Goal: Information Seeking & Learning: Learn about a topic

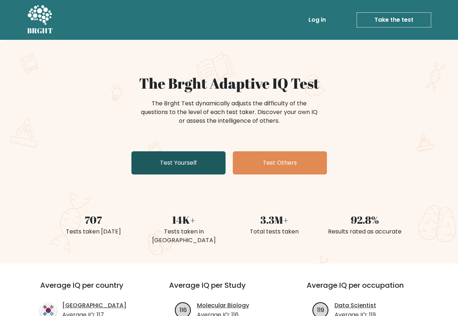
click at [193, 161] on link "Test Yourself" at bounding box center [179, 162] width 94 height 23
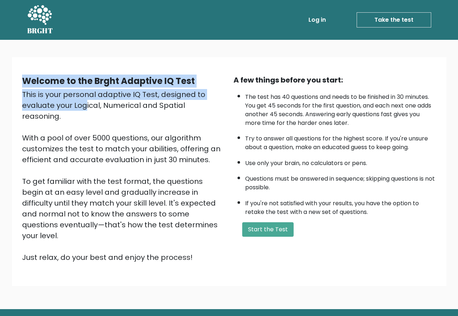
drag, startPoint x: 20, startPoint y: 82, endPoint x: 193, endPoint y: 90, distance: 173.0
click at [192, 90] on div "Welcome to the Brght Adaptive IQ Test This is your personal adaptive IQ Test, d…" at bounding box center [124, 169] width 212 height 188
click at [189, 83] on b "Welcome to the Brght Adaptive IQ Test" at bounding box center [108, 81] width 173 height 12
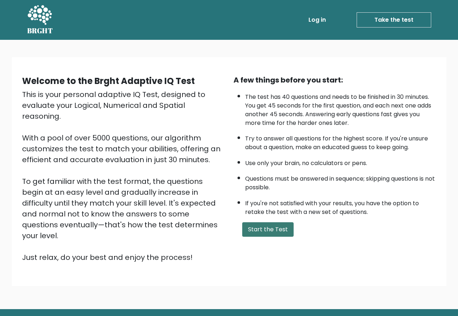
click at [274, 233] on button "Start the Test" at bounding box center [267, 229] width 51 height 14
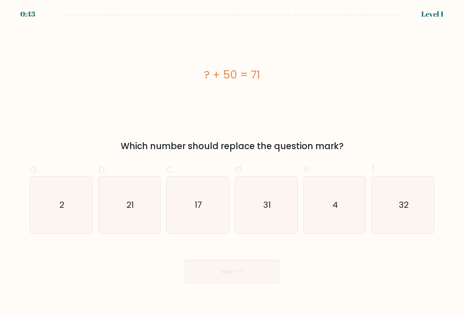
click at [250, 153] on form "a. 2" at bounding box center [232, 148] width 464 height 270
click at [313, 142] on div "Which number should replace the question mark?" at bounding box center [232, 146] width 396 height 13
click at [210, 79] on div "? + 50 = 71" at bounding box center [232, 75] width 404 height 16
click at [136, 209] on icon "21" at bounding box center [129, 205] width 57 height 57
click at [232, 163] on input "b. 21" at bounding box center [232, 160] width 0 height 5
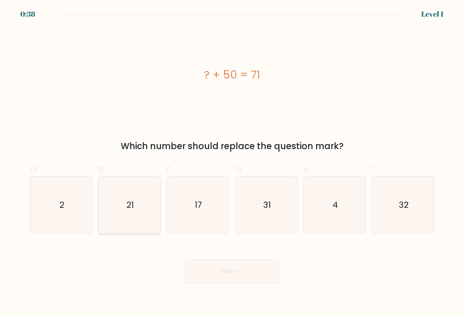
radio input "true"
click at [215, 272] on button "Next" at bounding box center [232, 271] width 94 height 23
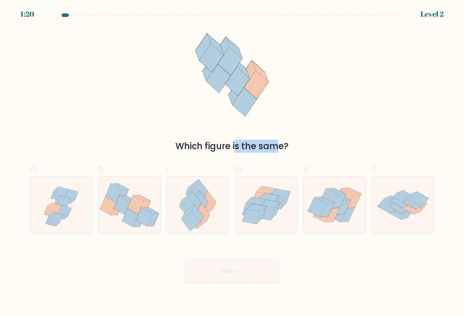
drag, startPoint x: 173, startPoint y: 149, endPoint x: 221, endPoint y: 145, distance: 48.0
click at [219, 145] on div "Which figure is the same?" at bounding box center [232, 146] width 396 height 13
click at [221, 145] on div "Which figure is the same?" at bounding box center [232, 146] width 396 height 13
click at [224, 139] on div "Which figure is the same?" at bounding box center [231, 90] width 413 height 125
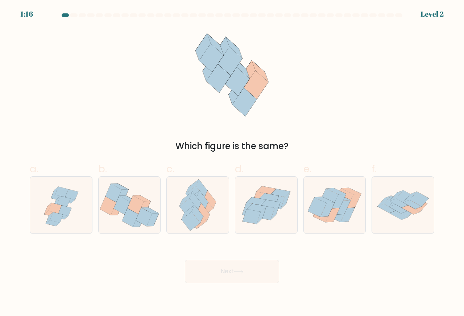
click at [214, 144] on div "Which figure is the same?" at bounding box center [232, 146] width 396 height 13
drag, startPoint x: 135, startPoint y: 202, endPoint x: 134, endPoint y: 136, distance: 66.3
click at [134, 136] on form at bounding box center [232, 148] width 464 height 270
click at [134, 136] on div "Which figure is the same?" at bounding box center [231, 90] width 413 height 125
click at [63, 208] on icon at bounding box center [64, 211] width 13 height 11
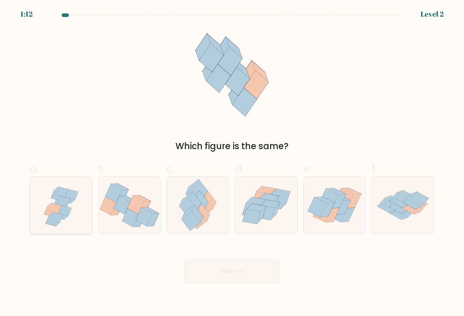
click at [232, 163] on input "a." at bounding box center [232, 160] width 0 height 5
radio input "true"
click at [251, 218] on icon at bounding box center [251, 216] width 18 height 14
click at [232, 163] on input "d." at bounding box center [232, 160] width 0 height 5
radio input "true"
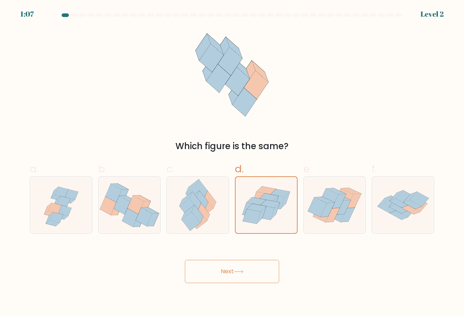
click at [242, 271] on icon at bounding box center [239, 272] width 10 height 4
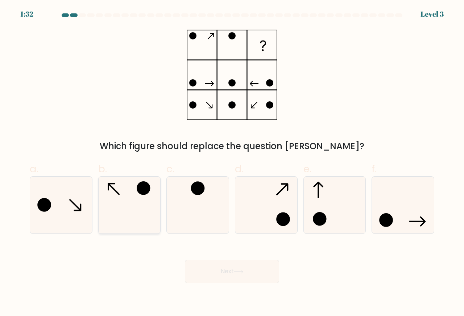
click at [126, 199] on icon at bounding box center [129, 205] width 57 height 57
click at [232, 163] on input "b." at bounding box center [232, 160] width 0 height 5
radio input "true"
click at [222, 267] on button "Next" at bounding box center [232, 271] width 94 height 23
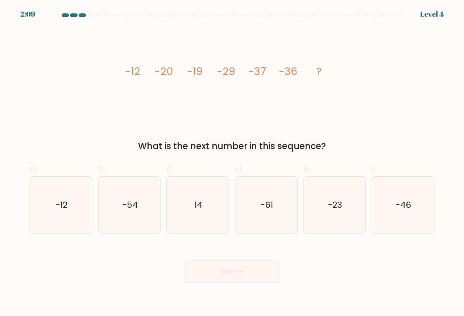
drag, startPoint x: 127, startPoint y: 70, endPoint x: 284, endPoint y: 72, distance: 156.9
click at [284, 72] on g "-12 -20 -19 -29 -37 -36 ?" at bounding box center [223, 71] width 197 height 14
click at [296, 72] on tspan "-36" at bounding box center [288, 71] width 18 height 14
click at [141, 74] on icon "image/svg+xml -12 -20 -19 -29 -37 -36 ?" at bounding box center [231, 75] width 217 height 95
click at [222, 73] on tspan "-29" at bounding box center [226, 71] width 18 height 14
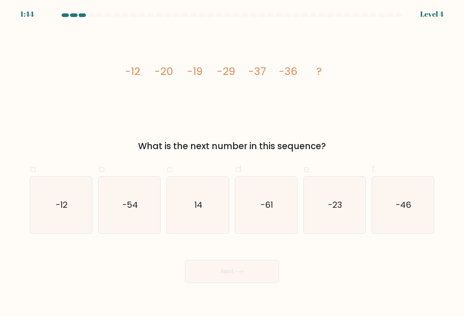
click at [255, 75] on tspan "-37" at bounding box center [257, 71] width 18 height 14
click at [287, 74] on tspan "-36" at bounding box center [288, 71] width 18 height 14
drag, startPoint x: 274, startPoint y: 74, endPoint x: 280, endPoint y: 71, distance: 7.0
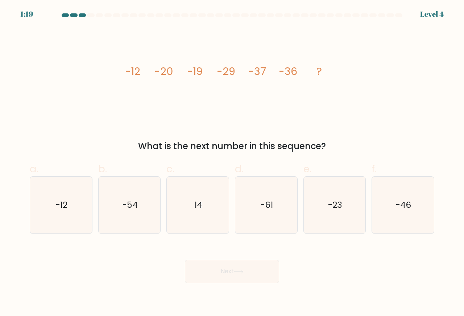
click at [280, 71] on icon "image/svg+xml -12 -20 -19 -29 -37 -36 ?" at bounding box center [231, 75] width 217 height 95
click at [130, 71] on tspan "-12" at bounding box center [132, 71] width 15 height 14
drag, startPoint x: 161, startPoint y: 71, endPoint x: 168, endPoint y: 74, distance: 7.6
click at [163, 72] on tspan "-20" at bounding box center [163, 71] width 18 height 14
click at [171, 75] on tspan "-20" at bounding box center [163, 71] width 18 height 14
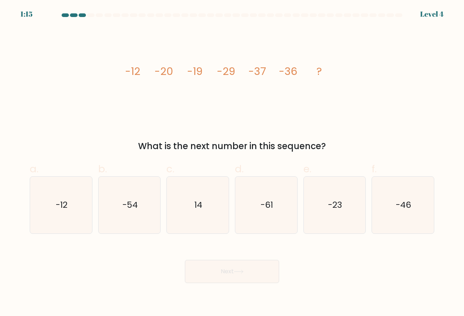
click at [171, 72] on tspan "-20" at bounding box center [163, 71] width 18 height 14
click at [201, 75] on tspan "-19" at bounding box center [195, 71] width 16 height 14
click at [216, 74] on icon "image/svg+xml -12 -20 -19 -29 -37 -36 ?" at bounding box center [231, 75] width 217 height 95
click at [217, 74] on tspan "-29" at bounding box center [226, 71] width 18 height 14
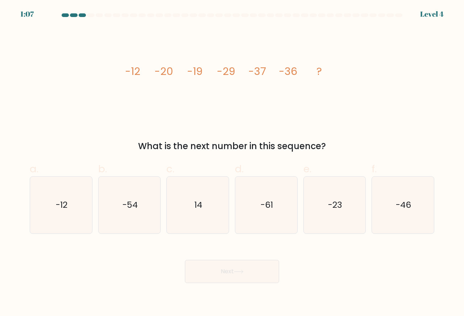
click at [160, 71] on tspan "-20" at bounding box center [163, 71] width 18 height 14
click at [206, 72] on icon "image/svg+xml -12 -20 -19 -29 -37 -36 ?" at bounding box center [231, 75] width 217 height 95
click at [221, 74] on tspan "-29" at bounding box center [226, 71] width 18 height 14
click at [249, 73] on tspan "-37" at bounding box center [257, 71] width 18 height 14
click at [278, 73] on icon "image/svg+xml -12 -20 -19 -29 -37 -36 ?" at bounding box center [231, 75] width 217 height 95
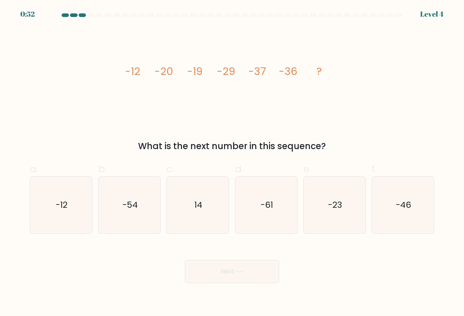
click at [215, 76] on icon "image/svg+xml -12 -20 -19 -29 -37 -36 ?" at bounding box center [231, 75] width 217 height 95
click at [229, 78] on tspan "-29" at bounding box center [226, 71] width 18 height 14
click at [222, 75] on tspan "-29" at bounding box center [226, 71] width 18 height 14
click at [225, 74] on tspan "-29" at bounding box center [226, 71] width 18 height 14
click at [138, 75] on tspan "-12" at bounding box center [132, 71] width 15 height 14
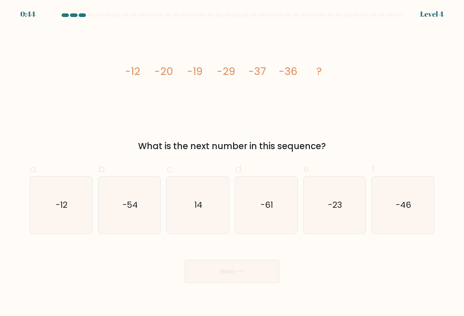
click at [138, 75] on tspan "-12" at bounding box center [132, 71] width 15 height 14
click at [224, 76] on tspan "-29" at bounding box center [226, 71] width 18 height 14
click at [128, 73] on tspan "-12" at bounding box center [132, 71] width 15 height 14
click at [220, 73] on tspan "-29" at bounding box center [226, 71] width 18 height 14
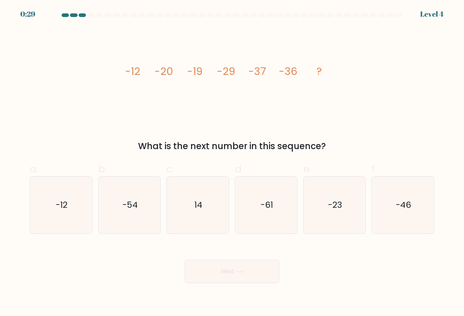
click at [128, 71] on tspan "-12" at bounding box center [132, 71] width 15 height 14
click at [130, 72] on tspan "-12" at bounding box center [132, 71] width 15 height 14
click at [232, 73] on tspan "-29" at bounding box center [226, 71] width 18 height 14
click at [223, 82] on icon "image/svg+xml -12 -20 -19 -29 -37 -36 ?" at bounding box center [231, 75] width 217 height 95
click at [416, 207] on icon "-46" at bounding box center [402, 205] width 57 height 57
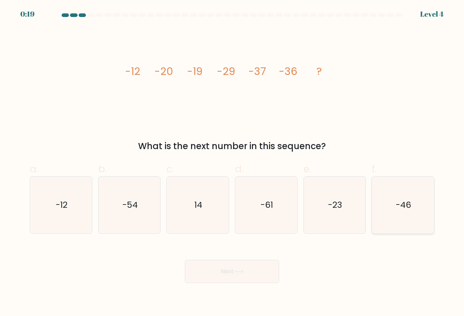
click at [232, 163] on input "f. -46" at bounding box center [232, 160] width 0 height 5
radio input "true"
click at [224, 263] on button "Next" at bounding box center [232, 271] width 94 height 23
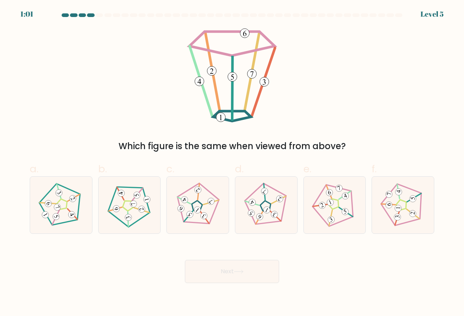
click at [178, 151] on div "Which figure is the same when viewed from above?" at bounding box center [232, 146] width 396 height 13
click at [209, 216] on icon at bounding box center [197, 205] width 45 height 45
click at [232, 163] on input "c." at bounding box center [232, 160] width 0 height 5
radio input "true"
click at [220, 272] on button "Next" at bounding box center [232, 271] width 94 height 23
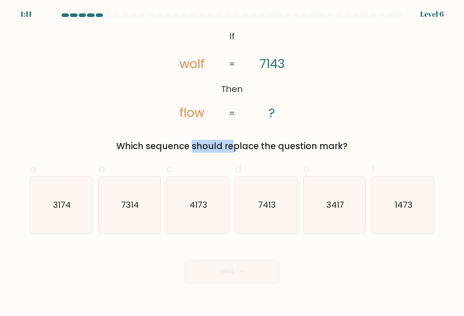
drag, startPoint x: 124, startPoint y: 147, endPoint x: 174, endPoint y: 145, distance: 50.8
click at [172, 145] on div "Which sequence should replace the question mark?" at bounding box center [232, 146] width 396 height 13
click at [174, 145] on div "Which sequence should replace the question mark?" at bounding box center [232, 146] width 396 height 13
click at [265, 62] on tspan "7143" at bounding box center [271, 63] width 25 height 17
click at [265, 64] on tspan "7143" at bounding box center [271, 63] width 25 height 17
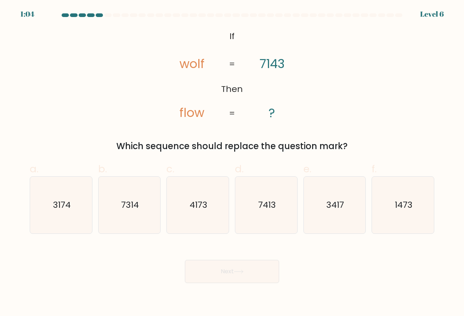
click at [273, 57] on tspan "7143" at bounding box center [271, 63] width 25 height 17
click at [337, 213] on icon "3417" at bounding box center [334, 205] width 57 height 57
click at [232, 163] on input "e. 3417" at bounding box center [232, 160] width 0 height 5
radio input "true"
click at [218, 276] on button "Next" at bounding box center [232, 271] width 94 height 23
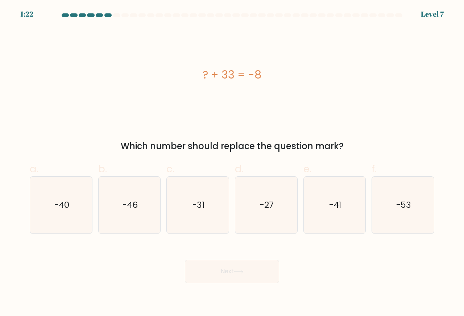
click at [205, 84] on div "? + 33 = -8" at bounding box center [232, 75] width 404 height 95
click at [355, 210] on icon "-41" at bounding box center [334, 205] width 57 height 57
click at [232, 163] on input "e. -41" at bounding box center [232, 160] width 0 height 5
radio input "true"
click at [230, 274] on button "Next" at bounding box center [232, 271] width 94 height 23
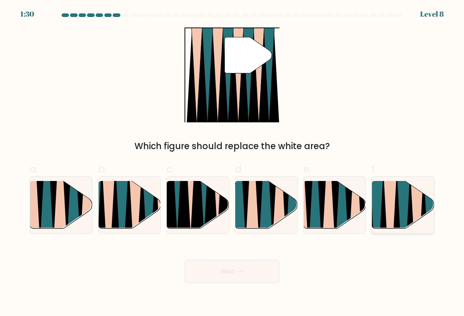
click at [383, 205] on icon at bounding box center [382, 232] width 13 height 124
click at [232, 163] on input "f." at bounding box center [232, 160] width 0 height 5
radio input "true"
click at [234, 273] on button "Next" at bounding box center [232, 271] width 94 height 23
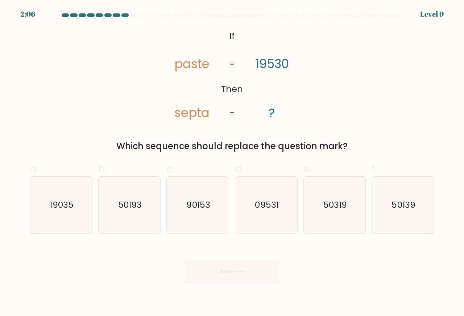
click at [129, 144] on div "Which sequence should replace the question mark?" at bounding box center [232, 146] width 396 height 13
click at [182, 67] on tspan "paste" at bounding box center [191, 63] width 35 height 17
click at [262, 68] on tspan "19530" at bounding box center [272, 63] width 34 height 17
click at [190, 70] on tspan "paste" at bounding box center [191, 63] width 35 height 17
click at [217, 71] on icon "@import url('https://fonts.googleapis.com/css?family=Abril+Fatface:400,100,100i…" at bounding box center [232, 75] width 154 height 95
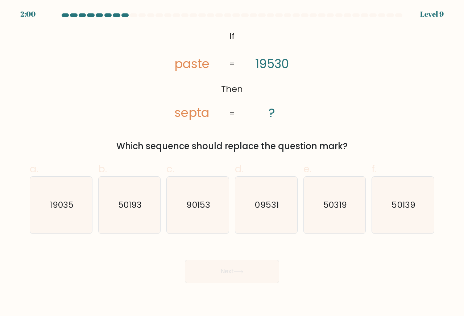
drag, startPoint x: 212, startPoint y: 71, endPoint x: 210, endPoint y: 80, distance: 9.6
click at [211, 71] on icon "@import url('https://fonts.googleapis.com/css?family=Abril+Fatface:400,100,100i…" at bounding box center [232, 75] width 154 height 95
click at [205, 111] on tspan "septa" at bounding box center [191, 112] width 35 height 17
click at [210, 66] on icon "@import url('https://fonts.googleapis.com/css?family=Abril+Fatface:400,100,100i…" at bounding box center [232, 75] width 154 height 95
click at [192, 61] on tspan "paste" at bounding box center [191, 63] width 35 height 17
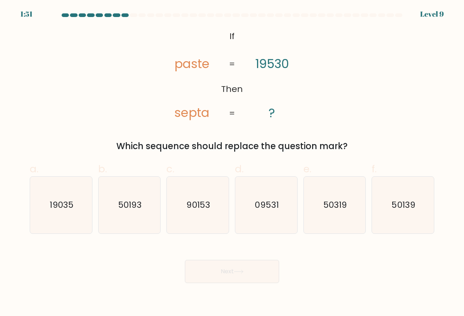
click at [192, 67] on tspan "paste" at bounding box center [191, 63] width 35 height 17
click at [176, 111] on tspan "septa" at bounding box center [191, 112] width 35 height 17
click at [192, 116] on tspan "septa" at bounding box center [191, 112] width 35 height 17
click at [191, 116] on tspan "septa" at bounding box center [191, 112] width 35 height 17
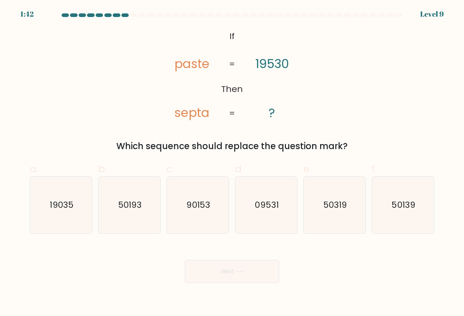
click at [193, 114] on tspan "septa" at bounding box center [191, 112] width 35 height 17
click at [185, 115] on tspan "septa" at bounding box center [191, 112] width 35 height 17
click at [188, 68] on tspan "paste" at bounding box center [191, 63] width 35 height 17
click at [187, 69] on tspan "paste" at bounding box center [191, 63] width 35 height 17
click at [208, 114] on tspan "septa" at bounding box center [191, 112] width 35 height 17
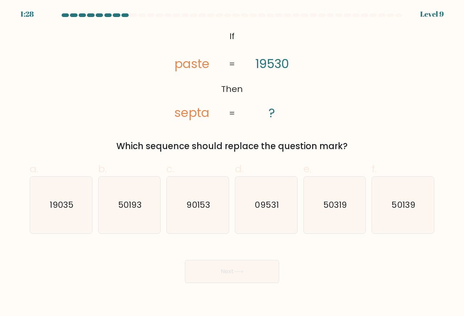
click at [176, 114] on tspan "septa" at bounding box center [191, 112] width 35 height 17
click at [177, 64] on tspan "paste" at bounding box center [191, 63] width 35 height 17
click at [192, 117] on tspan "septa" at bounding box center [191, 112] width 35 height 17
click at [214, 116] on icon "@import url('https://fonts.googleapis.com/css?family=Abril+Fatface:400,100,100i…" at bounding box center [232, 75] width 154 height 95
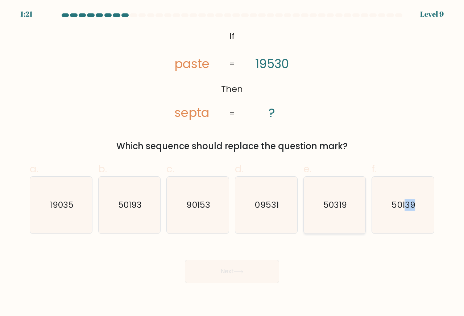
drag, startPoint x: 404, startPoint y: 210, endPoint x: 347, endPoint y: 228, distance: 59.4
click at [398, 239] on form "If ?" at bounding box center [232, 148] width 464 height 270
click at [415, 206] on text "50139" at bounding box center [404, 205] width 24 height 12
click at [232, 163] on input "f. 50139" at bounding box center [232, 160] width 0 height 5
radio input "true"
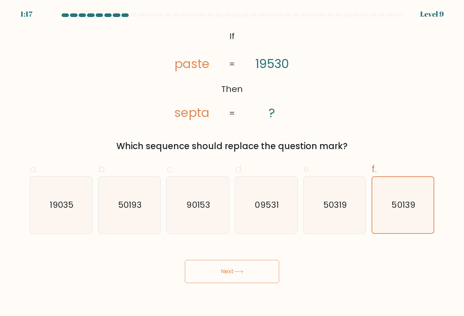
click at [228, 275] on button "Next" at bounding box center [232, 271] width 94 height 23
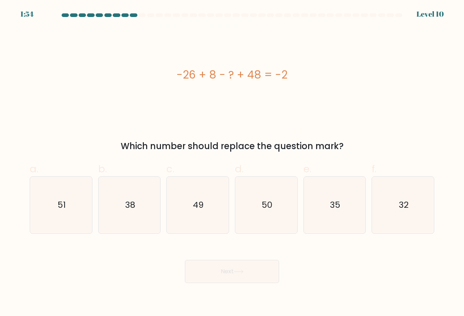
click at [230, 86] on div "-26 + 8 - ? + 48 = -2" at bounding box center [232, 75] width 404 height 95
click at [272, 80] on div "-26 + 8 - ? + 48 = -2" at bounding box center [232, 75] width 404 height 16
click at [243, 75] on div "-26 + 8 - ? + 48 = -2" at bounding box center [232, 75] width 404 height 16
click at [189, 77] on div "-26 + 8 - ? + 48 = -2" at bounding box center [232, 75] width 404 height 16
click at [242, 76] on div "-26 + 8 - ? + 48 = -2" at bounding box center [232, 75] width 404 height 16
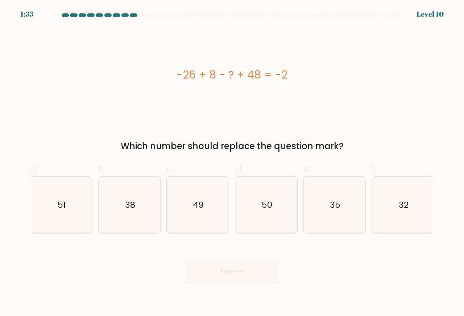
click at [273, 77] on div "-26 + 8 - ? + 48 = -2" at bounding box center [232, 75] width 404 height 16
click at [282, 76] on div "-26 + 8 - ? + 48 = -2" at bounding box center [232, 75] width 404 height 16
click at [390, 210] on icon "32" at bounding box center [402, 205] width 57 height 57
click at [232, 163] on input "f. 32" at bounding box center [232, 160] width 0 height 5
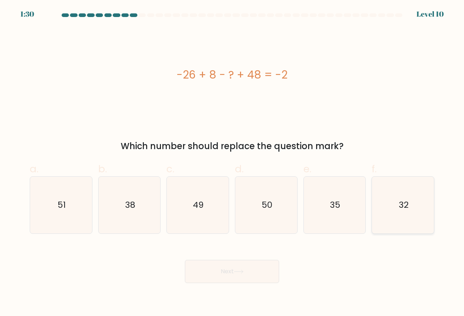
radio input "true"
drag, startPoint x: 232, startPoint y: 280, endPoint x: 225, endPoint y: 244, distance: 36.2
click at [232, 279] on button "Next" at bounding box center [232, 271] width 94 height 23
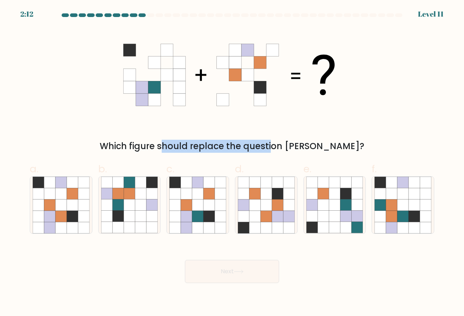
drag, startPoint x: 149, startPoint y: 147, endPoint x: 236, endPoint y: 147, distance: 86.2
click at [236, 147] on div "Which figure should replace the question mark?" at bounding box center [232, 146] width 396 height 13
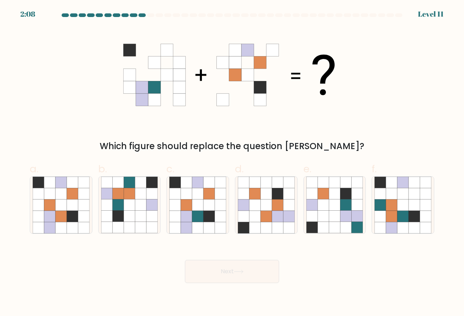
click at [150, 145] on div "Which figure should replace the question mark?" at bounding box center [232, 146] width 396 height 13
click at [165, 146] on div "Which figure should replace the question mark?" at bounding box center [232, 146] width 396 height 13
click at [63, 222] on icon at bounding box center [60, 227] width 11 height 11
click at [232, 163] on input "a." at bounding box center [232, 160] width 0 height 5
radio input "true"
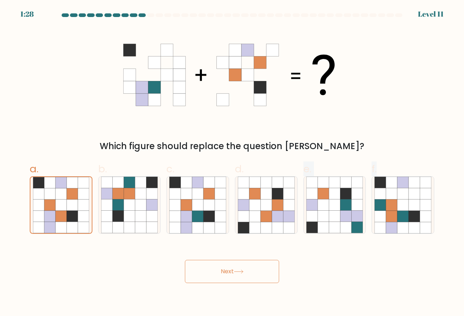
drag, startPoint x: 252, startPoint y: 215, endPoint x: 332, endPoint y: 284, distance: 106.1
click at [332, 284] on body "1:28 Level 11" at bounding box center [232, 158] width 464 height 316
click at [197, 221] on icon at bounding box center [197, 216] width 11 height 11
click at [232, 163] on input "c." at bounding box center [232, 160] width 0 height 5
radio input "true"
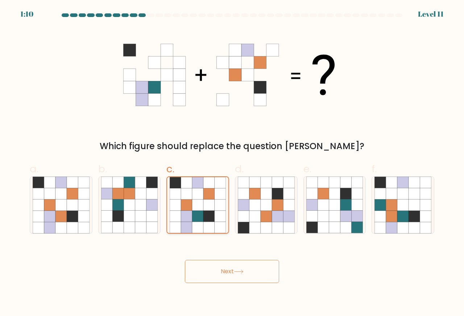
click at [203, 208] on icon at bounding box center [197, 205] width 11 height 11
click at [232, 163] on input "c." at bounding box center [232, 160] width 0 height 5
click at [64, 204] on icon at bounding box center [60, 205] width 11 height 11
click at [232, 163] on input "a." at bounding box center [232, 160] width 0 height 5
radio input "true"
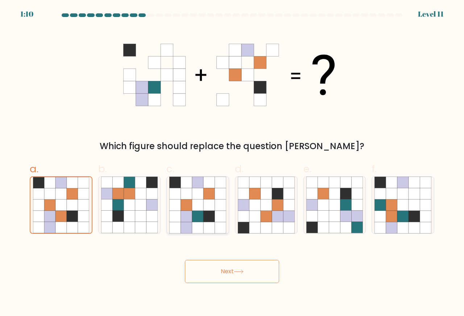
click at [217, 204] on icon at bounding box center [220, 205] width 11 height 11
click at [232, 163] on input "c." at bounding box center [232, 160] width 0 height 5
radio input "true"
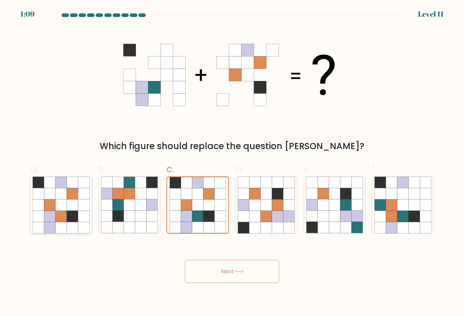
click at [74, 200] on icon at bounding box center [72, 205] width 11 height 11
click at [232, 163] on input "a." at bounding box center [232, 160] width 0 height 5
radio input "true"
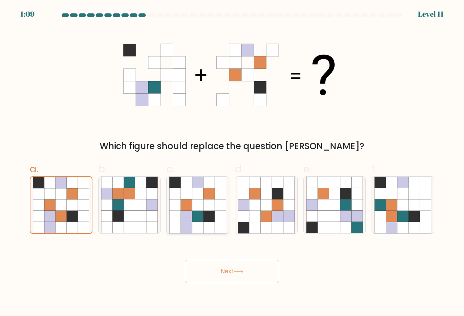
click at [210, 200] on icon at bounding box center [208, 205] width 11 height 11
click at [232, 163] on input "c." at bounding box center [232, 160] width 0 height 5
radio input "true"
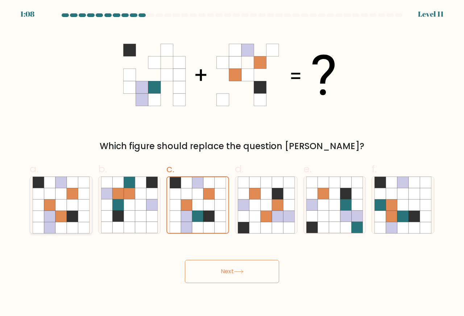
click at [68, 198] on icon at bounding box center [72, 193] width 11 height 11
click at [232, 163] on input "a." at bounding box center [232, 160] width 0 height 5
radio input "true"
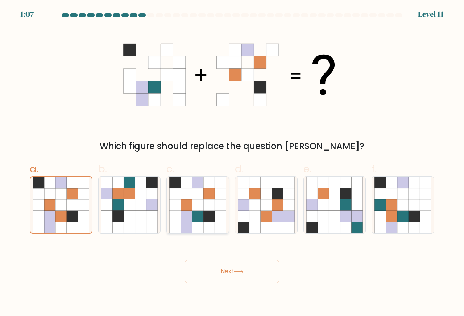
click at [210, 202] on icon at bounding box center [208, 205] width 11 height 11
click at [232, 163] on input "c." at bounding box center [232, 160] width 0 height 5
radio input "true"
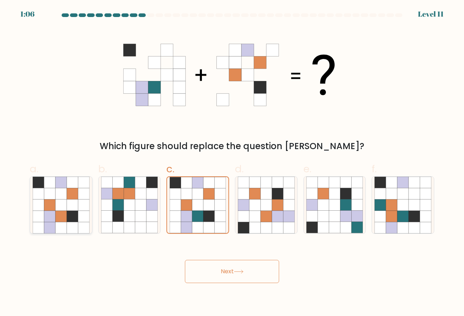
click at [61, 197] on icon at bounding box center [60, 193] width 11 height 11
click at [232, 163] on input "a." at bounding box center [232, 160] width 0 height 5
radio input "true"
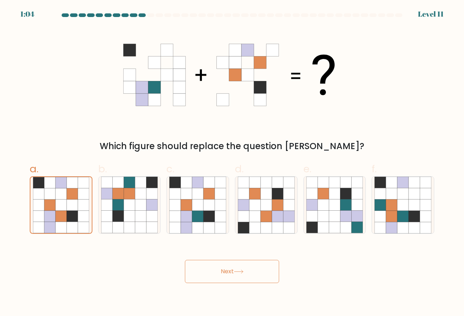
click at [261, 62] on icon at bounding box center [260, 63] width 12 height 12
click at [245, 47] on icon at bounding box center [247, 50] width 12 height 12
click at [151, 48] on icon at bounding box center [154, 50] width 12 height 12
click at [258, 60] on icon at bounding box center [260, 63] width 12 height 12
click at [167, 64] on icon at bounding box center [167, 63] width 12 height 12
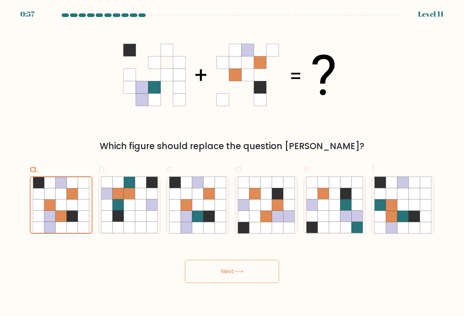
click at [167, 64] on icon at bounding box center [167, 63] width 12 height 12
click at [144, 120] on icon at bounding box center [231, 75] width 217 height 95
click at [270, 212] on icon at bounding box center [266, 216] width 11 height 11
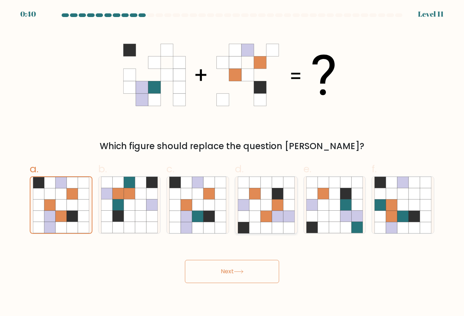
click at [232, 163] on input "d." at bounding box center [232, 160] width 0 height 5
radio input "true"
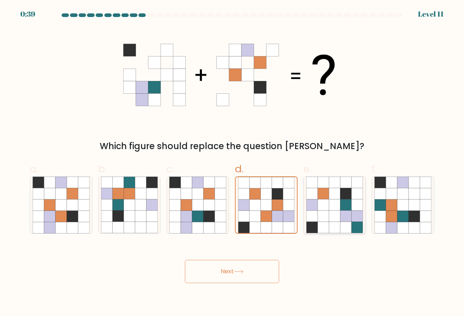
click at [324, 211] on icon at bounding box center [322, 205] width 11 height 11
click at [232, 163] on input "e." at bounding box center [232, 160] width 0 height 5
radio input "true"
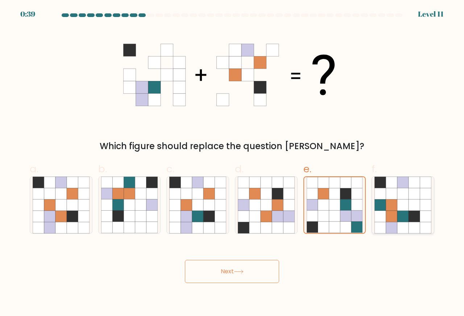
click at [403, 203] on icon at bounding box center [402, 205] width 11 height 11
click at [232, 163] on input "f." at bounding box center [232, 160] width 0 height 5
radio input "true"
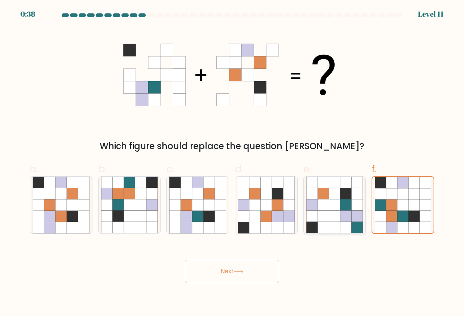
click at [330, 208] on icon at bounding box center [334, 205] width 11 height 11
click at [232, 163] on input "e." at bounding box center [232, 160] width 0 height 5
radio input "true"
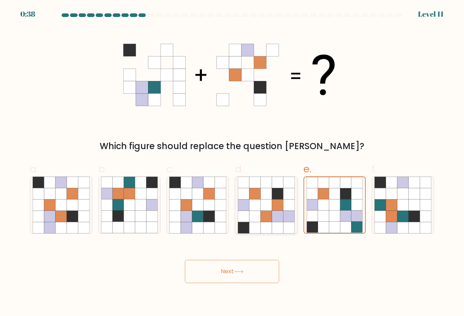
click at [263, 211] on icon at bounding box center [266, 205] width 11 height 11
click at [232, 163] on input "d." at bounding box center [232, 160] width 0 height 5
radio input "true"
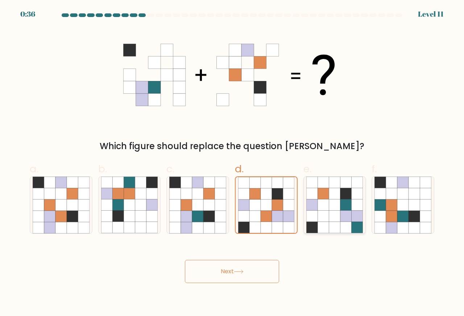
click at [333, 205] on icon at bounding box center [334, 205] width 11 height 11
click at [232, 163] on input "e." at bounding box center [232, 160] width 0 height 5
radio input "true"
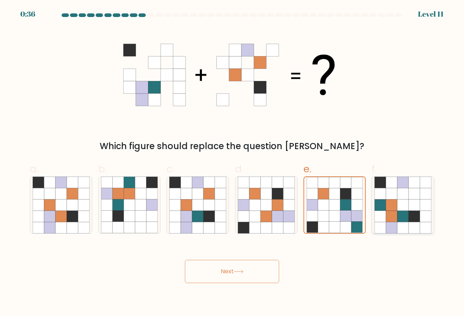
drag, startPoint x: 399, startPoint y: 203, endPoint x: 395, endPoint y: 204, distance: 4.1
click at [400, 203] on icon at bounding box center [402, 205] width 11 height 11
click at [232, 163] on input "f." at bounding box center [232, 160] width 0 height 5
radio input "true"
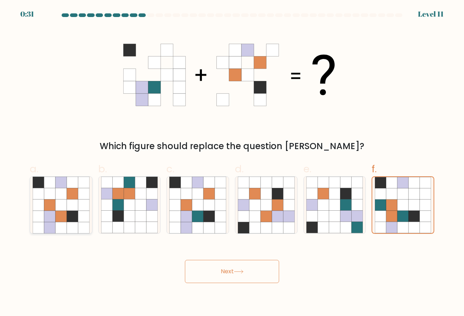
click at [71, 217] on icon at bounding box center [72, 216] width 11 height 11
click at [232, 163] on input "a." at bounding box center [232, 160] width 0 height 5
radio input "true"
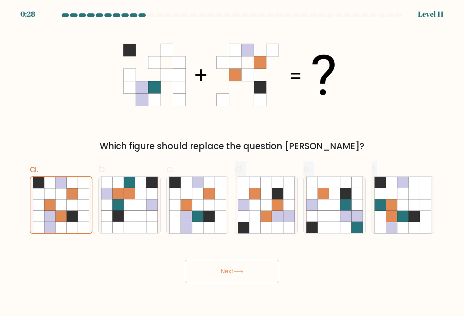
drag, startPoint x: 199, startPoint y: 233, endPoint x: 195, endPoint y: 243, distance: 10.4
click at [196, 243] on form at bounding box center [232, 148] width 464 height 270
click at [186, 226] on icon at bounding box center [186, 227] width 11 height 11
click at [232, 163] on input "c." at bounding box center [232, 160] width 0 height 5
radio input "true"
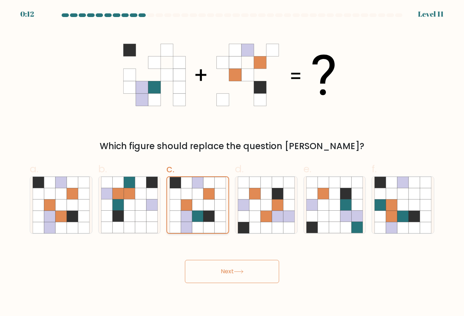
click at [208, 213] on icon at bounding box center [208, 216] width 11 height 11
click at [232, 163] on input "c." at bounding box center [232, 160] width 0 height 5
click at [219, 273] on button "Next" at bounding box center [232, 271] width 94 height 23
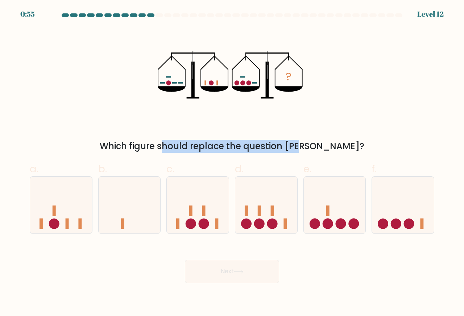
drag, startPoint x: 122, startPoint y: 149, endPoint x: 262, endPoint y: 148, distance: 139.1
click at [262, 148] on div "Which figure should replace the question mark?" at bounding box center [232, 146] width 396 height 13
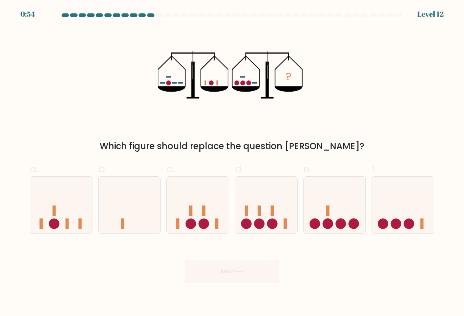
click at [344, 149] on div "Which figure should replace the question mark?" at bounding box center [232, 146] width 396 height 13
click at [128, 148] on div "Which figure should replace the question mark?" at bounding box center [232, 146] width 396 height 13
drag, startPoint x: 128, startPoint y: 149, endPoint x: 181, endPoint y: 148, distance: 53.3
click at [179, 148] on div "Which figure should replace the question mark?" at bounding box center [232, 146] width 396 height 13
click at [183, 148] on div "Which figure should replace the question mark?" at bounding box center [232, 146] width 396 height 13
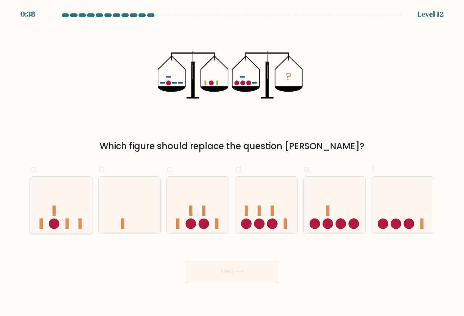
click at [61, 206] on icon at bounding box center [61, 205] width 62 height 51
click at [232, 163] on input "a." at bounding box center [232, 160] width 0 height 5
radio input "true"
click at [180, 206] on icon at bounding box center [198, 205] width 62 height 51
click at [232, 163] on input "c." at bounding box center [232, 160] width 0 height 5
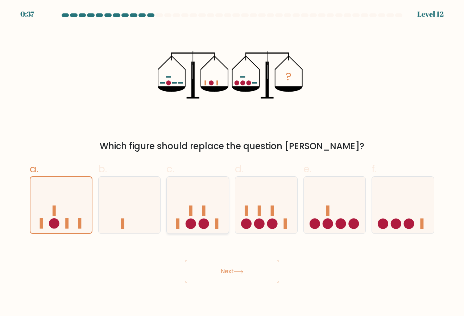
radio input "true"
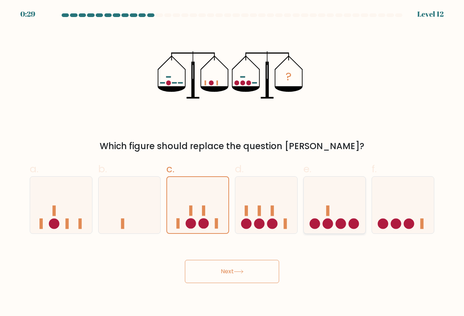
click at [344, 211] on icon at bounding box center [335, 205] width 62 height 51
click at [232, 163] on input "e." at bounding box center [232, 160] width 0 height 5
radio input "true"
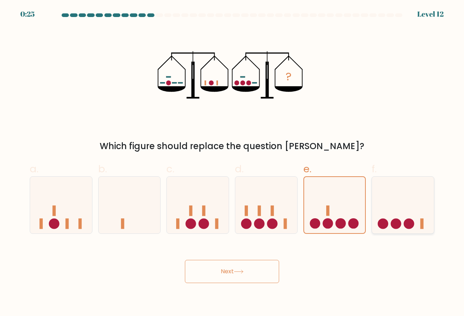
click at [393, 211] on icon at bounding box center [403, 205] width 62 height 51
click at [232, 163] on input "f." at bounding box center [232, 160] width 0 height 5
radio input "true"
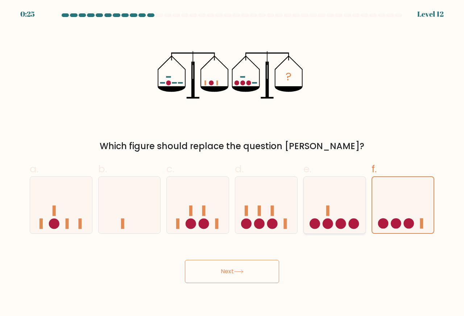
click at [331, 208] on icon at bounding box center [335, 205] width 62 height 51
click at [232, 163] on input "e." at bounding box center [232, 160] width 0 height 5
radio input "true"
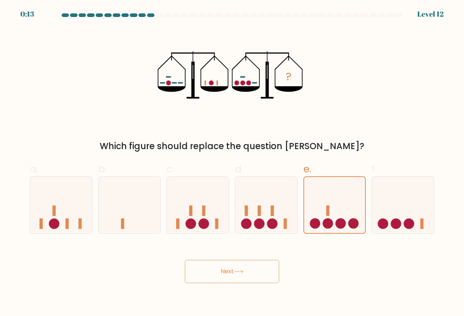
click at [183, 84] on icon "?" at bounding box center [232, 75] width 148 height 95
drag, startPoint x: 67, startPoint y: 202, endPoint x: 87, endPoint y: 145, distance: 59.9
click at [86, 148] on form at bounding box center [232, 148] width 464 height 270
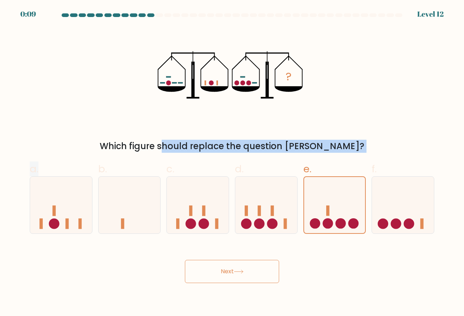
click at [84, 152] on div "Which figure should replace the question mark?" at bounding box center [232, 146] width 396 height 13
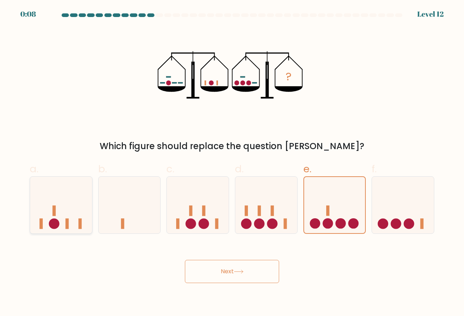
click at [67, 206] on icon at bounding box center [61, 205] width 62 height 51
click at [232, 163] on input "a." at bounding box center [232, 160] width 0 height 5
radio input "true"
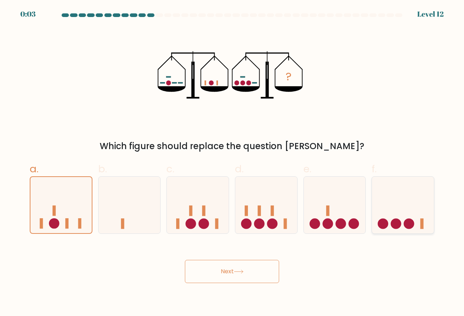
click at [418, 208] on icon at bounding box center [403, 205] width 62 height 51
click at [232, 163] on input "f." at bounding box center [232, 160] width 0 height 5
radio input "true"
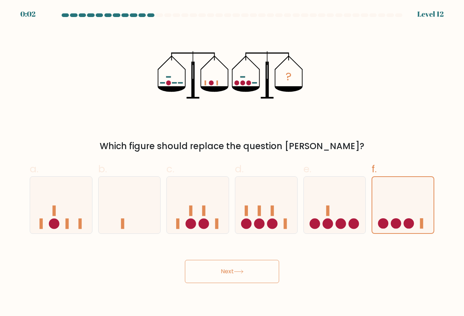
click at [235, 264] on button "Next" at bounding box center [232, 271] width 94 height 23
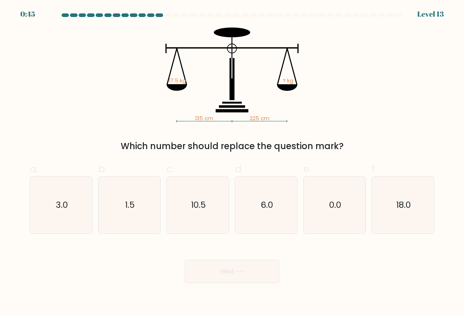
drag, startPoint x: 130, startPoint y: 146, endPoint x: 123, endPoint y: 146, distance: 6.9
click at [125, 146] on div "Which number should replace the question mark?" at bounding box center [232, 146] width 396 height 13
click at [122, 146] on div "Which number should replace the question mark?" at bounding box center [232, 146] width 396 height 13
click at [288, 152] on div "Which number should replace the question mark?" at bounding box center [232, 146] width 396 height 13
click at [280, 151] on div "Which number should replace the question mark?" at bounding box center [232, 146] width 396 height 13
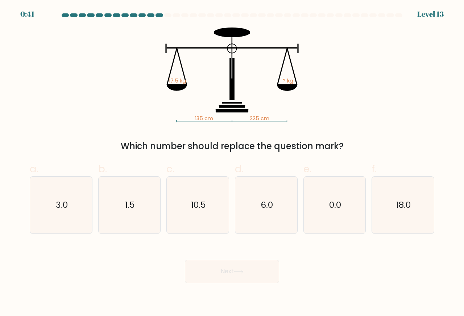
drag, startPoint x: 264, startPoint y: 115, endPoint x: 259, endPoint y: 115, distance: 4.7
click at [263, 115] on tspan "225 cm" at bounding box center [260, 118] width 20 height 7
click at [173, 84] on tspan "17.5 kg" at bounding box center [177, 80] width 17 height 7
click at [286, 84] on tspan "? kg" at bounding box center [288, 80] width 11 height 7
click at [255, 121] on rect at bounding box center [259, 121] width 55 height 0
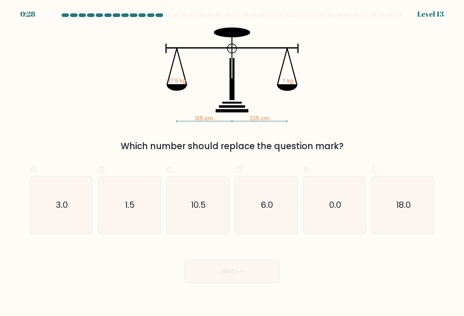
click at [251, 120] on tspan "225 cm" at bounding box center [260, 118] width 20 height 7
click at [218, 109] on icon "135 cm 225 cm 17.5 kg ? kg" at bounding box center [231, 75] width 217 height 95
click at [172, 84] on icon at bounding box center [177, 87] width 20 height 7
click at [289, 88] on icon at bounding box center [287, 87] width 20 height 7
click at [193, 212] on icon "10.5" at bounding box center [197, 205] width 57 height 57
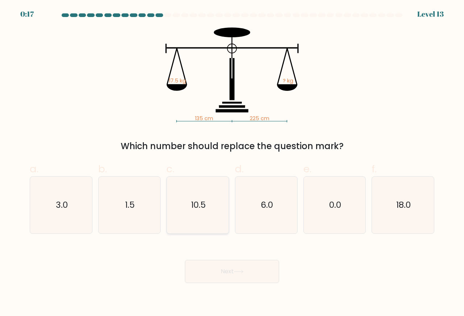
click at [232, 163] on input "c. 10.5" at bounding box center [232, 160] width 0 height 5
radio input "true"
click at [202, 123] on div "135 cm 225 cm 17.5 kg ? kg Which number should replace the question mark?" at bounding box center [231, 90] width 413 height 125
click at [221, 97] on icon "135 cm 225 cm 17.5 kg ? kg" at bounding box center [231, 75] width 217 height 95
click at [206, 279] on button "Next" at bounding box center [232, 271] width 94 height 23
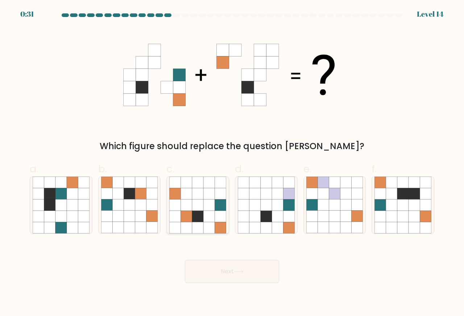
click at [217, 211] on icon at bounding box center [220, 216] width 11 height 11
click at [232, 163] on input "c." at bounding box center [232, 160] width 0 height 5
radio input "true"
click at [213, 271] on button "Next" at bounding box center [232, 271] width 94 height 23
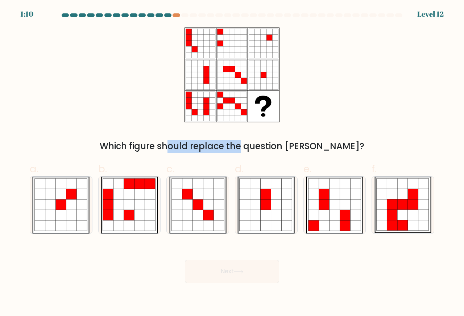
drag, startPoint x: 138, startPoint y: 142, endPoint x: 226, endPoint y: 149, distance: 88.3
click at [213, 147] on div "Which figure should replace the question mark?" at bounding box center [232, 146] width 396 height 13
click at [226, 149] on div "Which figure should replace the question mark?" at bounding box center [232, 146] width 396 height 13
click at [268, 112] on icon at bounding box center [231, 75] width 95 height 95
click at [201, 68] on icon at bounding box center [200, 69] width 6 height 6
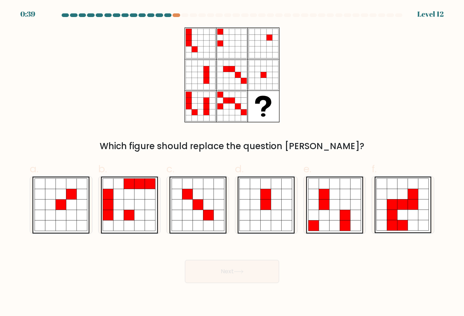
drag, startPoint x: 237, startPoint y: 69, endPoint x: 234, endPoint y: 64, distance: 5.5
click at [236, 68] on icon at bounding box center [238, 69] width 6 height 6
click at [262, 73] on icon at bounding box center [264, 75] width 6 height 6
click at [257, 79] on icon at bounding box center [258, 81] width 6 height 6
click at [258, 81] on icon at bounding box center [258, 81] width 6 height 6
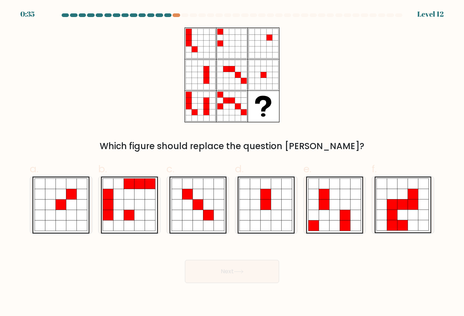
click at [258, 81] on icon at bounding box center [258, 81] width 6 height 6
click at [139, 125] on div "Which figure should replace the question mark?" at bounding box center [231, 90] width 413 height 125
click at [87, 187] on icon at bounding box center [82, 184] width 11 height 11
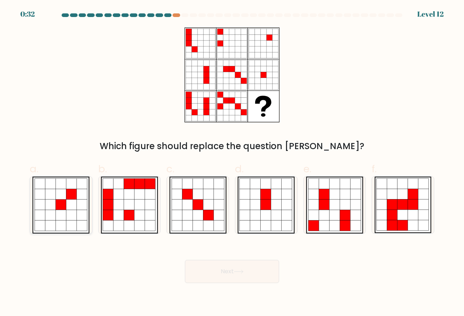
click at [232, 163] on input "a." at bounding box center [232, 160] width 0 height 5
radio input "true"
click at [153, 188] on icon at bounding box center [150, 184] width 11 height 11
click at [232, 163] on input "b." at bounding box center [232, 160] width 0 height 5
radio input "true"
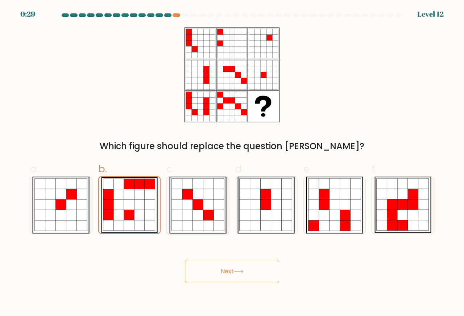
click at [197, 196] on icon at bounding box center [197, 194] width 11 height 11
click at [232, 163] on input "c." at bounding box center [232, 160] width 0 height 5
radio input "true"
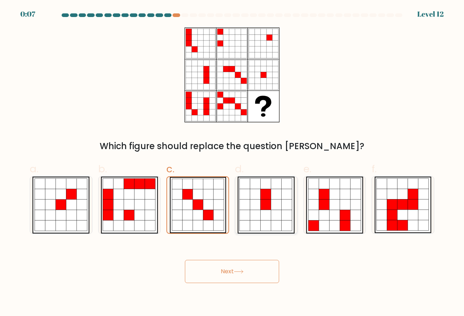
click at [279, 190] on icon at bounding box center [276, 194] width 11 height 11
click at [232, 163] on input "d." at bounding box center [232, 160] width 0 height 5
radio input "true"
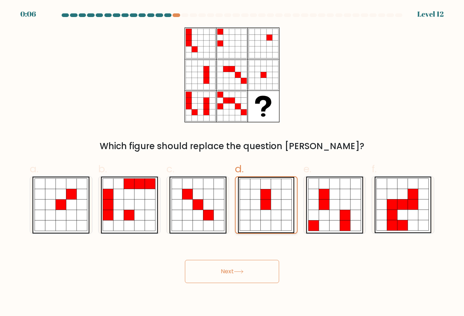
click at [272, 199] on icon at bounding box center [276, 195] width 11 height 11
click at [232, 163] on input "d." at bounding box center [232, 160] width 0 height 5
click at [320, 203] on icon at bounding box center [324, 205] width 11 height 11
click at [232, 163] on input "e." at bounding box center [232, 160] width 0 height 5
radio input "true"
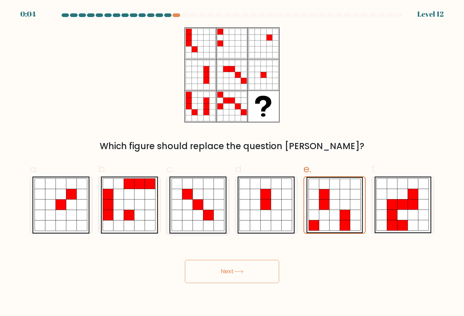
click at [202, 201] on icon at bounding box center [197, 205] width 11 height 11
click at [232, 163] on input "c." at bounding box center [232, 160] width 0 height 5
radio input "true"
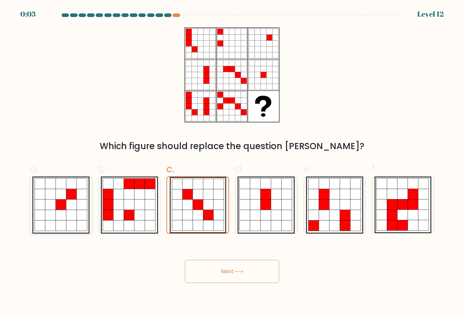
click at [78, 201] on icon at bounding box center [82, 205] width 11 height 11
click at [232, 163] on input "a." at bounding box center [232, 160] width 0 height 5
radio input "true"
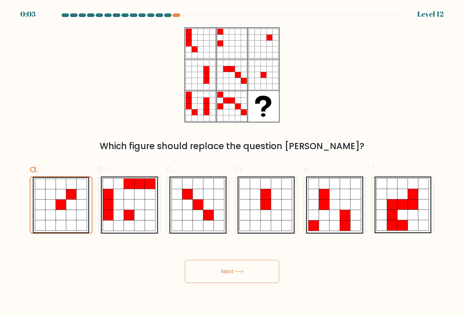
drag, startPoint x: 222, startPoint y: 264, endPoint x: 221, endPoint y: 270, distance: 5.8
click at [222, 266] on button "Next" at bounding box center [232, 271] width 94 height 23
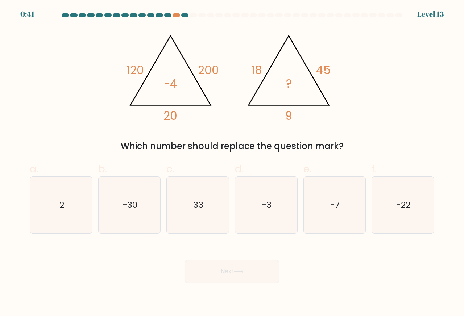
click at [227, 135] on div "@import url('https://fonts.googleapis.com/css?family=Abril+Fatface:400,100,100i…" at bounding box center [231, 90] width 413 height 125
click at [286, 82] on tspan "?" at bounding box center [289, 84] width 6 height 16
click at [248, 69] on icon "@import url('https://fonts.googleapis.com/css?family=Abril+Fatface:400,100,100i…" at bounding box center [231, 75] width 217 height 95
click at [253, 69] on tspan "18" at bounding box center [256, 70] width 11 height 16
click at [280, 212] on icon "-3" at bounding box center [266, 205] width 57 height 57
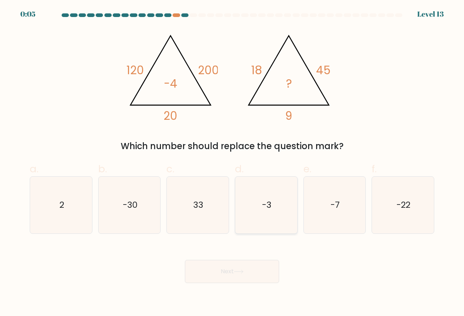
click at [232, 163] on input "d. -3" at bounding box center [232, 160] width 0 height 5
radio input "true"
click at [276, 212] on icon "-3" at bounding box center [266, 205] width 56 height 56
click at [232, 163] on input "d. -3" at bounding box center [232, 160] width 0 height 5
click at [241, 280] on button "Next" at bounding box center [232, 271] width 94 height 23
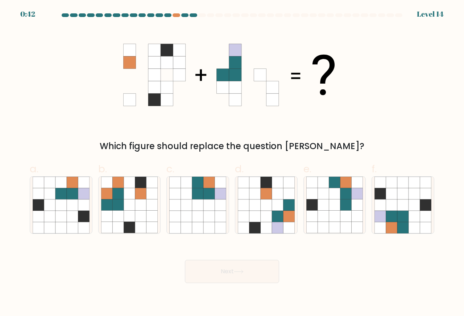
click at [134, 59] on icon at bounding box center [129, 63] width 12 height 12
click at [136, 200] on icon at bounding box center [140, 205] width 11 height 11
click at [232, 163] on input "b." at bounding box center [232, 160] width 0 height 5
radio input "true"
click at [222, 275] on button "Next" at bounding box center [232, 271] width 94 height 23
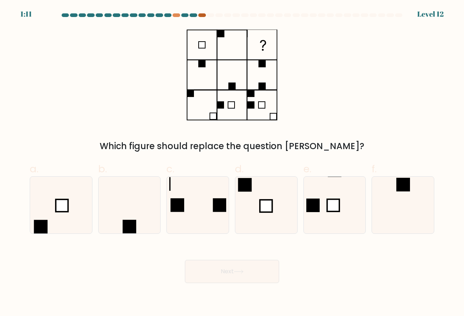
click at [203, 14] on div at bounding box center [201, 15] width 7 height 4
click at [247, 200] on icon at bounding box center [266, 205] width 57 height 57
click at [232, 163] on input "d." at bounding box center [232, 160] width 0 height 5
radio input "true"
click at [242, 274] on icon at bounding box center [239, 272] width 10 height 4
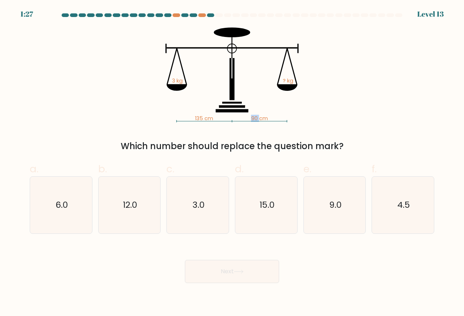
drag, startPoint x: 255, startPoint y: 117, endPoint x: 253, endPoint y: 121, distance: 5.2
click at [253, 121] on icon "135 cm 90 cm 3 kg ? kg" at bounding box center [231, 75] width 217 height 95
click at [241, 122] on icon "135 cm 90 cm 3 kg ? kg" at bounding box center [231, 75] width 217 height 95
click at [196, 120] on tspan "135 cm" at bounding box center [204, 118] width 18 height 7
click at [431, 213] on icon "4.5" at bounding box center [402, 205] width 57 height 57
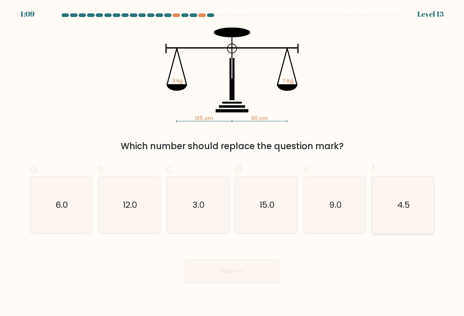
click at [232, 163] on input "f. 4.5" at bounding box center [232, 160] width 0 height 5
radio input "true"
click at [80, 186] on icon "6.0" at bounding box center [61, 205] width 57 height 57
click at [232, 163] on input "a. 6.0" at bounding box center [232, 160] width 0 height 5
radio input "true"
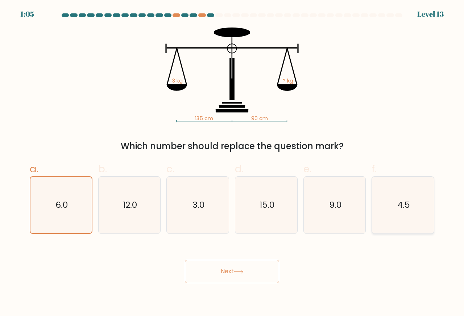
click at [408, 194] on icon "4.5" at bounding box center [402, 205] width 57 height 57
click at [232, 163] on input "f. 4.5" at bounding box center [232, 160] width 0 height 5
radio input "true"
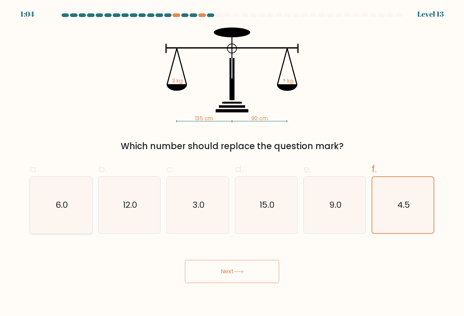
click at [63, 199] on text "6.0" at bounding box center [61, 205] width 12 height 12
click at [232, 163] on input "a. 6.0" at bounding box center [232, 160] width 0 height 5
radio input "true"
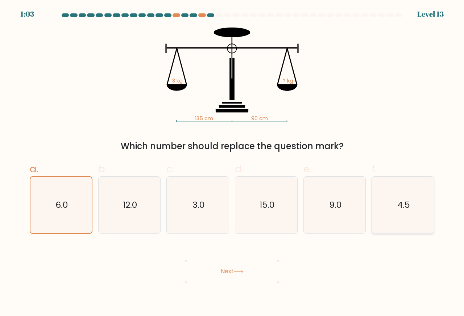
click at [398, 213] on icon "4.5" at bounding box center [402, 205] width 57 height 57
click at [232, 163] on input "f. 4.5" at bounding box center [232, 160] width 0 height 5
radio input "true"
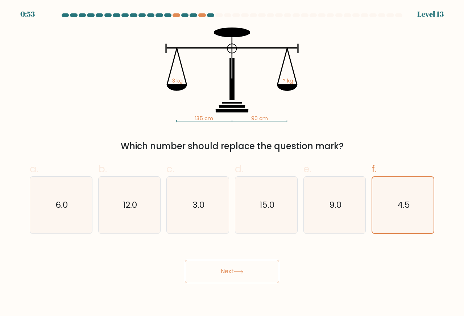
click at [205, 278] on button "Next" at bounding box center [232, 271] width 94 height 23
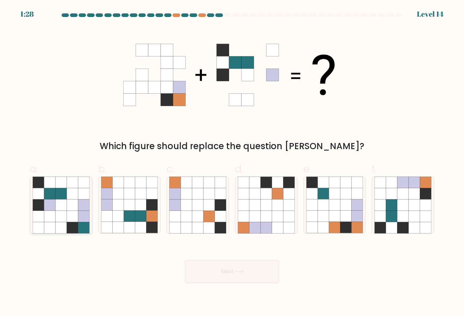
click at [41, 206] on icon at bounding box center [38, 205] width 11 height 11
click at [232, 163] on input "a." at bounding box center [232, 160] width 0 height 5
radio input "true"
click at [400, 222] on icon at bounding box center [402, 227] width 11 height 11
click at [232, 163] on input "f." at bounding box center [232, 160] width 0 height 5
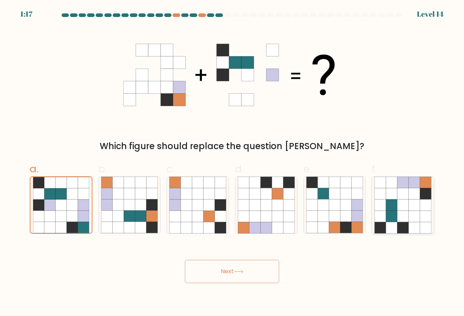
radio input "true"
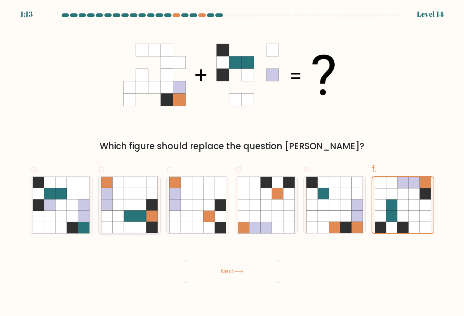
click at [118, 220] on icon at bounding box center [117, 216] width 11 height 11
click at [232, 163] on input "b." at bounding box center [232, 160] width 0 height 5
radio input "true"
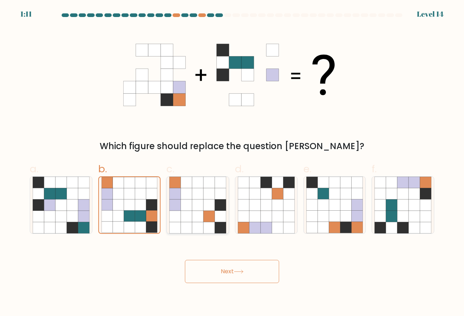
click at [199, 215] on icon at bounding box center [197, 216] width 11 height 11
click at [232, 163] on input "c." at bounding box center [232, 160] width 0 height 5
radio input "true"
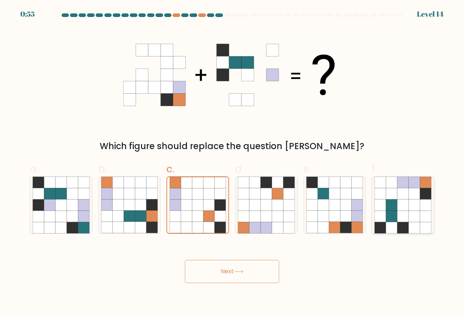
click at [390, 208] on icon at bounding box center [391, 205] width 11 height 11
click at [232, 163] on input "f." at bounding box center [232, 160] width 0 height 5
radio input "true"
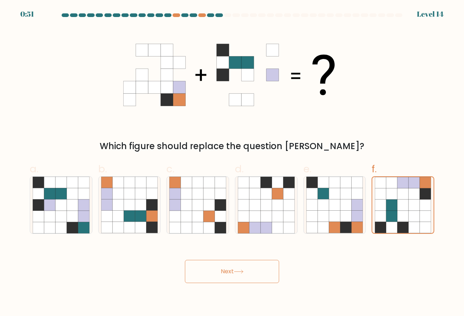
click at [223, 275] on button "Next" at bounding box center [232, 271] width 94 height 23
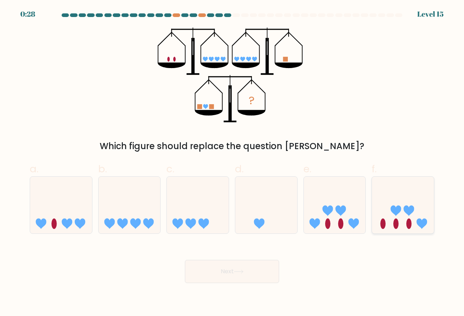
click at [421, 223] on icon at bounding box center [422, 224] width 11 height 11
click at [232, 163] on input "f." at bounding box center [232, 160] width 0 height 5
radio input "true"
click at [235, 277] on button "Next" at bounding box center [232, 271] width 94 height 23
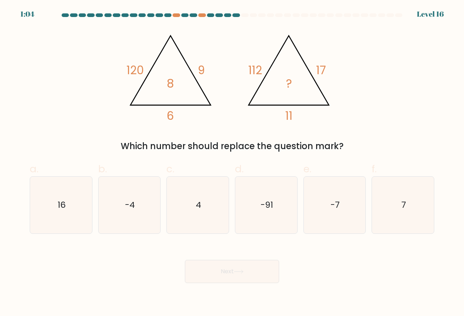
click at [250, 76] on tspan "112" at bounding box center [255, 70] width 14 height 16
click at [251, 94] on icon "@import url('https://fonts.googleapis.com/css?family=Abril+Fatface:400,100,100i…" at bounding box center [231, 75] width 217 height 95
click at [312, 73] on icon "@import url('https://fonts.googleapis.com/css?family=Abril+Fatface:400,100,100i…" at bounding box center [231, 75] width 217 height 95
click at [290, 119] on tspan "11" at bounding box center [288, 116] width 7 height 16
click at [294, 113] on icon "@import url('https://fonts.googleapis.com/css?family=Abril+Fatface:400,100,100i…" at bounding box center [231, 75] width 217 height 95
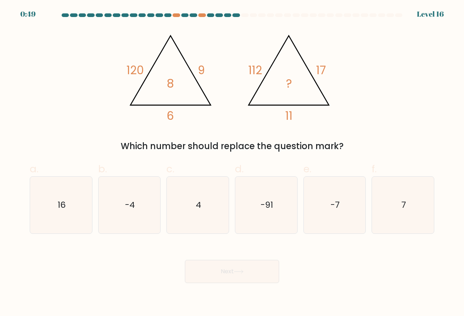
click at [287, 116] on tspan "11" at bounding box center [288, 116] width 7 height 16
click at [155, 121] on icon "@import url('https://fonts.googleapis.com/css?family=Abril+Fatface:400,100,100i…" at bounding box center [231, 75] width 217 height 95
click at [408, 207] on icon "7" at bounding box center [402, 205] width 57 height 57
click at [232, 163] on input "f. 7" at bounding box center [232, 160] width 0 height 5
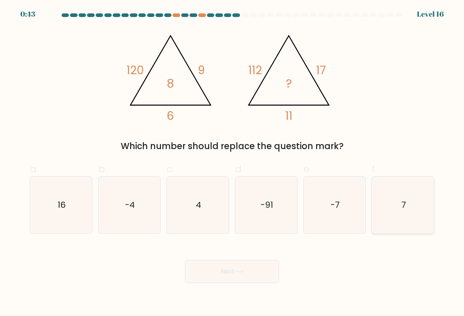
radio input "true"
click at [241, 272] on icon at bounding box center [239, 272] width 10 height 4
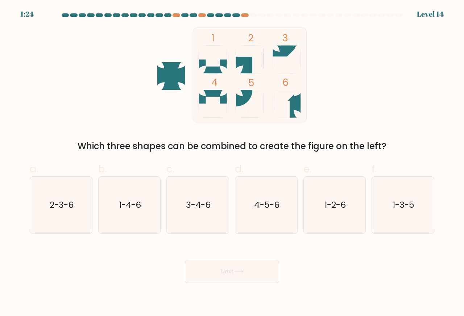
click at [164, 84] on icon "1 2 3 4 5 6" at bounding box center [231, 75] width 195 height 95
click at [205, 70] on rect at bounding box center [249, 75] width 113 height 95
click at [223, 57] on icon at bounding box center [213, 53] width 28 height 14
drag, startPoint x: 294, startPoint y: 54, endPoint x: 284, endPoint y: 54, distance: 9.8
click at [294, 54] on icon at bounding box center [293, 60] width 13 height 28
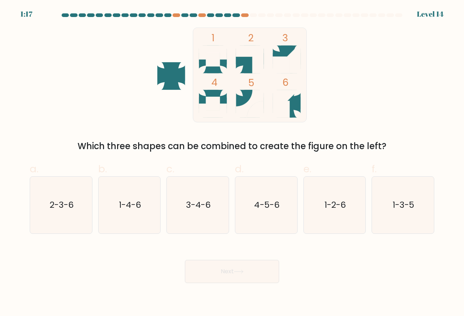
click at [171, 73] on icon at bounding box center [171, 73] width 28 height 16
click at [165, 83] on icon at bounding box center [169, 76] width 16 height 28
click at [245, 70] on icon at bounding box center [248, 60] width 16 height 28
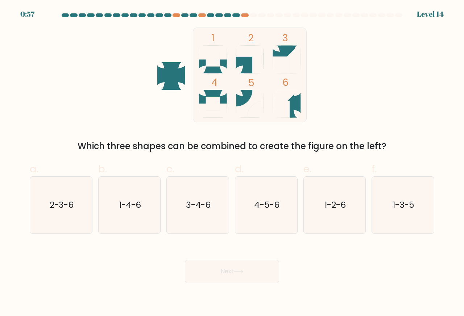
click at [245, 70] on icon at bounding box center [248, 60] width 16 height 28
click at [294, 101] on icon at bounding box center [287, 101] width 28 height 16
click at [252, 70] on icon at bounding box center [252, 60] width 16 height 28
click at [294, 106] on icon at bounding box center [287, 105] width 28 height 16
click at [238, 97] on icon at bounding box center [250, 101] width 28 height 16
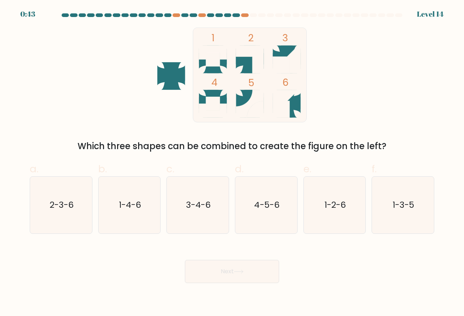
click at [217, 99] on rect at bounding box center [213, 104] width 14 height 14
click at [250, 48] on icon at bounding box center [249, 51] width 26 height 11
click at [280, 96] on icon at bounding box center [286, 95] width 26 height 11
click at [279, 97] on icon at bounding box center [286, 95] width 26 height 11
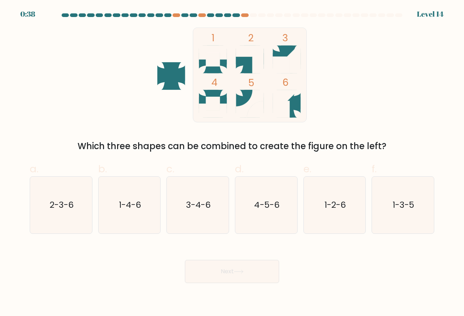
click at [279, 97] on icon at bounding box center [286, 95] width 26 height 11
drag, startPoint x: 256, startPoint y: 67, endPoint x: 250, endPoint y: 72, distance: 7.5
click at [256, 67] on icon at bounding box center [256, 60] width 13 height 28
click at [276, 59] on rect at bounding box center [281, 65] width 17 height 17
click at [289, 95] on icon at bounding box center [286, 95] width 26 height 11
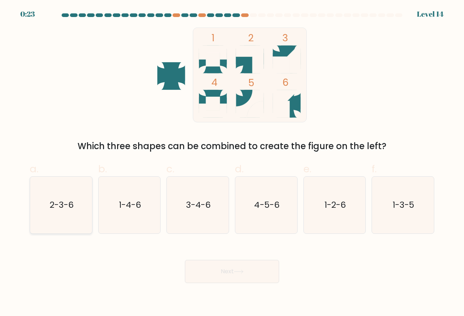
click at [66, 211] on text "2-3-6" at bounding box center [62, 205] width 24 height 12
click at [232, 163] on input "a. 2-3-6" at bounding box center [232, 160] width 0 height 5
radio input "true"
click at [235, 271] on button "Next" at bounding box center [232, 271] width 94 height 23
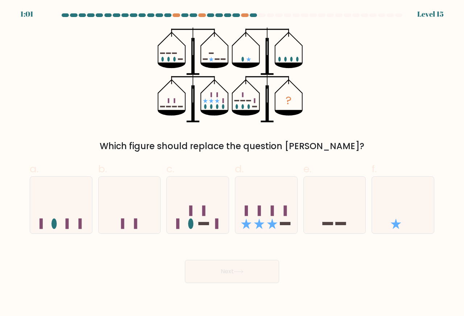
drag, startPoint x: 175, startPoint y: 47, endPoint x: 172, endPoint y: 50, distance: 4.4
click at [174, 48] on icon "?" at bounding box center [232, 75] width 148 height 95
click at [270, 108] on icon "?" at bounding box center [232, 75] width 148 height 95
click at [234, 100] on icon "?" at bounding box center [232, 75] width 148 height 95
drag, startPoint x: 240, startPoint y: 66, endPoint x: 241, endPoint y: 60, distance: 5.8
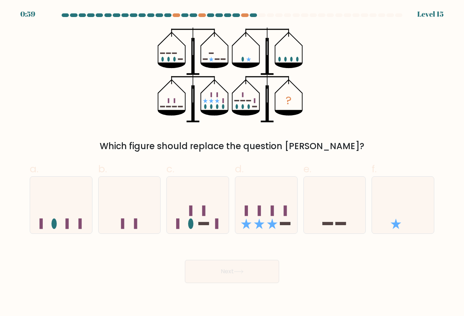
click at [241, 63] on icon at bounding box center [246, 65] width 28 height 5
click at [246, 67] on icon at bounding box center [246, 65] width 28 height 5
drag, startPoint x: 283, startPoint y: 64, endPoint x: 305, endPoint y: 61, distance: 22.3
click at [305, 61] on icon "?" at bounding box center [232, 75] width 148 height 95
click at [288, 62] on icon "?" at bounding box center [232, 75] width 148 height 95
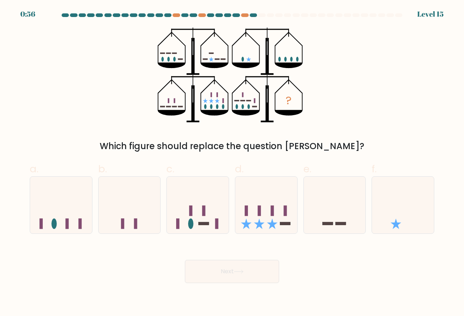
click at [242, 61] on icon "?" at bounding box center [232, 75] width 148 height 95
click at [250, 60] on icon "?" at bounding box center [232, 75] width 148 height 95
click at [249, 92] on icon "?" at bounding box center [232, 75] width 148 height 95
click at [221, 98] on icon "?" at bounding box center [232, 75] width 148 height 95
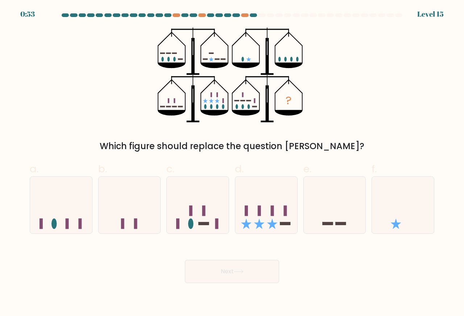
click at [173, 99] on icon "?" at bounding box center [232, 75] width 148 height 95
click at [180, 107] on g at bounding box center [171, 102] width 22 height 9
click at [175, 53] on rect at bounding box center [174, 53] width 5 height 1
drag, startPoint x: 171, startPoint y: 56, endPoint x: 179, endPoint y: 58, distance: 8.9
click at [179, 58] on icon "?" at bounding box center [232, 75] width 148 height 95
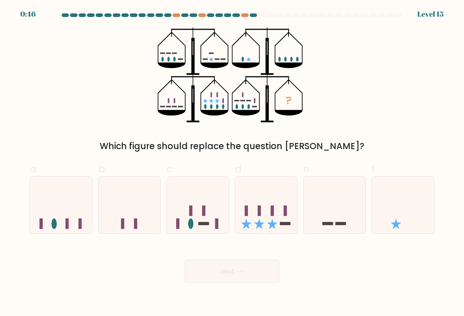
click at [179, 58] on icon "?" at bounding box center [232, 75] width 148 height 95
click at [211, 59] on icon "?" at bounding box center [232, 75] width 148 height 95
click at [211, 59] on icon at bounding box center [211, 59] width 5 height 5
drag, startPoint x: 167, startPoint y: 59, endPoint x: 172, endPoint y: 59, distance: 5.8
click at [172, 59] on icon "?" at bounding box center [232, 75] width 148 height 95
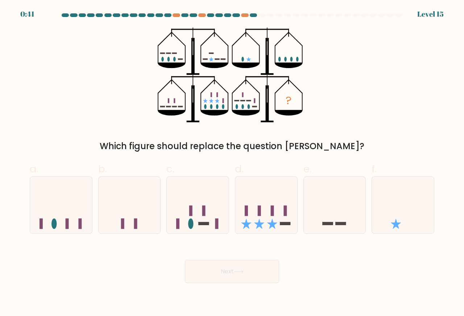
click at [211, 57] on icon "?" at bounding box center [232, 75] width 148 height 95
click at [164, 108] on icon "?" at bounding box center [232, 75] width 148 height 95
drag, startPoint x: 168, startPoint y: 100, endPoint x: 175, endPoint y: 101, distance: 7.0
click at [175, 101] on g at bounding box center [171, 102] width 22 height 9
click at [175, 101] on rect at bounding box center [174, 100] width 1 height 5
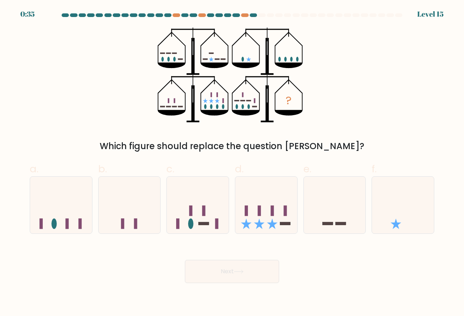
click at [211, 96] on icon "?" at bounding box center [232, 75] width 148 height 95
drag, startPoint x: 220, startPoint y: 97, endPoint x: 223, endPoint y: 100, distance: 3.9
click at [223, 100] on icon "?" at bounding box center [232, 75] width 148 height 95
drag, startPoint x: 203, startPoint y: 101, endPoint x: 217, endPoint y: 101, distance: 14.1
click at [217, 101] on icon "?" at bounding box center [232, 75] width 148 height 95
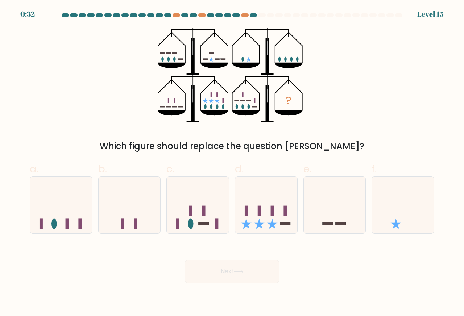
click at [217, 101] on icon at bounding box center [217, 101] width 5 height 5
click at [265, 60] on icon "?" at bounding box center [232, 75] width 148 height 95
click at [216, 100] on icon "?" at bounding box center [232, 75] width 148 height 95
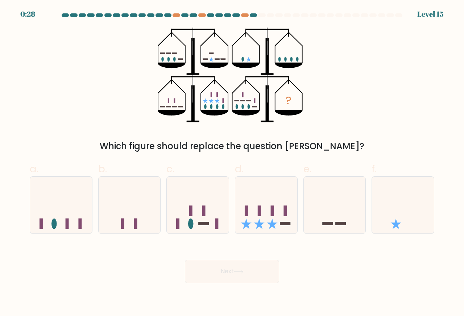
drag, startPoint x: 205, startPoint y: 106, endPoint x: 225, endPoint y: 107, distance: 19.6
click at [225, 107] on icon "?" at bounding box center [232, 75] width 148 height 95
drag, startPoint x: 210, startPoint y: 95, endPoint x: 214, endPoint y: 96, distance: 3.9
click at [214, 96] on icon "?" at bounding box center [232, 75] width 148 height 95
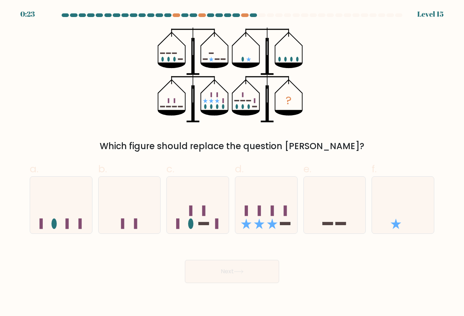
click at [213, 96] on icon "?" at bounding box center [232, 75] width 148 height 95
click at [212, 96] on icon "?" at bounding box center [232, 75] width 148 height 95
click at [211, 96] on rect at bounding box center [211, 94] width 1 height 5
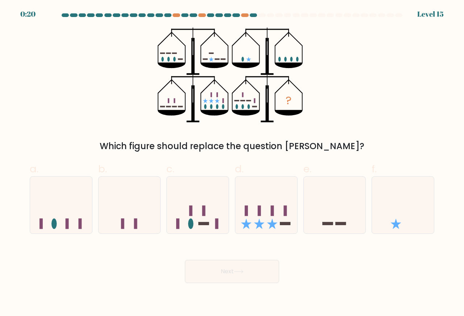
click at [219, 105] on icon "?" at bounding box center [232, 75] width 148 height 95
click at [224, 102] on icon "?" at bounding box center [232, 75] width 148 height 95
click at [224, 101] on icon "?" at bounding box center [232, 75] width 148 height 95
click at [287, 109] on icon "?" at bounding box center [232, 75] width 148 height 95
drag, startPoint x: 237, startPoint y: 105, endPoint x: 247, endPoint y: 106, distance: 9.8
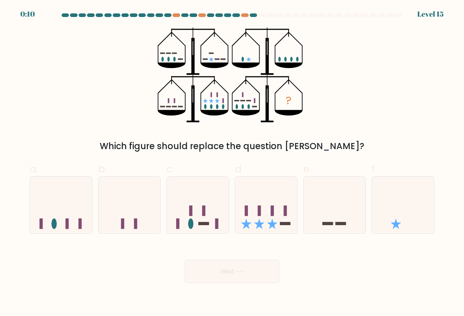
click at [246, 106] on icon "?" at bounding box center [232, 75] width 148 height 95
click at [252, 107] on rect at bounding box center [254, 106] width 5 height 1
click at [196, 203] on icon at bounding box center [198, 205] width 62 height 51
click at [232, 163] on input "c." at bounding box center [232, 160] width 0 height 5
radio input "true"
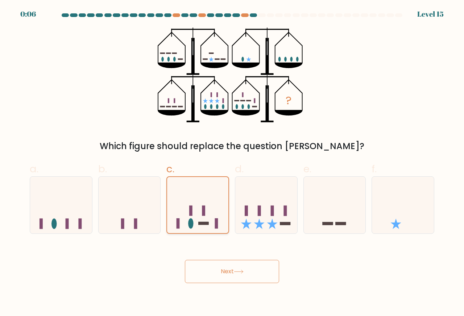
click at [196, 202] on icon at bounding box center [197, 205] width 61 height 51
click at [232, 163] on input "c." at bounding box center [232, 160] width 0 height 5
click at [256, 205] on icon at bounding box center [266, 205] width 62 height 51
click at [232, 163] on input "d." at bounding box center [232, 160] width 0 height 5
radio input "true"
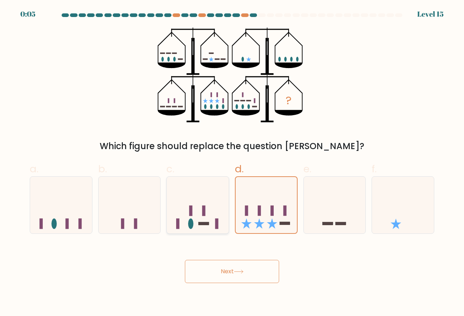
click at [188, 211] on icon at bounding box center [198, 205] width 62 height 51
click at [232, 163] on input "c." at bounding box center [232, 160] width 0 height 5
radio input "true"
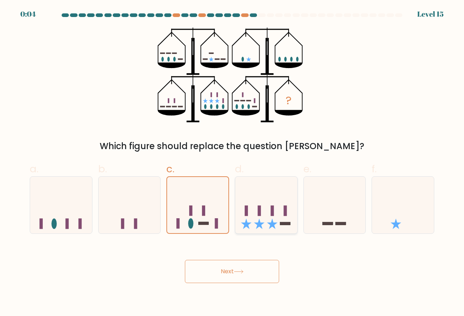
click at [257, 205] on icon at bounding box center [266, 205] width 62 height 51
click at [232, 163] on input "d." at bounding box center [232, 160] width 0 height 5
radio input "true"
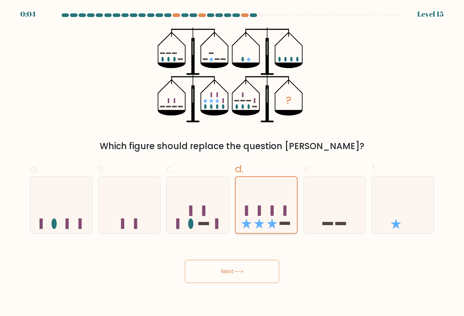
drag, startPoint x: 195, startPoint y: 208, endPoint x: 265, endPoint y: 206, distance: 70.0
click at [197, 208] on icon at bounding box center [198, 205] width 62 height 51
click at [232, 163] on input "c." at bounding box center [232, 160] width 0 height 5
radio input "true"
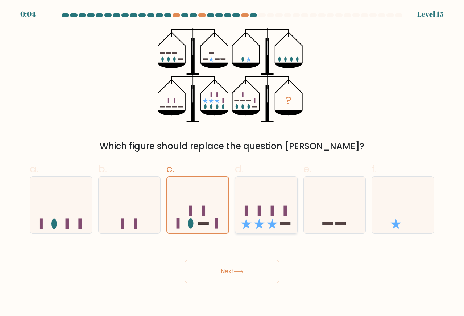
drag, startPoint x: 265, startPoint y: 206, endPoint x: 261, endPoint y: 205, distance: 4.1
click at [265, 205] on icon at bounding box center [266, 205] width 62 height 51
click at [232, 163] on input "d." at bounding box center [232, 160] width 0 height 5
radio input "true"
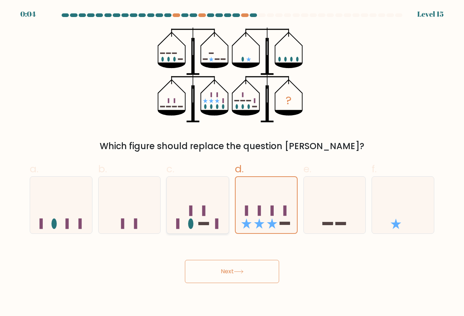
drag, startPoint x: 195, startPoint y: 204, endPoint x: 210, endPoint y: 203, distance: 14.6
click at [196, 204] on icon at bounding box center [198, 205] width 62 height 51
click at [232, 163] on input "c." at bounding box center [232, 160] width 0 height 5
radio input "true"
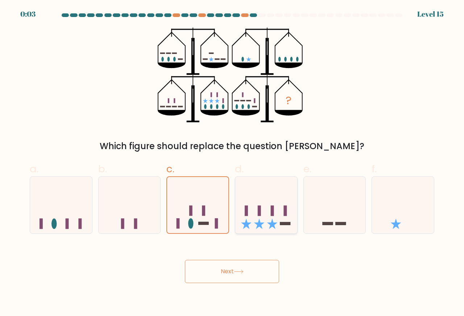
click at [255, 202] on icon at bounding box center [266, 205] width 62 height 51
click at [232, 163] on input "d." at bounding box center [232, 160] width 0 height 5
radio input "true"
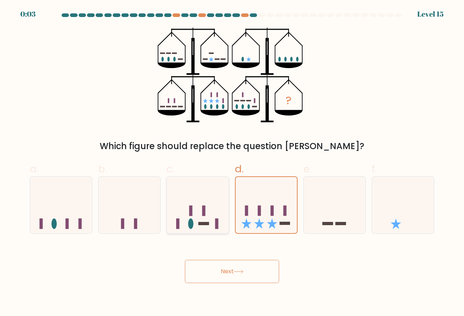
click at [186, 203] on icon at bounding box center [198, 205] width 62 height 51
click at [232, 163] on input "c." at bounding box center [232, 160] width 0 height 5
radio input "true"
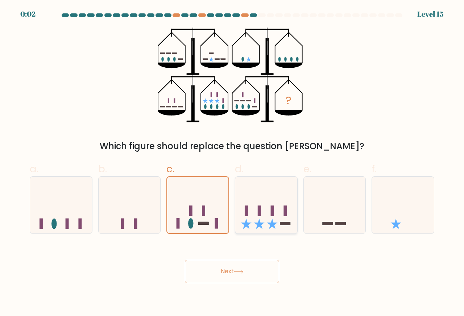
click at [248, 199] on icon at bounding box center [266, 205] width 62 height 51
click at [232, 163] on input "d." at bounding box center [232, 160] width 0 height 5
radio input "true"
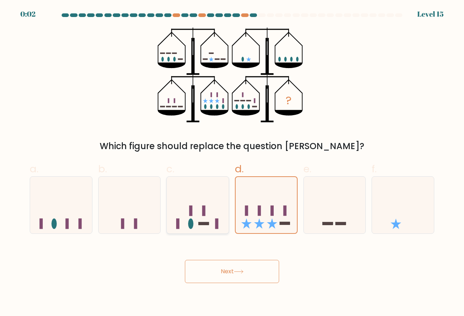
click at [205, 204] on icon at bounding box center [198, 205] width 62 height 51
click at [232, 163] on input "c." at bounding box center [232, 160] width 0 height 5
radio input "true"
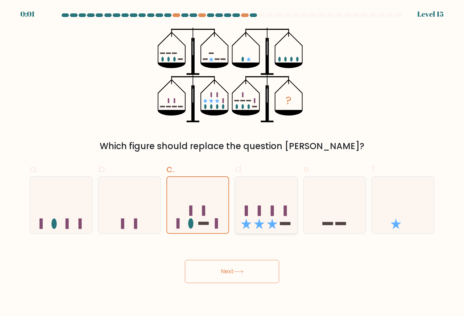
click at [253, 202] on icon at bounding box center [266, 205] width 62 height 51
click at [232, 163] on input "d." at bounding box center [232, 160] width 0 height 5
radio input "true"
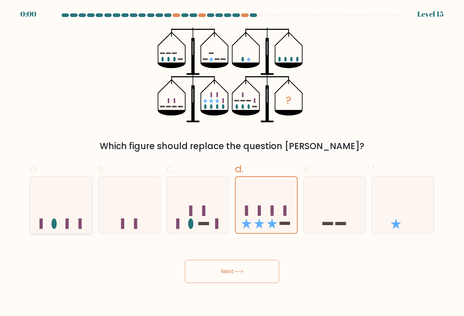
click at [82, 205] on icon at bounding box center [61, 205] width 62 height 51
click at [232, 163] on input "a." at bounding box center [232, 160] width 0 height 5
radio input "true"
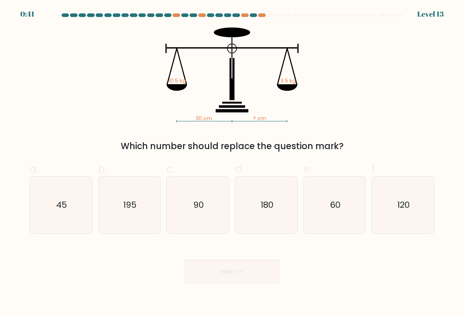
click at [292, 84] on tspan "3.5 kg" at bounding box center [287, 80] width 15 height 7
drag, startPoint x: 278, startPoint y: 80, endPoint x: 295, endPoint y: 79, distance: 16.3
click at [295, 79] on icon "30 cm ? cm 10.5 kg 3.5 kg" at bounding box center [231, 75] width 217 height 95
click at [295, 79] on tspan "3.5 kg" at bounding box center [287, 80] width 15 height 7
click at [256, 114] on icon "30 cm ? cm 10.5 kg 3.5 kg" at bounding box center [231, 75] width 217 height 95
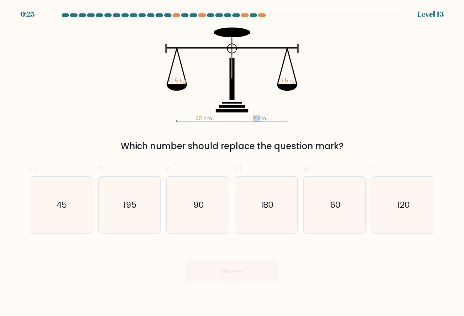
drag, startPoint x: 251, startPoint y: 118, endPoint x: 261, endPoint y: 118, distance: 9.8
click at [261, 118] on icon "30 cm ? cm 10.5 kg 3.5 kg" at bounding box center [231, 75] width 217 height 95
click at [261, 118] on tspan "? cm" at bounding box center [259, 118] width 13 height 7
click at [285, 83] on tspan "3.5 kg" at bounding box center [287, 80] width 15 height 7
click at [190, 204] on icon "90" at bounding box center [197, 205] width 57 height 57
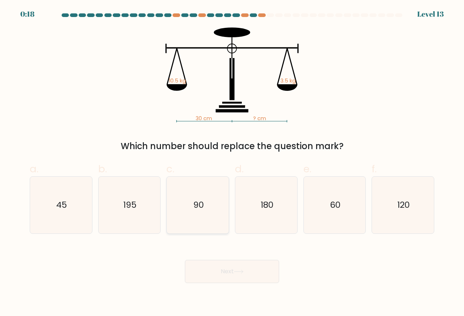
click at [232, 163] on input "c. 90" at bounding box center [232, 160] width 0 height 5
radio input "true"
click at [222, 272] on button "Next" at bounding box center [232, 271] width 94 height 23
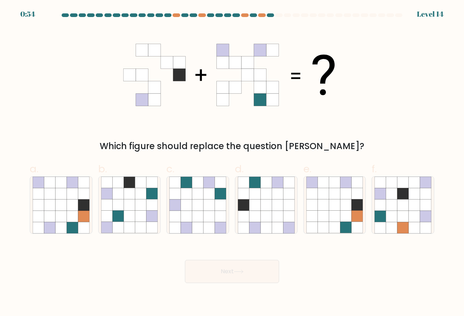
click at [253, 52] on icon at bounding box center [247, 50] width 12 height 12
click at [272, 187] on icon at bounding box center [277, 182] width 11 height 11
click at [232, 163] on input "d." at bounding box center [232, 160] width 0 height 5
radio input "true"
click at [195, 197] on icon at bounding box center [197, 193] width 11 height 11
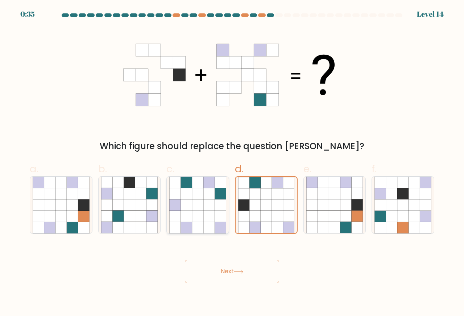
click at [232, 163] on input "c." at bounding box center [232, 160] width 0 height 5
radio input "true"
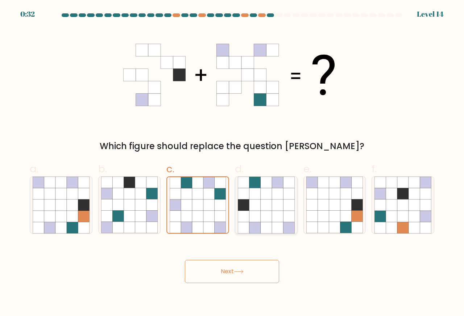
click at [264, 207] on icon at bounding box center [266, 205] width 11 height 11
click at [232, 163] on input "d." at bounding box center [232, 160] width 0 height 5
radio input "true"
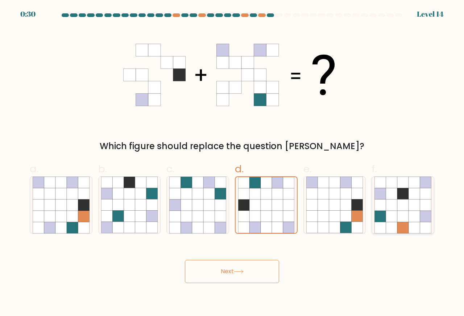
click at [421, 207] on icon at bounding box center [425, 205] width 11 height 11
click at [232, 163] on input "f." at bounding box center [232, 160] width 0 height 5
radio input "true"
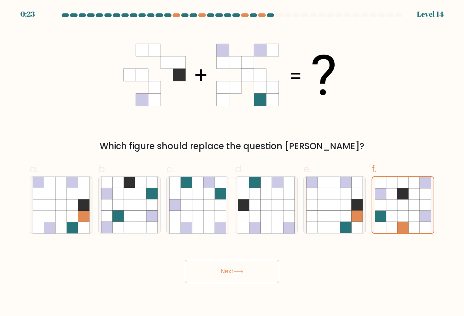
click at [241, 270] on button "Next" at bounding box center [232, 271] width 94 height 23
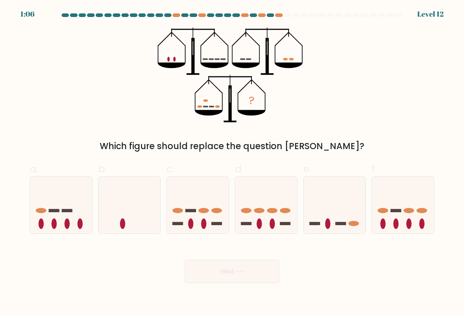
drag, startPoint x: 152, startPoint y: 146, endPoint x: 324, endPoint y: 144, distance: 172.1
click at [324, 144] on div "Which figure should replace the question mark?" at bounding box center [232, 146] width 396 height 13
drag, startPoint x: 162, startPoint y: 59, endPoint x: 178, endPoint y: 59, distance: 16.3
click at [178, 59] on icon "?" at bounding box center [232, 75] width 148 height 95
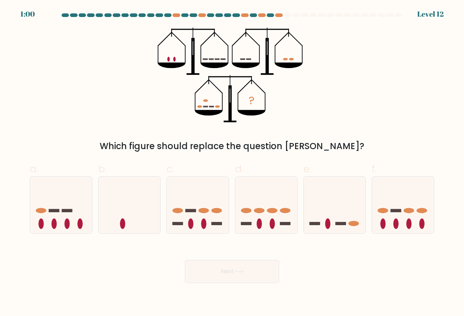
click at [201, 102] on icon "?" at bounding box center [232, 75] width 148 height 95
click at [167, 61] on icon "?" at bounding box center [232, 75] width 148 height 95
drag, startPoint x: 200, startPoint y: 58, endPoint x: 229, endPoint y: 59, distance: 28.6
click at [229, 59] on icon "?" at bounding box center [232, 75] width 148 height 95
drag, startPoint x: 287, startPoint y: 59, endPoint x: 291, endPoint y: 59, distance: 4.4
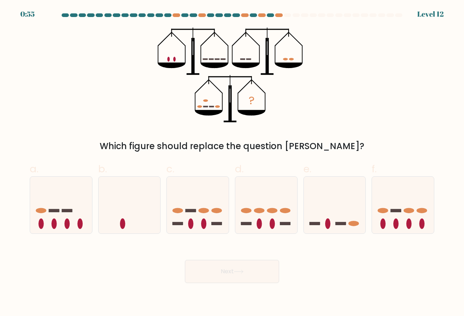
click at [291, 59] on g at bounding box center [288, 59] width 11 height 3
click at [288, 64] on icon at bounding box center [289, 65] width 28 height 5
click at [170, 57] on icon "?" at bounding box center [232, 75] width 148 height 95
click at [172, 59] on icon "?" at bounding box center [232, 75] width 148 height 95
click at [207, 61] on icon "?" at bounding box center [232, 75] width 148 height 95
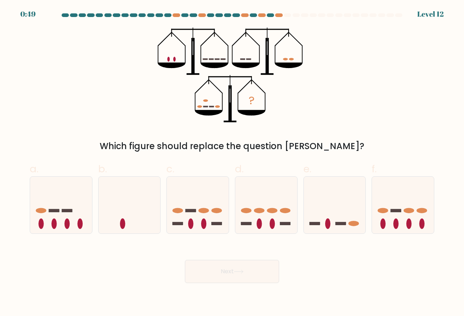
drag, startPoint x: 244, startPoint y: 59, endPoint x: 250, endPoint y: 59, distance: 6.2
click at [250, 59] on g at bounding box center [245, 58] width 11 height 1
drag, startPoint x: 290, startPoint y: 59, endPoint x: 300, endPoint y: 59, distance: 10.1
click at [300, 59] on icon "?" at bounding box center [232, 75] width 148 height 95
click at [290, 59] on ellipse at bounding box center [291, 59] width 5 height 3
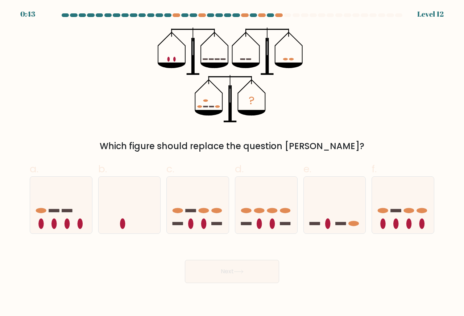
click at [206, 97] on icon "?" at bounding box center [232, 75] width 148 height 95
click at [207, 106] on icon "?" at bounding box center [232, 75] width 148 height 95
click at [204, 108] on icon "?" at bounding box center [232, 75] width 148 height 95
click at [201, 108] on icon "?" at bounding box center [232, 75] width 148 height 95
click at [201, 107] on ellipse at bounding box center [199, 106] width 5 height 3
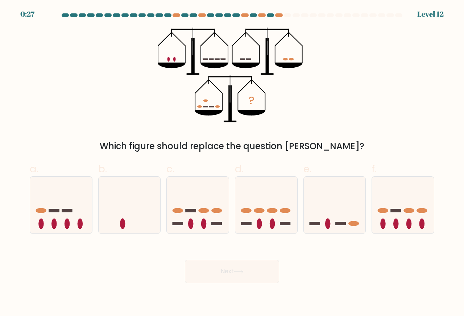
drag, startPoint x: 201, startPoint y: 107, endPoint x: 207, endPoint y: 102, distance: 8.0
click at [205, 102] on icon "?" at bounding box center [232, 75] width 148 height 95
click at [207, 102] on icon "?" at bounding box center [232, 75] width 148 height 95
click at [168, 58] on ellipse at bounding box center [168, 59] width 3 height 5
click at [213, 59] on rect at bounding box center [211, 58] width 5 height 1
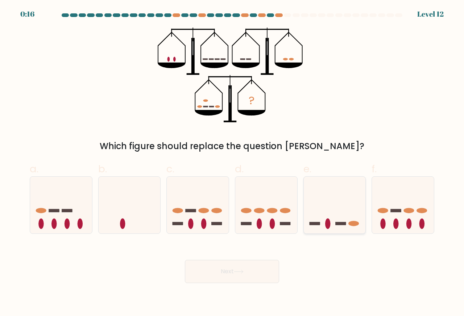
click at [319, 228] on icon at bounding box center [335, 205] width 62 height 51
click at [232, 163] on input "e." at bounding box center [232, 160] width 0 height 5
radio input "true"
click at [227, 276] on button "Next" at bounding box center [232, 271] width 94 height 23
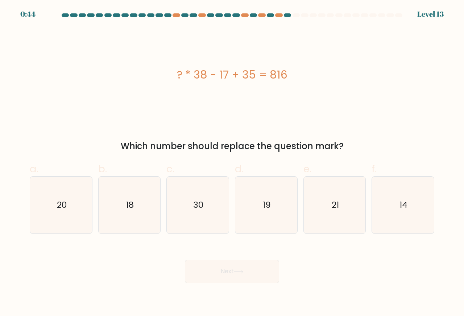
click at [134, 147] on div "Which number should replace the question mark?" at bounding box center [232, 146] width 396 height 13
click at [134, 146] on div "Which number should replace the question mark?" at bounding box center [232, 146] width 396 height 13
click at [188, 78] on div "? * 38 - 17 + 35 = 816" at bounding box center [232, 75] width 404 height 16
click at [222, 75] on div "? * 38 - 17 + 35 = 816" at bounding box center [232, 75] width 404 height 16
click at [261, 83] on div "? * 38 - 17 + 35 = 816" at bounding box center [232, 75] width 404 height 16
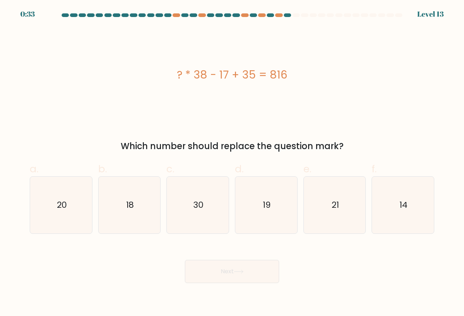
click at [224, 78] on div "? * 38 - 17 + 35 = 816" at bounding box center [232, 75] width 404 height 16
click at [245, 76] on div "? * 38 - 17 + 35 = 816" at bounding box center [232, 75] width 404 height 16
click at [221, 76] on div "? * 38 - 17 + 35 = 816" at bounding box center [232, 75] width 404 height 16
click at [236, 76] on div "? * 38 - 17 + 35 = 816" at bounding box center [232, 75] width 404 height 16
click at [222, 79] on div "? * 38 - 17 + 35 = 816" at bounding box center [232, 75] width 404 height 16
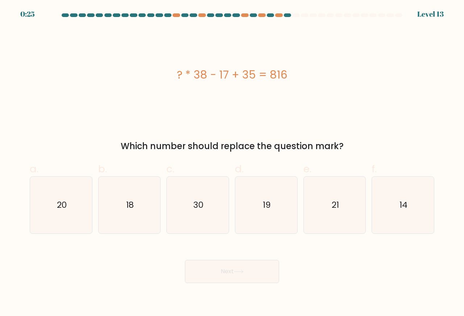
click at [241, 76] on div "? * 38 - 17 + 35 = 816" at bounding box center [232, 75] width 404 height 16
click at [252, 76] on div "? * 38 - 17 + 35 = 816" at bounding box center [232, 75] width 404 height 16
click at [249, 76] on div "? * 38 - 17 + 35 = 816" at bounding box center [232, 75] width 404 height 16
click at [253, 75] on div "? * 38 - 17 + 35 = 816" at bounding box center [232, 75] width 404 height 16
click at [250, 76] on div "? * 38 - 17 + 35 = 816" at bounding box center [232, 75] width 404 height 16
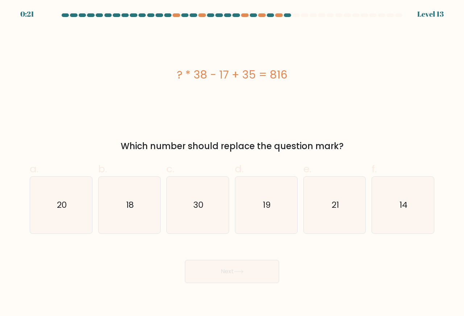
click at [242, 77] on div "? * 38 - 17 + 35 = 816" at bounding box center [232, 75] width 404 height 16
click at [239, 78] on div "? * 38 - 17 + 35 = 816" at bounding box center [232, 75] width 404 height 16
click at [217, 78] on div "? * 38 - 17 + 35 = 816" at bounding box center [232, 75] width 404 height 16
click at [193, 76] on div "? * 38 - 17 + 35 = 816" at bounding box center [232, 75] width 404 height 16
click at [191, 76] on div "? * 38 - 17 + 35 = 816" at bounding box center [232, 75] width 404 height 16
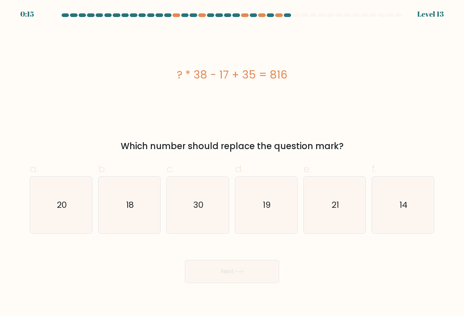
click at [269, 77] on div "? * 38 - 17 + 35 = 816" at bounding box center [232, 75] width 404 height 16
click at [271, 81] on div "? * 38 - 17 + 35 = 816" at bounding box center [232, 75] width 404 height 16
click at [277, 76] on div "? * 38 - 17 + 35 = 816" at bounding box center [232, 75] width 404 height 16
click at [276, 81] on div "? * 38 - 17 + 35 = 816" at bounding box center [232, 75] width 404 height 16
click at [277, 79] on div "? * 38 - 17 + 35 = 816" at bounding box center [232, 75] width 404 height 16
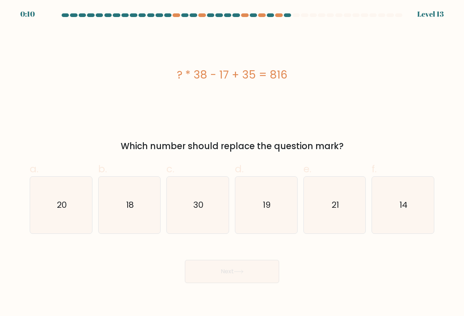
click at [277, 79] on div "? * 38 - 17 + 35 = 816" at bounding box center [232, 75] width 404 height 16
click at [206, 215] on icon "30" at bounding box center [197, 205] width 57 height 57
click at [232, 163] on input "c. 30" at bounding box center [232, 160] width 0 height 5
radio input "true"
click at [226, 265] on button "Next" at bounding box center [232, 271] width 94 height 23
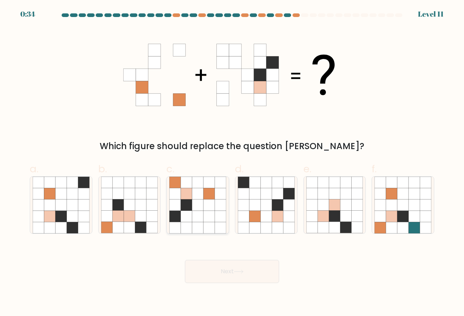
click at [205, 198] on icon at bounding box center [208, 193] width 11 height 11
click at [232, 163] on input "c." at bounding box center [232, 160] width 0 height 5
radio input "true"
click at [389, 210] on icon at bounding box center [391, 205] width 11 height 11
click at [232, 163] on input "f." at bounding box center [232, 160] width 0 height 5
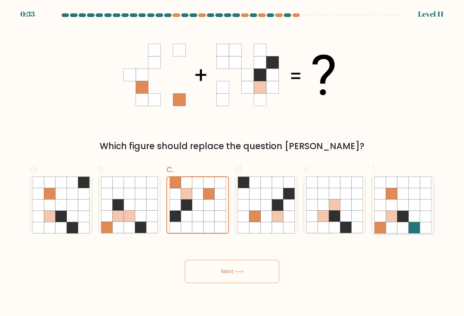
radio input "true"
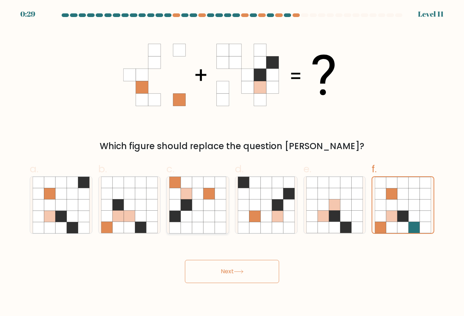
click at [199, 209] on icon at bounding box center [197, 205] width 11 height 11
click at [232, 163] on input "c." at bounding box center [232, 160] width 0 height 5
radio input "true"
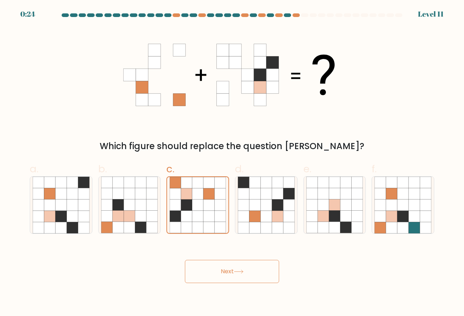
click at [234, 277] on button "Next" at bounding box center [232, 271] width 94 height 23
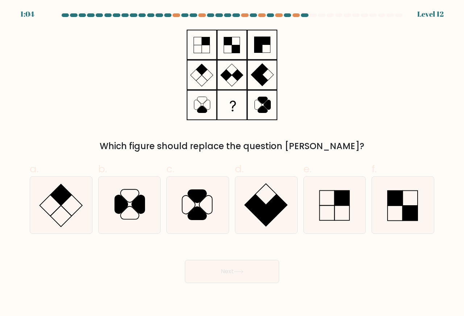
click at [237, 142] on div "Which figure should replace the question [PERSON_NAME]?" at bounding box center [232, 146] width 396 height 13
click at [210, 50] on rect at bounding box center [206, 49] width 8 height 8
click at [227, 96] on rect at bounding box center [231, 105] width 29 height 29
click at [263, 107] on icon at bounding box center [263, 109] width 10 height 7
click at [199, 111] on icon at bounding box center [202, 109] width 10 height 7
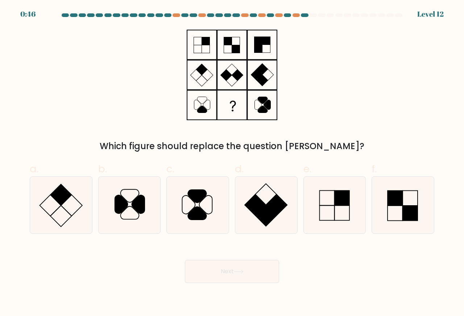
click at [234, 49] on rect at bounding box center [236, 49] width 8 height 8
click at [263, 49] on icon at bounding box center [232, 75] width 91 height 95
click at [196, 49] on icon at bounding box center [232, 75] width 91 height 95
click at [236, 45] on rect at bounding box center [236, 49] width 8 height 8
click at [238, 49] on rect at bounding box center [236, 49] width 8 height 8
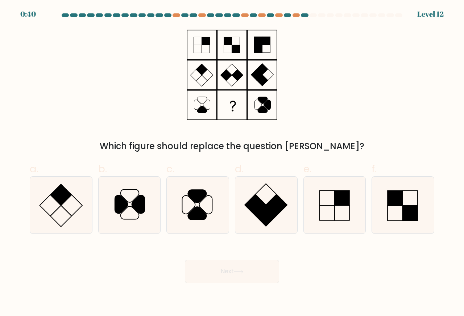
click at [259, 49] on rect at bounding box center [258, 49] width 8 height 8
click at [209, 101] on icon at bounding box center [232, 75] width 91 height 95
click at [231, 75] on rect at bounding box center [231, 69] width 11 height 11
click at [133, 200] on icon at bounding box center [129, 205] width 57 height 57
click at [232, 163] on input "b." at bounding box center [232, 160] width 0 height 5
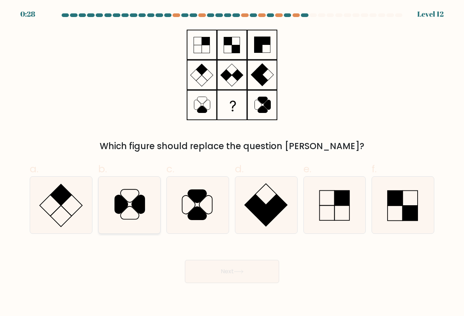
radio input "true"
click at [216, 272] on button "Next" at bounding box center [232, 271] width 94 height 23
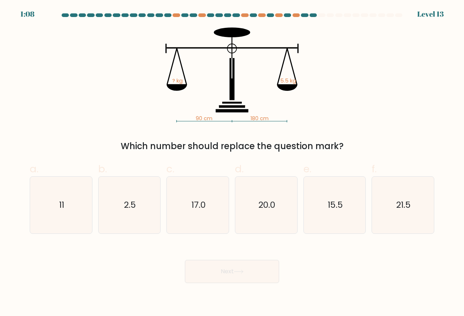
click at [257, 118] on tspan "180 cm" at bounding box center [259, 118] width 18 height 7
click at [180, 83] on tspan "? kg" at bounding box center [177, 80] width 11 height 7
click at [200, 118] on tspan "90 cm" at bounding box center [204, 118] width 17 height 7
click at [350, 214] on icon "15.5" at bounding box center [334, 205] width 57 height 57
click at [232, 163] on input "e. 15.5" at bounding box center [232, 160] width 0 height 5
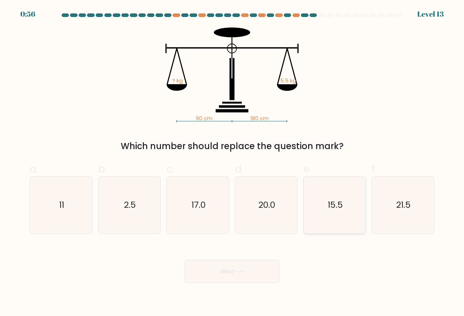
radio input "true"
drag, startPoint x: 242, startPoint y: 273, endPoint x: 337, endPoint y: 270, distance: 94.6
click at [337, 270] on div "Next" at bounding box center [231, 263] width 413 height 41
click at [79, 226] on icon "11" at bounding box center [61, 205] width 57 height 57
click at [232, 163] on input "a. 11" at bounding box center [232, 160] width 0 height 5
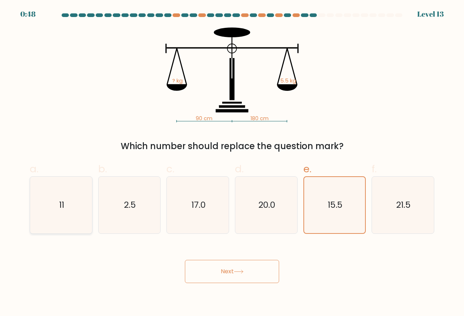
radio input "true"
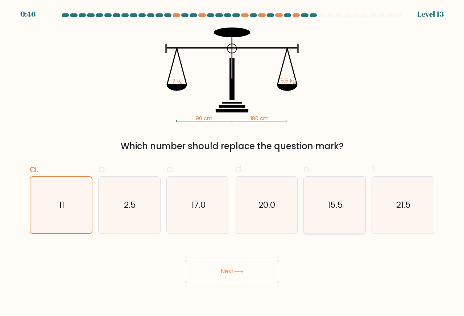
click at [327, 225] on icon "15.5" at bounding box center [334, 205] width 57 height 57
click at [232, 163] on input "e. 15.5" at bounding box center [232, 160] width 0 height 5
radio input "true"
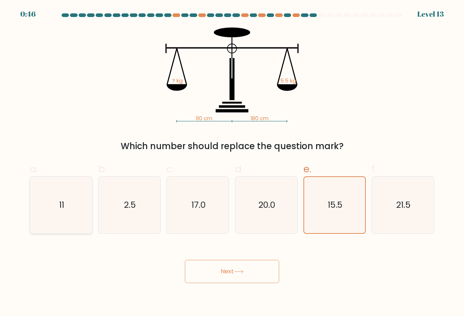
click at [58, 212] on icon "11" at bounding box center [61, 205] width 57 height 57
click at [232, 163] on input "a. 11" at bounding box center [232, 160] width 0 height 5
radio input "true"
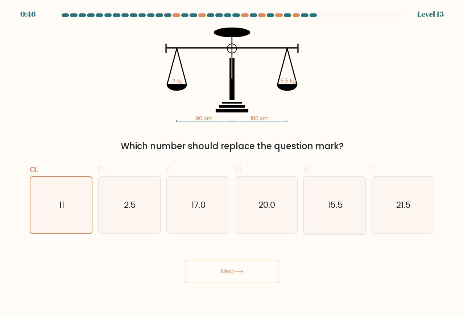
click at [306, 210] on div "15.5" at bounding box center [334, 205] width 63 height 58
click at [232, 163] on input "e. 15.5" at bounding box center [232, 160] width 0 height 5
radio input "true"
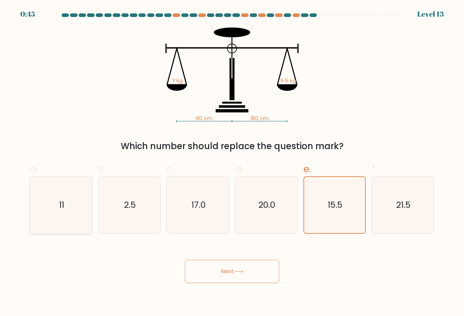
click at [36, 209] on icon "11" at bounding box center [61, 205] width 57 height 57
click at [232, 163] on input "a. 11" at bounding box center [232, 160] width 0 height 5
radio input "true"
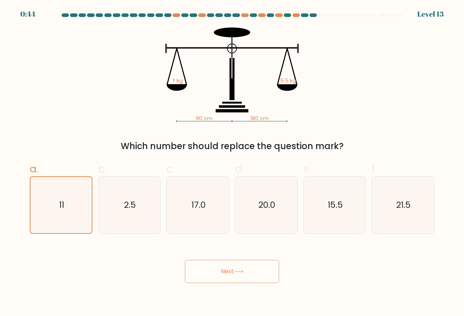
click at [230, 278] on button "Next" at bounding box center [232, 271] width 94 height 23
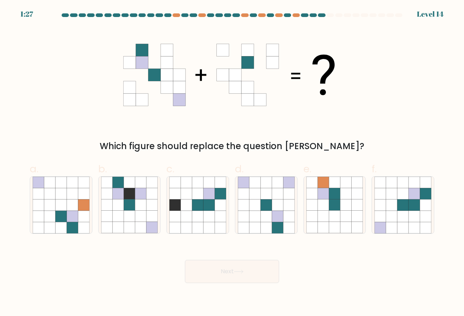
click at [153, 63] on icon at bounding box center [154, 63] width 12 height 12
drag, startPoint x: 142, startPoint y: 53, endPoint x: 191, endPoint y: 98, distance: 67.0
click at [179, 90] on g at bounding box center [154, 75] width 62 height 62
click at [383, 208] on icon at bounding box center [380, 205] width 11 height 11
click at [232, 163] on input "f." at bounding box center [232, 160] width 0 height 5
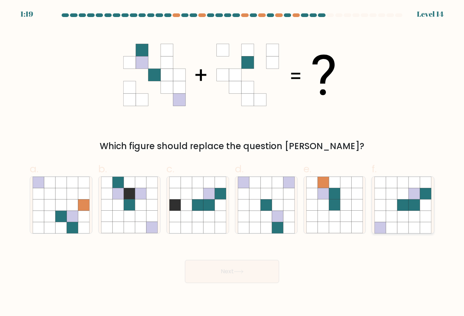
radio input "true"
click at [277, 213] on icon at bounding box center [277, 216] width 11 height 11
click at [232, 163] on input "d." at bounding box center [232, 160] width 0 height 5
radio input "true"
click at [422, 215] on icon at bounding box center [425, 216] width 11 height 11
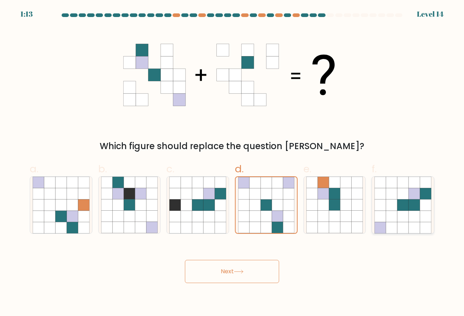
click at [232, 163] on input "f." at bounding box center [232, 160] width 0 height 5
radio input "true"
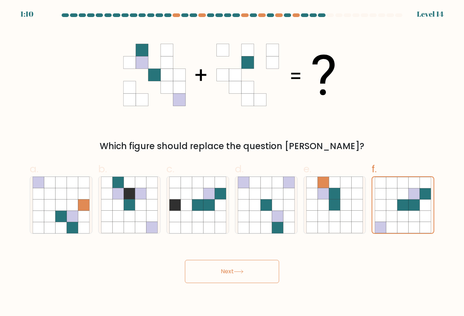
click at [236, 275] on button "Next" at bounding box center [232, 271] width 94 height 23
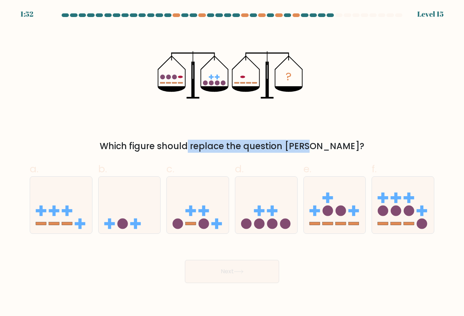
drag, startPoint x: 158, startPoint y: 142, endPoint x: 268, endPoint y: 143, distance: 109.8
click at [268, 143] on div "Which figure should replace the question [PERSON_NAME]?" at bounding box center [232, 146] width 396 height 13
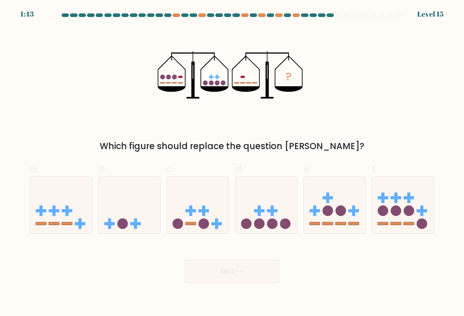
click at [268, 148] on div "Which figure should replace the question mark?" at bounding box center [232, 146] width 396 height 13
click at [234, 86] on icon "?" at bounding box center [232, 75] width 148 height 95
drag, startPoint x: 229, startPoint y: 82, endPoint x: 209, endPoint y: 77, distance: 20.8
click at [209, 77] on icon "?" at bounding box center [232, 75] width 148 height 95
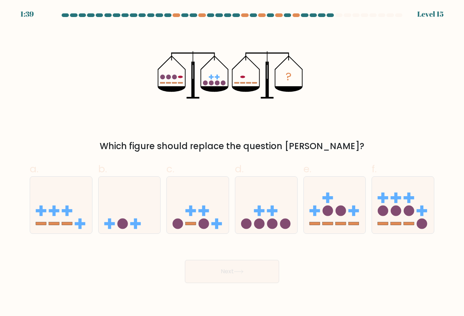
drag, startPoint x: 209, startPoint y: 77, endPoint x: 220, endPoint y: 77, distance: 10.9
click at [220, 77] on icon "?" at bounding box center [232, 75] width 148 height 95
click at [220, 77] on rect at bounding box center [217, 76] width 5 height 1
drag, startPoint x: 207, startPoint y: 82, endPoint x: 227, endPoint y: 85, distance: 20.6
click at [227, 85] on icon "?" at bounding box center [232, 75] width 148 height 95
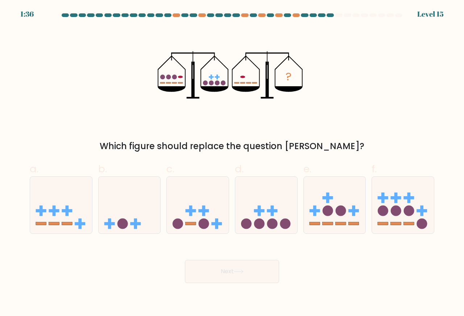
click at [221, 84] on icon "?" at bounding box center [232, 75] width 148 height 95
drag, startPoint x: 163, startPoint y: 79, endPoint x: 175, endPoint y: 78, distance: 12.3
click at [175, 78] on g at bounding box center [171, 79] width 22 height 9
drag, startPoint x: 205, startPoint y: 83, endPoint x: 218, endPoint y: 83, distance: 12.7
click at [218, 83] on g at bounding box center [214, 80] width 22 height 11
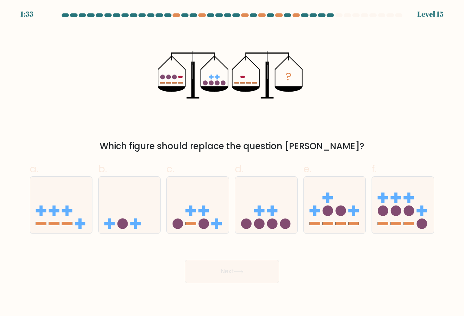
click at [226, 84] on icon "?" at bounding box center [232, 75] width 148 height 95
drag, startPoint x: 212, startPoint y: 78, endPoint x: 208, endPoint y: 78, distance: 3.6
click at [215, 78] on icon "?" at bounding box center [232, 75] width 148 height 95
click at [182, 77] on ellipse at bounding box center [180, 77] width 5 height 3
drag, startPoint x: 181, startPoint y: 83, endPoint x: 160, endPoint y: 83, distance: 21.0
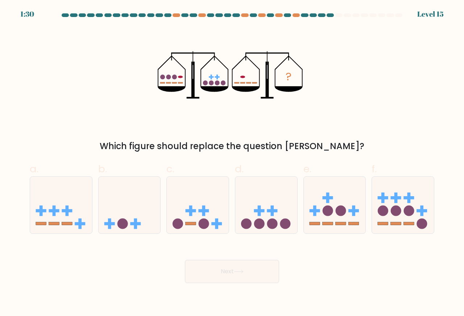
click at [160, 83] on icon "?" at bounding box center [232, 75] width 148 height 95
click at [217, 79] on rect at bounding box center [216, 77] width 1 height 5
drag, startPoint x: 212, startPoint y: 77, endPoint x: 203, endPoint y: 79, distance: 10.0
click at [211, 77] on rect at bounding box center [211, 76] width 5 height 1
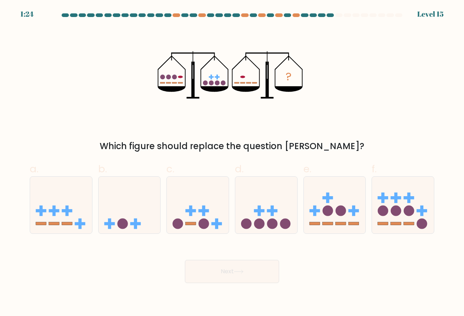
click at [242, 76] on ellipse at bounding box center [242, 77] width 5 height 3
drag, startPoint x: 237, startPoint y: 83, endPoint x: 258, endPoint y: 83, distance: 20.7
click at [258, 83] on icon "?" at bounding box center [232, 75] width 148 height 95
click at [180, 76] on ellipse at bounding box center [180, 77] width 5 height 3
drag, startPoint x: 155, startPoint y: 76, endPoint x: 175, endPoint y: 79, distance: 20.4
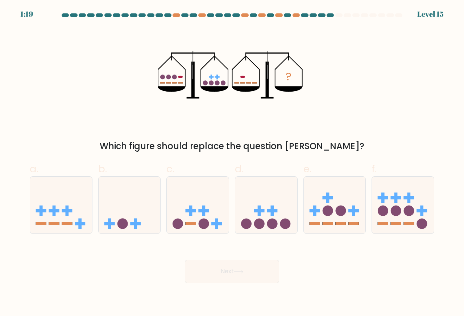
click at [166, 78] on div "? Which figure should replace the question mark?" at bounding box center [231, 90] width 413 height 125
drag, startPoint x: 213, startPoint y: 83, endPoint x: 217, endPoint y: 83, distance: 4.3
click at [217, 83] on g at bounding box center [214, 80] width 22 height 11
click at [236, 79] on icon "?" at bounding box center [232, 75] width 148 height 95
click at [224, 86] on icon "?" at bounding box center [232, 75] width 148 height 95
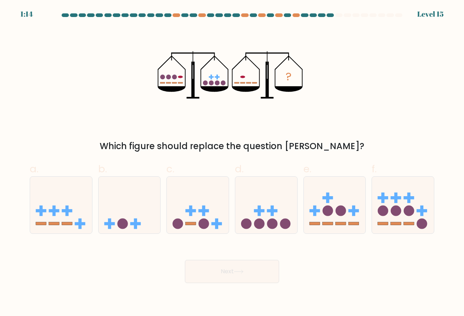
drag, startPoint x: 180, startPoint y: 79, endPoint x: 232, endPoint y: 82, distance: 52.3
click at [180, 79] on icon "?" at bounding box center [232, 75] width 148 height 95
click at [245, 79] on icon "?" at bounding box center [232, 75] width 148 height 95
click at [123, 197] on icon at bounding box center [130, 205] width 62 height 51
click at [232, 163] on input "b." at bounding box center [232, 160] width 0 height 5
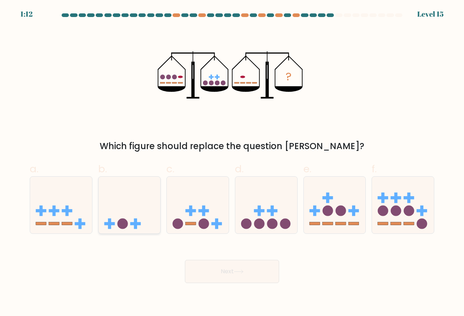
radio input "true"
click at [235, 271] on button "Next" at bounding box center [232, 271] width 94 height 23
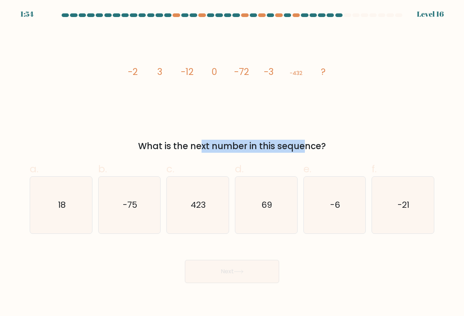
drag, startPoint x: 145, startPoint y: 138, endPoint x: 248, endPoint y: 141, distance: 102.6
click at [247, 141] on div "image/svg+xml -2 3 -12 0 -72 -3 -432 ? What is the next number in this sequence?" at bounding box center [231, 90] width 413 height 125
click at [248, 141] on div "What is the next number in this sequence?" at bounding box center [232, 146] width 396 height 13
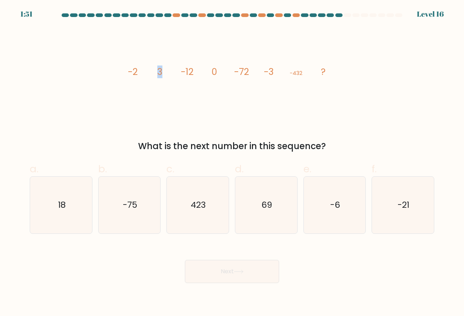
drag, startPoint x: 160, startPoint y: 71, endPoint x: 175, endPoint y: 71, distance: 14.9
click at [170, 71] on icon "image/svg+xml -2 3 -12 0 -72 -3 -432 ?" at bounding box center [231, 75] width 217 height 95
click at [179, 71] on icon "image/svg+xml -2 3 -12 0 -72 -3 -432 ?" at bounding box center [231, 75] width 217 height 95
click at [213, 73] on tspan "0" at bounding box center [214, 72] width 6 height 13
click at [241, 74] on tspan "-72" at bounding box center [241, 72] width 15 height 13
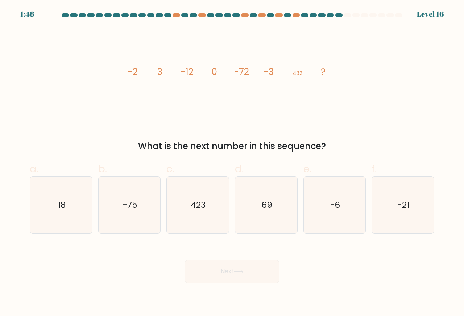
click at [265, 74] on tspan "-3" at bounding box center [269, 72] width 10 height 13
click at [138, 75] on tspan "-2" at bounding box center [133, 72] width 10 height 13
click at [162, 74] on tspan "3" at bounding box center [159, 72] width 5 height 13
click at [268, 72] on tspan "-3" at bounding box center [269, 72] width 10 height 13
click at [189, 73] on tspan "-12" at bounding box center [187, 72] width 13 height 13
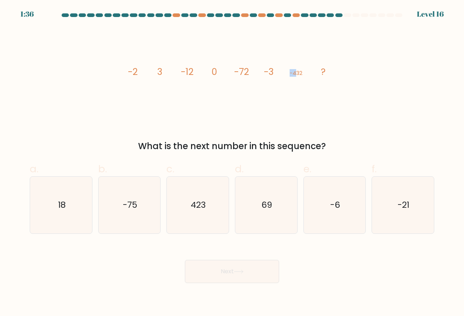
click at [296, 70] on tspan "-432" at bounding box center [296, 73] width 13 height 8
click at [286, 70] on icon "image/svg+xml -2 3 -12 0 -72 -3 -432 ?" at bounding box center [231, 75] width 217 height 95
click at [217, 75] on tspan "0" at bounding box center [214, 72] width 6 height 13
click at [214, 74] on tspan "0" at bounding box center [214, 72] width 6 height 13
click at [295, 76] on tspan "-432" at bounding box center [296, 73] width 13 height 8
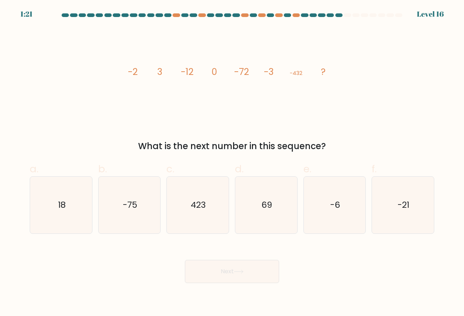
click at [158, 71] on tspan "3" at bounding box center [159, 72] width 5 height 13
click at [157, 71] on icon "image/svg+xml -2 3 -12 0 -72 -3 -432 ?" at bounding box center [231, 75] width 217 height 95
click at [271, 70] on tspan "-3" at bounding box center [269, 72] width 10 height 13
click at [334, 213] on icon "-6" at bounding box center [334, 205] width 57 height 57
click at [232, 163] on input "e. -6" at bounding box center [232, 160] width 0 height 5
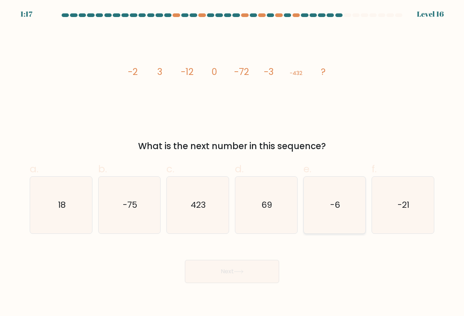
radio input "true"
click at [239, 266] on button "Next" at bounding box center [232, 271] width 94 height 23
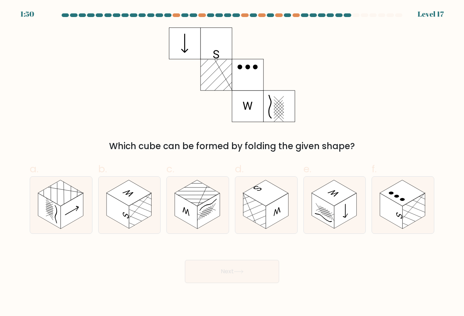
click at [211, 47] on rect at bounding box center [216, 44] width 32 height 32
click at [187, 46] on rect at bounding box center [185, 44] width 32 height 32
drag, startPoint x: 187, startPoint y: 67, endPoint x: 187, endPoint y: 71, distance: 4.0
click at [187, 71] on icon at bounding box center [232, 75] width 126 height 95
click at [185, 50] on rect at bounding box center [185, 44] width 32 height 32
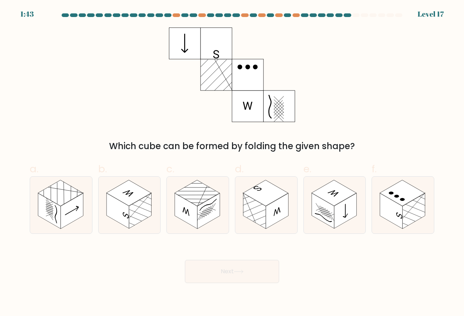
drag, startPoint x: 187, startPoint y: 41, endPoint x: 209, endPoint y: 72, distance: 39.2
click at [209, 72] on icon at bounding box center [232, 75] width 126 height 95
drag, startPoint x: 177, startPoint y: 47, endPoint x: 217, endPoint y: 46, distance: 40.2
click at [217, 46] on icon at bounding box center [232, 75] width 126 height 95
drag, startPoint x: 185, startPoint y: 43, endPoint x: 215, endPoint y: 45, distance: 30.2
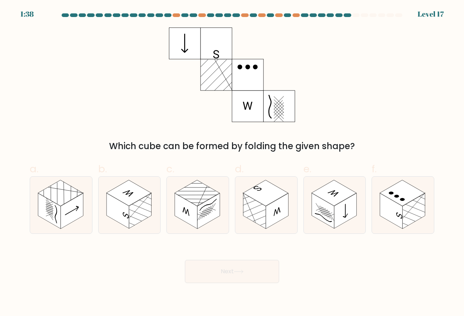
click at [215, 45] on icon at bounding box center [232, 75] width 126 height 95
drag, startPoint x: 184, startPoint y: 51, endPoint x: 222, endPoint y: 50, distance: 38.1
click at [222, 50] on icon at bounding box center [232, 75] width 126 height 95
drag, startPoint x: 215, startPoint y: 46, endPoint x: 220, endPoint y: 46, distance: 5.1
click at [220, 46] on rect at bounding box center [216, 44] width 32 height 32
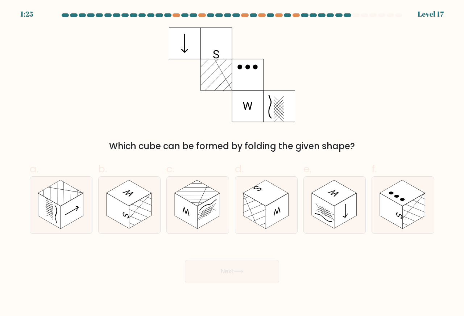
drag, startPoint x: 183, startPoint y: 43, endPoint x: 207, endPoint y: 43, distance: 24.3
click at [207, 44] on icon at bounding box center [232, 75] width 126 height 95
click at [208, 47] on rect at bounding box center [216, 44] width 32 height 32
drag, startPoint x: 176, startPoint y: 45, endPoint x: 184, endPoint y: 47, distance: 8.5
click at [184, 47] on g at bounding box center [185, 44] width 32 height 32
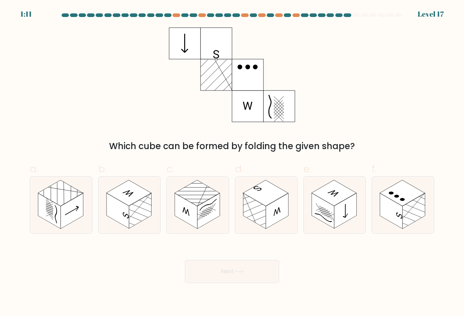
drag, startPoint x: 179, startPoint y: 44, endPoint x: 206, endPoint y: 45, distance: 26.9
click at [206, 45] on icon at bounding box center [232, 75] width 126 height 95
drag, startPoint x: 200, startPoint y: 37, endPoint x: 201, endPoint y: 66, distance: 28.3
click at [201, 66] on icon at bounding box center [232, 75] width 126 height 95
drag, startPoint x: 178, startPoint y: 50, endPoint x: 202, endPoint y: 48, distance: 23.6
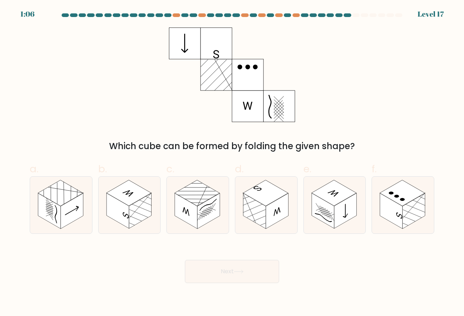
click at [202, 48] on icon at bounding box center [232, 75] width 126 height 95
click at [68, 205] on rect at bounding box center [72, 211] width 22 height 36
click at [232, 163] on input "a." at bounding box center [232, 160] width 0 height 5
radio input "true"
click at [217, 275] on button "Next" at bounding box center [232, 271] width 94 height 23
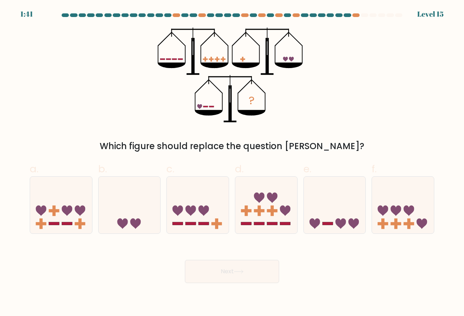
click at [188, 149] on div "Which figure should replace the question mark?" at bounding box center [232, 146] width 396 height 13
click at [208, 95] on icon "?" at bounding box center [232, 75] width 148 height 95
click at [172, 60] on rect at bounding box center [174, 58] width 5 height 1
click at [249, 59] on icon "?" at bounding box center [232, 75] width 148 height 95
click at [291, 59] on icon at bounding box center [291, 59] width 5 height 5
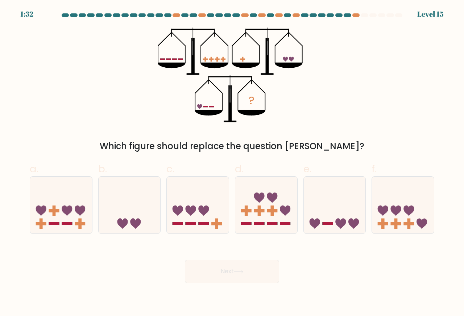
click at [196, 105] on icon "?" at bounding box center [232, 75] width 148 height 95
click at [162, 62] on icon "?" at bounding box center [232, 75] width 148 height 95
drag, startPoint x: 203, startPoint y: 108, endPoint x: 207, endPoint y: 108, distance: 4.0
click at [211, 108] on icon "?" at bounding box center [232, 75] width 148 height 95
drag, startPoint x: 204, startPoint y: 108, endPoint x: 200, endPoint y: 106, distance: 4.2
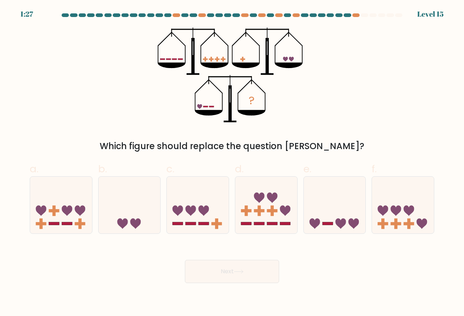
click at [209, 108] on icon "?" at bounding box center [232, 75] width 148 height 95
click at [200, 106] on icon at bounding box center [199, 106] width 5 height 5
click at [205, 110] on icon at bounding box center [209, 112] width 28 height 5
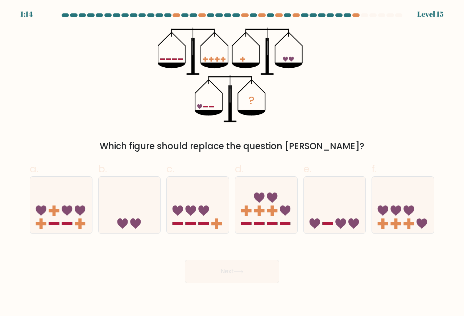
click at [205, 110] on icon at bounding box center [209, 112] width 28 height 5
click at [325, 209] on icon at bounding box center [335, 205] width 62 height 51
click at [232, 163] on input "e." at bounding box center [232, 160] width 0 height 5
radio input "true"
click at [213, 270] on button "Next" at bounding box center [232, 271] width 94 height 23
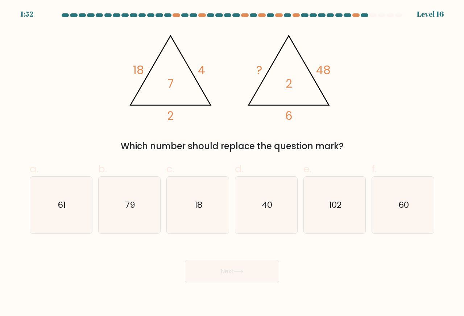
drag, startPoint x: 153, startPoint y: 139, endPoint x: 158, endPoint y: 138, distance: 4.4
click at [155, 139] on div "@import url('https://fonts.googleapis.com/css?family=Abril+Fatface:400,100,100i…" at bounding box center [231, 90] width 413 height 125
click at [158, 138] on div "@import url('https://fonts.googleapis.com/css?family=Abril+Fatface:400,100,100i…" at bounding box center [231, 90] width 413 height 125
click at [253, 71] on icon "@import url('https://fonts.googleapis.com/css?family=Abril+Fatface:400,100,100i…" at bounding box center [231, 75] width 217 height 95
click at [138, 70] on tspan "18" at bounding box center [138, 70] width 11 height 16
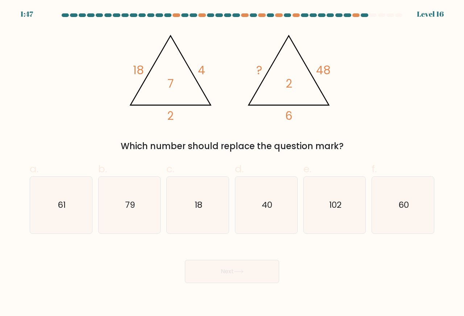
click at [322, 72] on tspan "48" at bounding box center [323, 70] width 14 height 16
click at [288, 120] on tspan "6" at bounding box center [288, 116] width 7 height 16
click at [288, 119] on tspan "6" at bounding box center [288, 116] width 7 height 16
click at [265, 81] on icon "@import url('https://fonts.googleapis.com/css?family=Abril+Fatface:400,100,100i…" at bounding box center [231, 75] width 217 height 95
click at [257, 73] on tspan "?" at bounding box center [259, 70] width 6 height 16
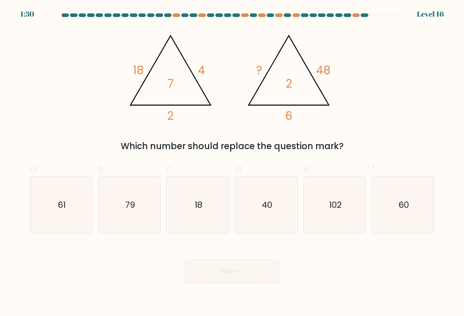
click at [288, 114] on tspan "6" at bounding box center [288, 116] width 7 height 16
click at [290, 108] on tspan "6" at bounding box center [288, 116] width 7 height 16
drag, startPoint x: 415, startPoint y: 206, endPoint x: 409, endPoint y: 160, distance: 46.4
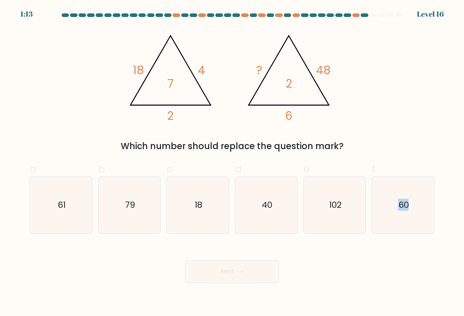
click at [409, 161] on div "a. 61 b. 79 c." at bounding box center [232, 195] width 410 height 78
click at [391, 158] on div "a. 61 b. 79 c." at bounding box center [232, 195] width 410 height 78
click at [322, 71] on tspan "48" at bounding box center [323, 70] width 14 height 16
click at [169, 112] on tspan "2" at bounding box center [170, 116] width 7 height 16
click at [137, 72] on tspan "18" at bounding box center [138, 70] width 11 height 16
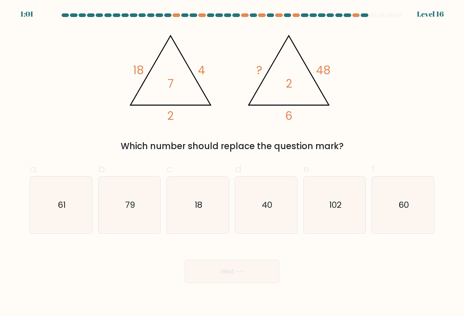
click at [323, 68] on tspan "48" at bounding box center [323, 70] width 14 height 16
click at [295, 109] on icon "@import url('https://fonts.googleapis.com/css?family=Abril+Fatface:400,100,100i…" at bounding box center [231, 75] width 217 height 95
click at [290, 114] on tspan "6" at bounding box center [288, 116] width 7 height 16
click at [259, 72] on tspan "?" at bounding box center [259, 70] width 6 height 16
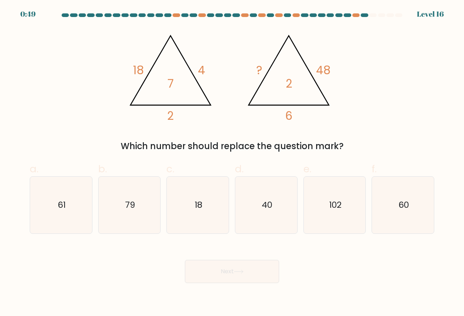
click at [259, 72] on tspan "?" at bounding box center [259, 70] width 6 height 16
click at [195, 200] on text "18" at bounding box center [199, 205] width 8 height 12
click at [232, 163] on input "c. 18" at bounding box center [232, 160] width 0 height 5
radio input "true"
click at [276, 203] on icon "40" at bounding box center [266, 205] width 57 height 57
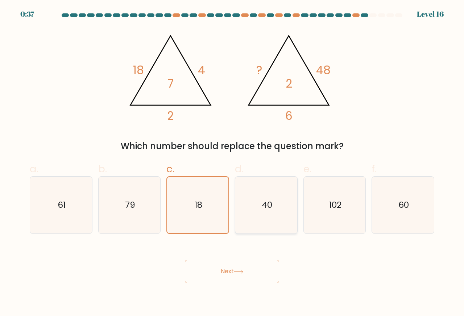
click at [232, 163] on input "d. 40" at bounding box center [232, 160] width 0 height 5
radio input "true"
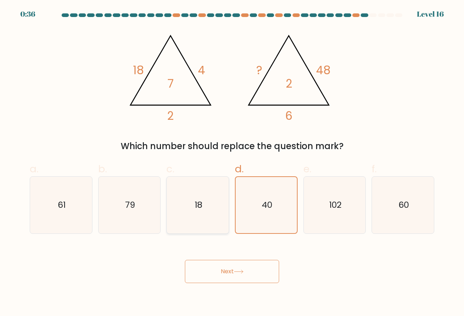
click at [176, 204] on icon "18" at bounding box center [197, 205] width 57 height 57
click at [232, 163] on input "c. 18" at bounding box center [232, 160] width 0 height 5
radio input "true"
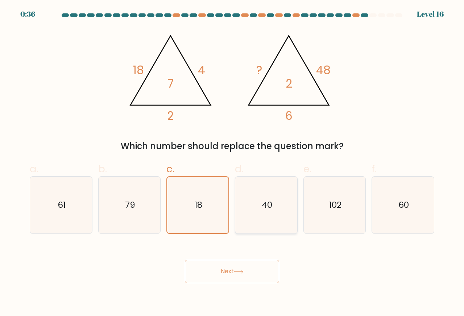
click at [261, 206] on icon "40" at bounding box center [266, 205] width 57 height 57
click at [232, 163] on input "d. 40" at bounding box center [232, 160] width 0 height 5
radio input "true"
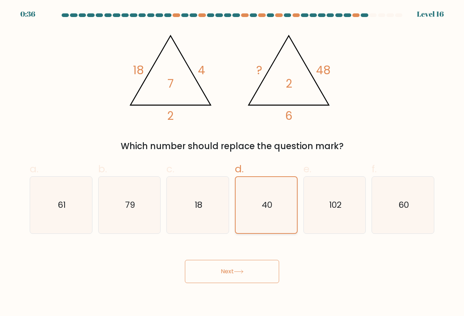
drag, startPoint x: 174, startPoint y: 204, endPoint x: 264, endPoint y: 204, distance: 90.6
click at [175, 204] on icon "18" at bounding box center [197, 205] width 57 height 57
click at [232, 163] on input "c. 18" at bounding box center [232, 160] width 0 height 5
radio input "true"
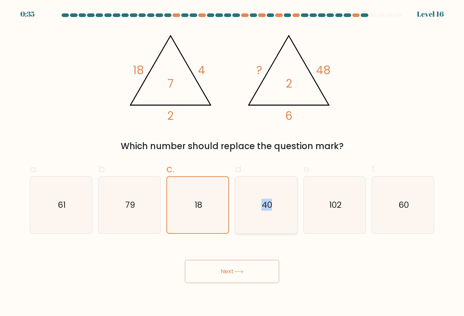
drag, startPoint x: 264, startPoint y: 204, endPoint x: 250, endPoint y: 202, distance: 14.2
click at [270, 203] on text "40" at bounding box center [266, 205] width 11 height 12
click at [206, 202] on icon "18" at bounding box center [198, 205] width 56 height 56
click at [232, 163] on input "c. 18" at bounding box center [232, 160] width 0 height 5
click at [64, 207] on text "61" at bounding box center [62, 205] width 8 height 12
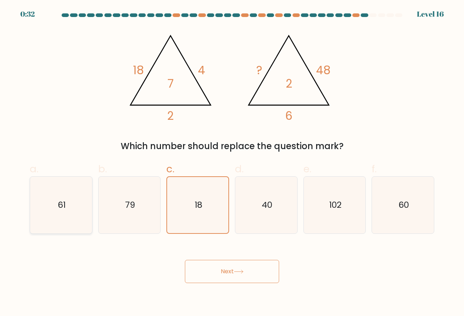
click at [232, 163] on input "a. 61" at bounding box center [232, 160] width 0 height 5
radio input "true"
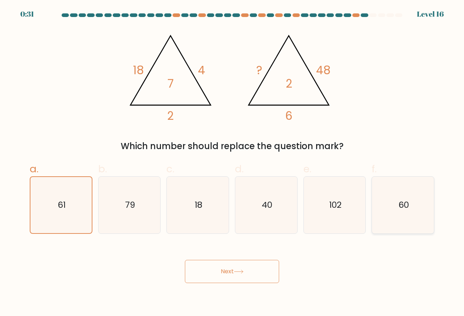
click at [409, 201] on icon "60" at bounding box center [402, 205] width 57 height 57
click at [232, 163] on input "f. 60" at bounding box center [232, 160] width 0 height 5
radio input "true"
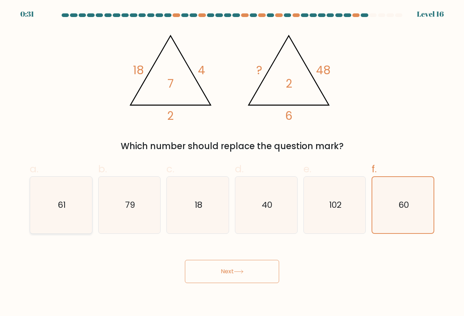
click at [77, 208] on icon "61" at bounding box center [61, 205] width 57 height 57
click at [232, 163] on input "a. 61" at bounding box center [232, 160] width 0 height 5
radio input "true"
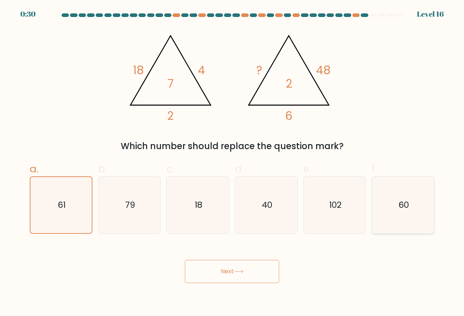
drag, startPoint x: 394, startPoint y: 205, endPoint x: 399, endPoint y: 205, distance: 4.3
click at [399, 205] on icon "60" at bounding box center [402, 205] width 57 height 57
click at [232, 163] on input "f. 60" at bounding box center [232, 160] width 0 height 5
radio input "true"
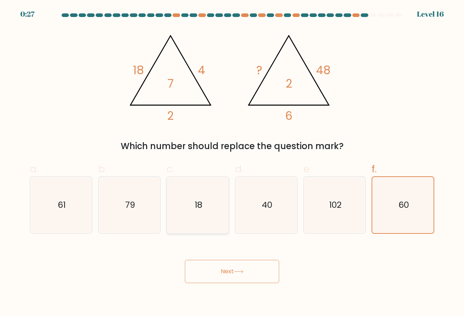
click at [195, 206] on text "18" at bounding box center [199, 205] width 8 height 12
click at [232, 163] on input "c. 18" at bounding box center [232, 160] width 0 height 5
radio input "true"
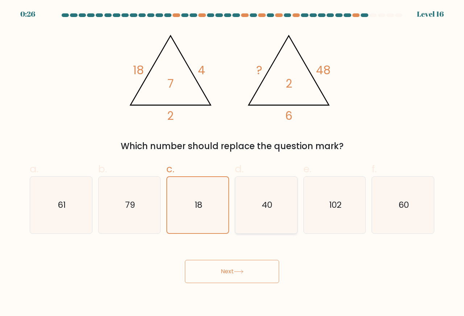
click at [258, 207] on icon "40" at bounding box center [266, 205] width 57 height 57
click at [232, 163] on input "d. 40" at bounding box center [232, 160] width 0 height 5
radio input "true"
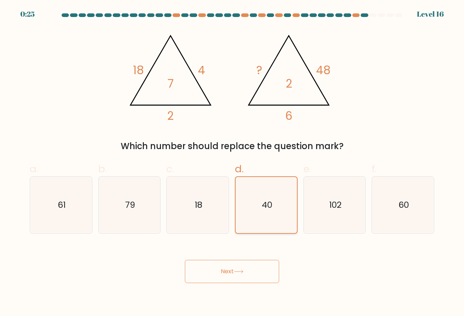
drag, startPoint x: 190, startPoint y: 207, endPoint x: 275, endPoint y: 209, distance: 84.8
click at [191, 207] on icon "18" at bounding box center [197, 205] width 57 height 57
click at [232, 163] on input "c. 18" at bounding box center [232, 160] width 0 height 5
radio input "true"
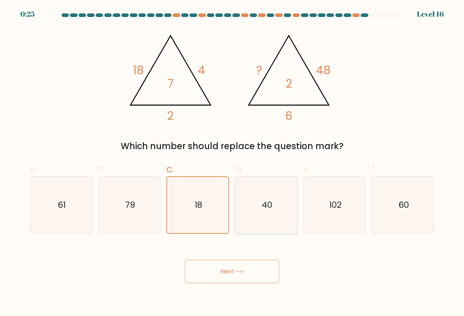
drag, startPoint x: 282, startPoint y: 209, endPoint x: 272, endPoint y: 208, distance: 9.1
click at [282, 209] on icon "40" at bounding box center [266, 205] width 57 height 57
click at [232, 163] on input "d. 40" at bounding box center [232, 160] width 0 height 5
radio input "true"
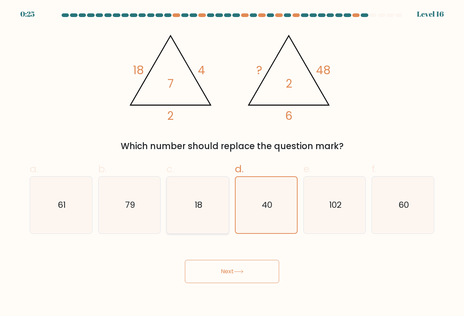
click at [195, 203] on text "18" at bounding box center [199, 205] width 8 height 12
click at [232, 163] on input "c. 18" at bounding box center [232, 160] width 0 height 5
radio input "true"
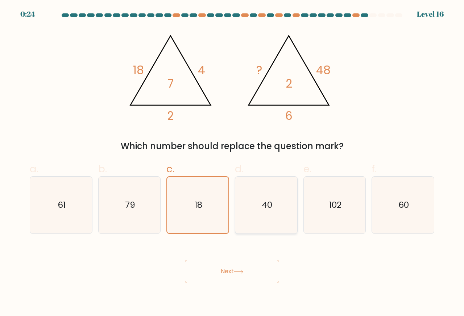
click at [269, 206] on text "40" at bounding box center [266, 205] width 11 height 12
click at [232, 163] on input "d. 40" at bounding box center [232, 160] width 0 height 5
radio input "true"
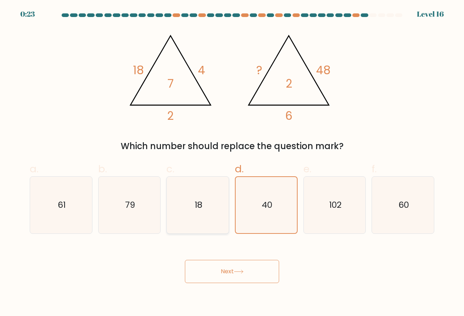
click at [217, 211] on icon "18" at bounding box center [197, 205] width 57 height 57
click at [232, 163] on input "c. 18" at bounding box center [232, 160] width 0 height 5
radio input "true"
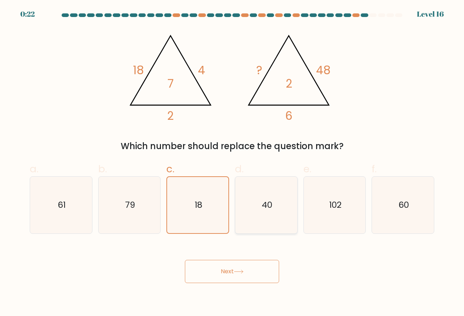
click at [256, 211] on icon "40" at bounding box center [266, 205] width 57 height 57
click at [232, 163] on input "d. 40" at bounding box center [232, 160] width 0 height 5
radio input "true"
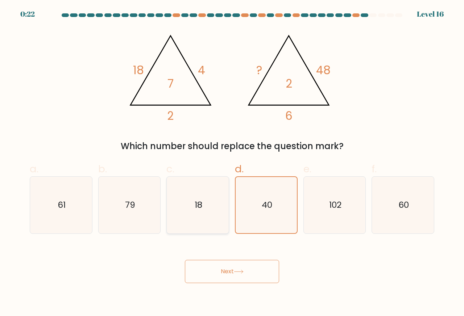
click at [204, 207] on icon "18" at bounding box center [197, 205] width 57 height 57
click at [232, 163] on input "c. 18" at bounding box center [232, 160] width 0 height 5
radio input "true"
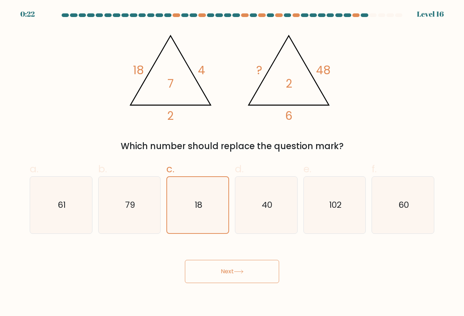
click at [219, 274] on button "Next" at bounding box center [232, 271] width 94 height 23
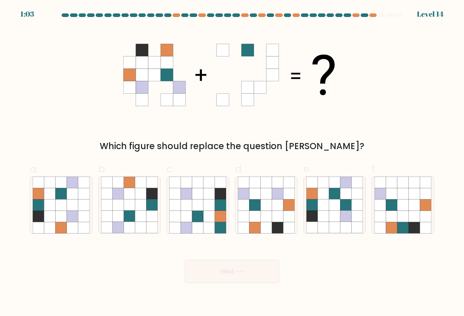
click at [169, 57] on icon at bounding box center [167, 63] width 12 height 12
click at [139, 51] on icon at bounding box center [142, 50] width 12 height 12
click at [403, 224] on icon at bounding box center [402, 227] width 11 height 11
click at [232, 163] on input "f." at bounding box center [232, 160] width 0 height 5
radio input "true"
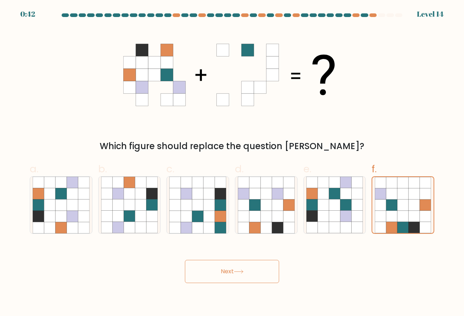
click at [238, 274] on button "Next" at bounding box center [232, 271] width 94 height 23
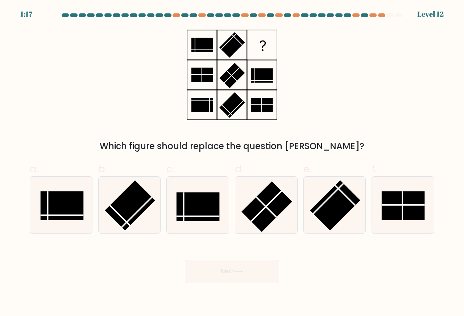
click at [234, 144] on div "Which figure should replace the question mark?" at bounding box center [232, 146] width 396 height 13
click at [300, 153] on form at bounding box center [232, 148] width 464 height 270
click at [190, 49] on icon at bounding box center [232, 75] width 91 height 95
click at [202, 96] on icon at bounding box center [232, 75] width 91 height 95
click at [201, 46] on rect at bounding box center [202, 45] width 22 height 14
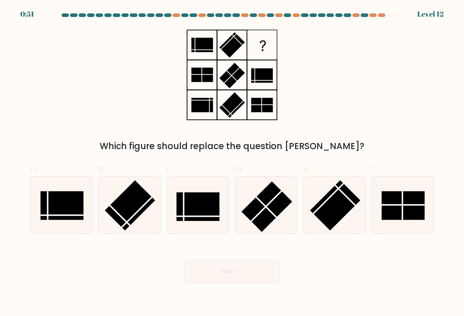
click at [201, 46] on rect at bounding box center [202, 45] width 22 height 14
click at [255, 49] on rect at bounding box center [261, 44] width 29 height 29
click at [235, 49] on rect at bounding box center [231, 44] width 25 height 25
drag, startPoint x: 276, startPoint y: 49, endPoint x: 214, endPoint y: 66, distance: 63.9
click at [275, 49] on rect at bounding box center [261, 44] width 29 height 29
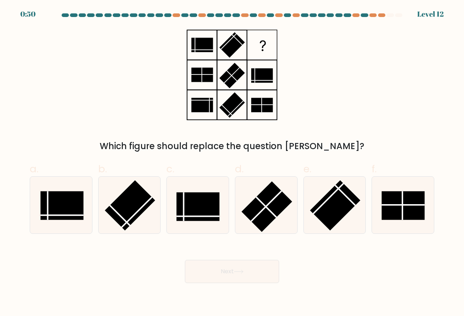
click at [212, 67] on icon at bounding box center [232, 75] width 91 height 95
click at [266, 75] on rect at bounding box center [262, 75] width 22 height 14
click at [196, 98] on icon at bounding box center [232, 75] width 91 height 95
click at [230, 105] on rect at bounding box center [231, 104] width 25 height 25
click at [265, 108] on rect at bounding box center [262, 105] width 22 height 14
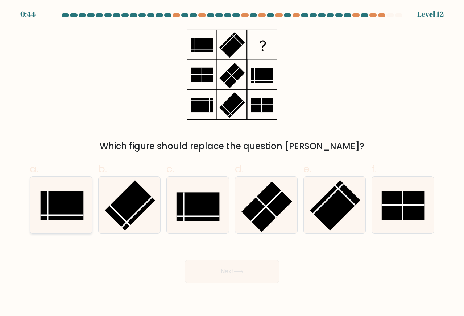
click at [51, 210] on rect at bounding box center [62, 205] width 43 height 29
click at [232, 163] on input "a." at bounding box center [232, 160] width 0 height 5
radio input "true"
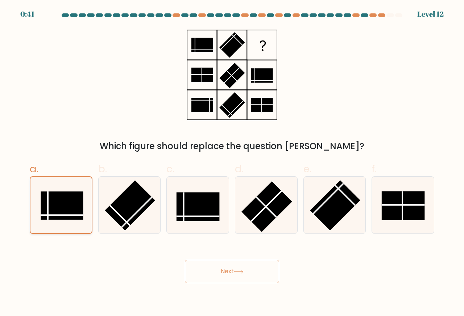
click at [57, 189] on icon at bounding box center [61, 205] width 56 height 56
click at [232, 163] on input "a." at bounding box center [232, 160] width 0 height 5
click at [201, 111] on rect at bounding box center [202, 105] width 22 height 14
click at [192, 206] on rect at bounding box center [197, 206] width 43 height 29
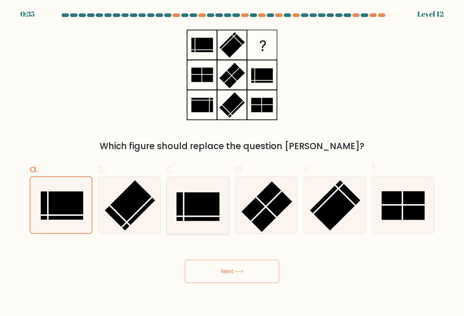
click at [232, 163] on input "c." at bounding box center [232, 160] width 0 height 5
radio input "true"
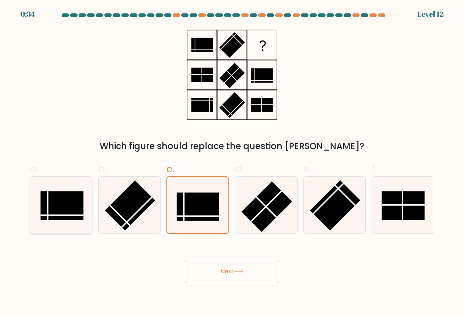
click at [81, 204] on rect at bounding box center [62, 205] width 43 height 29
click at [232, 163] on input "a." at bounding box center [232, 160] width 0 height 5
radio input "true"
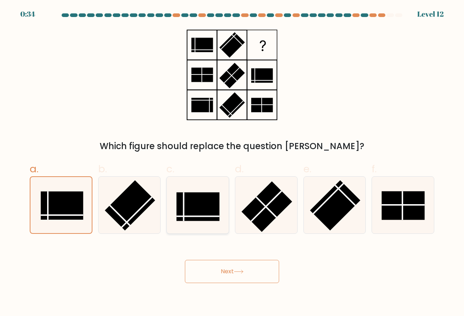
click at [199, 205] on rect at bounding box center [197, 206] width 43 height 29
click at [232, 163] on input "c." at bounding box center [232, 160] width 0 height 5
radio input "true"
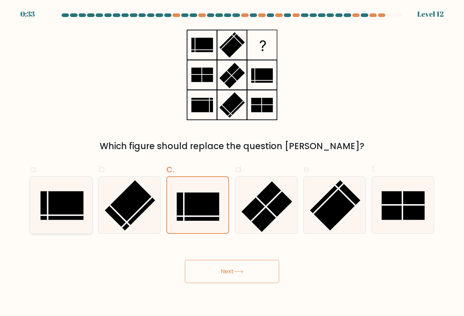
click at [61, 203] on rect at bounding box center [62, 205] width 43 height 29
click at [232, 163] on input "a." at bounding box center [232, 160] width 0 height 5
radio input "true"
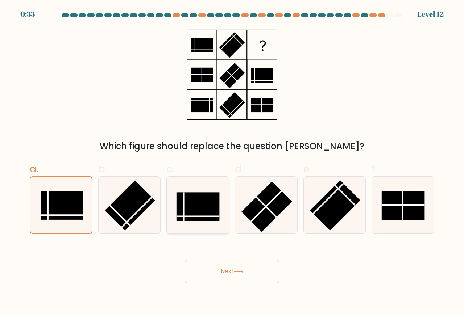
click at [199, 209] on rect at bounding box center [197, 206] width 43 height 29
click at [232, 163] on input "c." at bounding box center [232, 160] width 0 height 5
radio input "true"
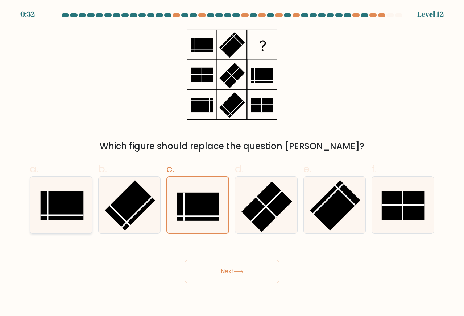
click at [54, 203] on rect at bounding box center [62, 205] width 43 height 29
click at [232, 163] on input "a." at bounding box center [232, 160] width 0 height 5
radio input "true"
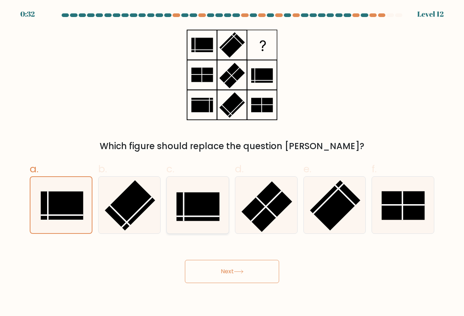
click at [188, 210] on rect at bounding box center [197, 206] width 43 height 29
click at [232, 163] on input "c." at bounding box center [232, 160] width 0 height 5
radio input "true"
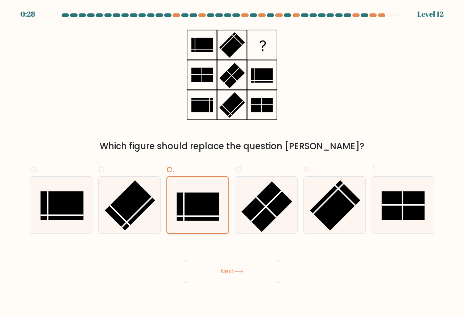
click at [188, 210] on rect at bounding box center [198, 207] width 42 height 28
click at [232, 163] on input "c." at bounding box center [232, 160] width 0 height 5
click at [30, 224] on div at bounding box center [61, 205] width 63 height 58
click at [232, 163] on input "a." at bounding box center [232, 160] width 0 height 5
radio input "true"
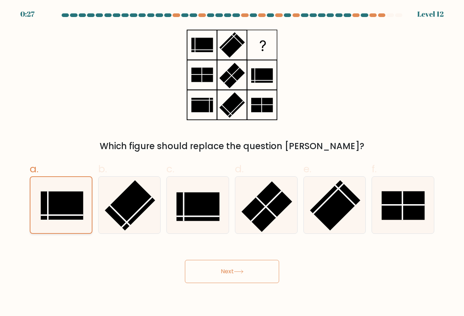
drag, startPoint x: 49, startPoint y: 220, endPoint x: 88, endPoint y: 217, distance: 38.9
click at [49, 220] on rect at bounding box center [62, 206] width 42 height 28
click at [232, 163] on input "a." at bounding box center [232, 160] width 0 height 5
click at [172, 214] on icon at bounding box center [197, 205] width 57 height 57
click at [232, 163] on input "c." at bounding box center [232, 160] width 0 height 5
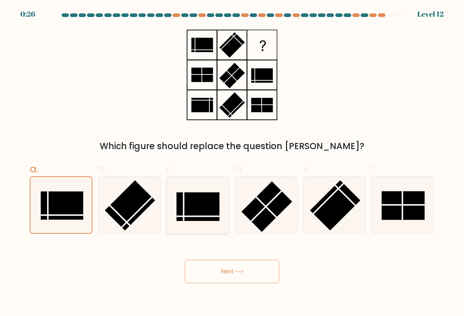
radio input "true"
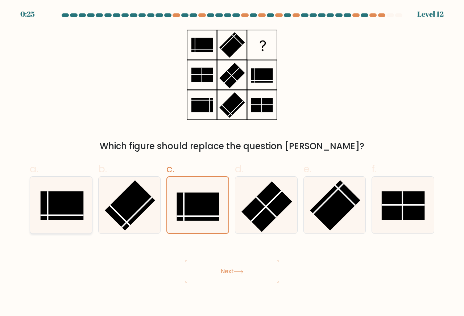
click at [43, 211] on rect at bounding box center [62, 205] width 43 height 29
click at [232, 163] on input "a." at bounding box center [232, 160] width 0 height 5
radio input "true"
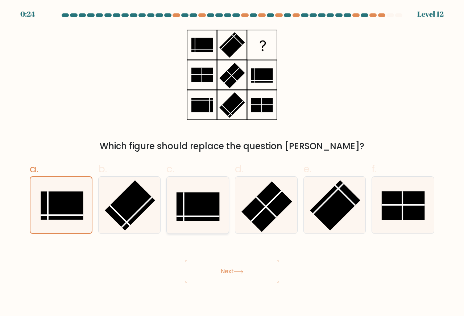
click at [184, 210] on line at bounding box center [184, 206] width 0 height 29
click at [232, 163] on input "c." at bounding box center [232, 160] width 0 height 5
radio input "true"
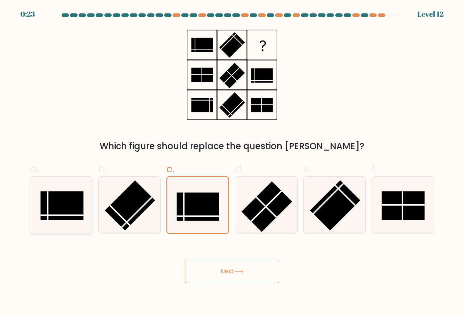
click at [51, 209] on rect at bounding box center [62, 205] width 43 height 29
click at [232, 163] on input "a." at bounding box center [232, 160] width 0 height 5
radio input "true"
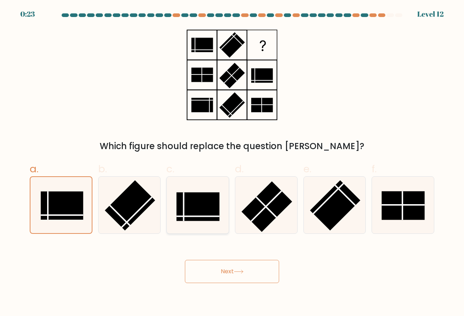
click at [200, 207] on rect at bounding box center [197, 206] width 43 height 29
click at [232, 163] on input "c." at bounding box center [232, 160] width 0 height 5
radio input "true"
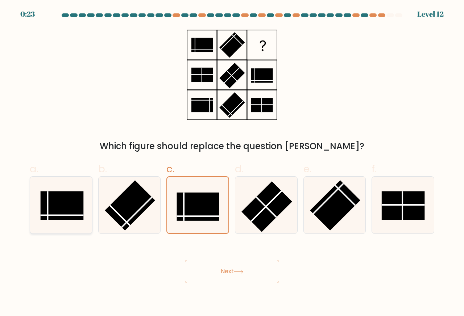
click at [63, 207] on rect at bounding box center [62, 205] width 43 height 29
click at [232, 163] on input "a." at bounding box center [232, 160] width 0 height 5
radio input "true"
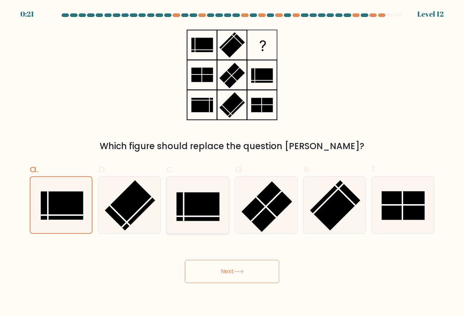
click at [184, 205] on line at bounding box center [184, 206] width 0 height 29
click at [232, 163] on input "c." at bounding box center [232, 160] width 0 height 5
radio input "true"
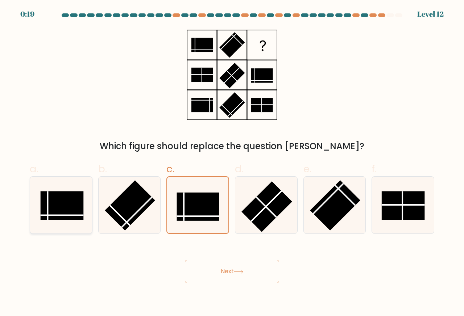
click at [75, 205] on rect at bounding box center [62, 205] width 43 height 29
click at [232, 163] on input "a." at bounding box center [232, 160] width 0 height 5
radio input "true"
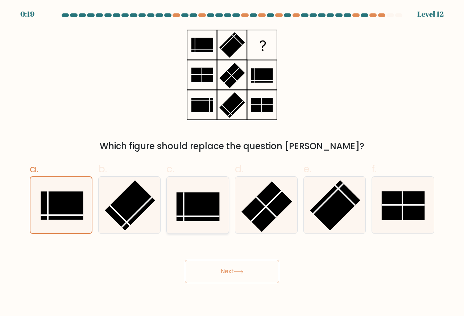
click at [190, 206] on rect at bounding box center [197, 206] width 43 height 29
click at [232, 163] on input "c." at bounding box center [232, 160] width 0 height 5
radio input "true"
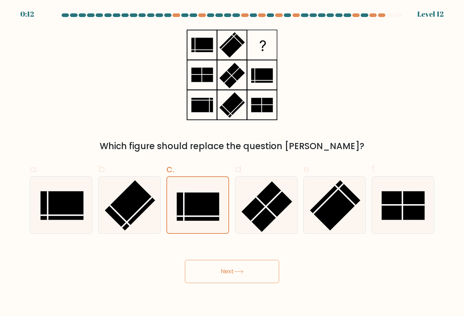
click at [259, 95] on icon at bounding box center [232, 75] width 91 height 95
click at [254, 47] on rect at bounding box center [261, 44] width 29 height 29
click at [200, 109] on rect at bounding box center [202, 105] width 22 height 14
click at [198, 109] on rect at bounding box center [202, 105] width 22 height 14
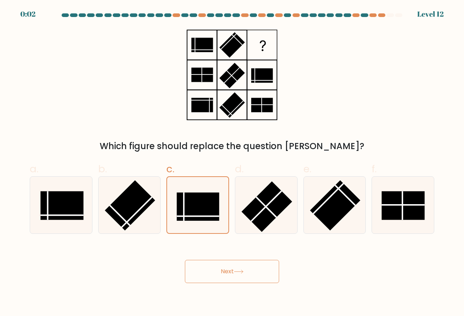
click at [201, 272] on button "Next" at bounding box center [232, 271] width 94 height 23
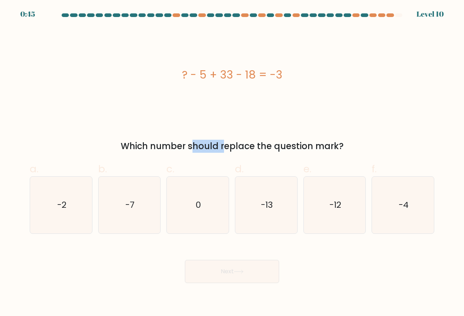
drag, startPoint x: 127, startPoint y: 146, endPoint x: 162, endPoint y: 145, distance: 34.4
click at [161, 145] on div "Which number should replace the question mark?" at bounding box center [232, 146] width 396 height 13
click at [162, 145] on div "Which number should replace the question mark?" at bounding box center [232, 146] width 396 height 13
click at [147, 145] on div "Which number should replace the question mark?" at bounding box center [232, 146] width 396 height 13
drag, startPoint x: 147, startPoint y: 145, endPoint x: 111, endPoint y: 145, distance: 36.2
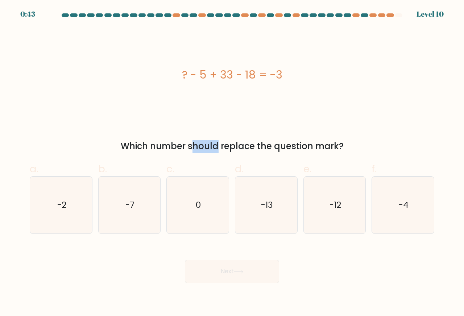
click at [111, 145] on div "Which number should replace the question mark?" at bounding box center [232, 146] width 396 height 13
click at [116, 145] on div "Which number should replace the question mark?" at bounding box center [232, 146] width 396 height 13
drag, startPoint x: 123, startPoint y: 145, endPoint x: 129, endPoint y: 143, distance: 6.6
click at [132, 143] on div "Which number should replace the question mark?" at bounding box center [232, 146] width 396 height 13
click at [124, 143] on div "Which number should replace the question mark?" at bounding box center [232, 146] width 396 height 13
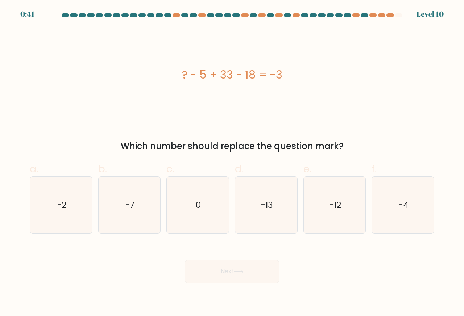
click at [187, 145] on div "Which number should replace the question mark?" at bounding box center [232, 146] width 396 height 13
click at [303, 143] on div "Which number should replace the question mark?" at bounding box center [232, 146] width 396 height 13
click at [276, 148] on div "Which number should replace the question mark?" at bounding box center [232, 146] width 396 height 13
drag, startPoint x: 185, startPoint y: 75, endPoint x: 280, endPoint y: 77, distance: 95.7
click at [279, 77] on div "? - 5 + 33 - 18 = -3" at bounding box center [232, 75] width 404 height 16
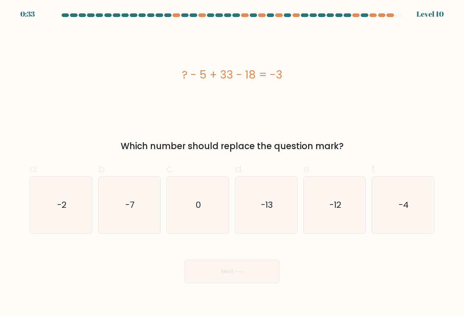
click at [282, 77] on div "? - 5 + 33 - 18 = -3" at bounding box center [232, 75] width 404 height 16
click at [278, 76] on div "? - 5 + 33 - 18 = -3" at bounding box center [232, 75] width 404 height 16
drag, startPoint x: 222, startPoint y: 76, endPoint x: 250, endPoint y: 75, distance: 27.5
click at [245, 75] on div "? - 5 + 33 - 18 = -3" at bounding box center [232, 75] width 404 height 16
click at [250, 75] on div "? - 5 + 33 - 18 = -3" at bounding box center [232, 75] width 404 height 16
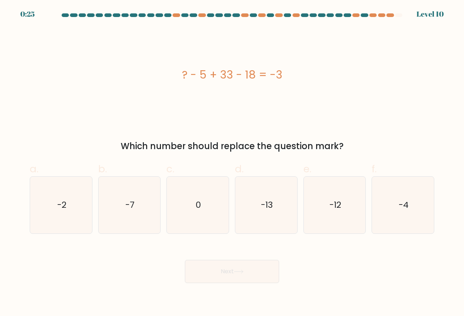
click at [227, 74] on div "? - 5 + 33 - 18 = -3" at bounding box center [232, 75] width 404 height 16
drag, startPoint x: 201, startPoint y: 74, endPoint x: 215, endPoint y: 74, distance: 13.0
click at [215, 74] on div "? - 5 + 33 - 18 = -3" at bounding box center [232, 75] width 404 height 16
click at [231, 77] on div "? - 5 + 33 - 18 = -3" at bounding box center [232, 75] width 404 height 16
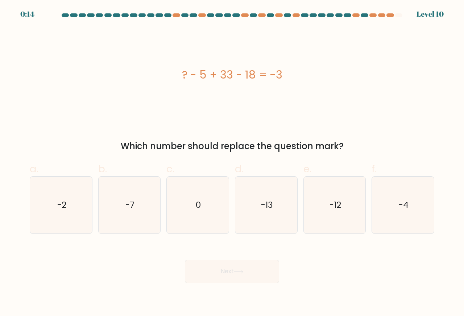
click at [184, 74] on div "? - 5 + 33 - 18 = -3" at bounding box center [232, 75] width 404 height 16
click at [229, 76] on div "? - 5 + 33 - 18 = -3" at bounding box center [232, 75] width 404 height 16
click at [260, 213] on icon "-13" at bounding box center [266, 205] width 57 height 57
click at [232, 163] on input "d. -13" at bounding box center [232, 160] width 0 height 5
radio input "true"
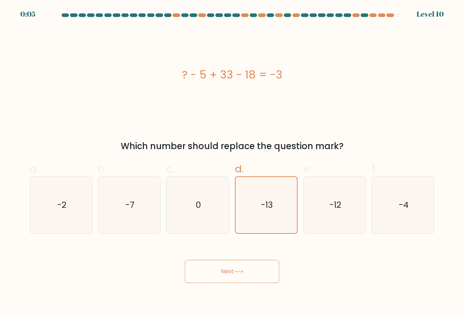
click at [238, 273] on icon at bounding box center [239, 272] width 10 height 4
click at [221, 275] on button "Next" at bounding box center [232, 271] width 94 height 23
click at [217, 275] on button "Next" at bounding box center [232, 271] width 94 height 23
click at [218, 275] on button "Next" at bounding box center [232, 271] width 94 height 23
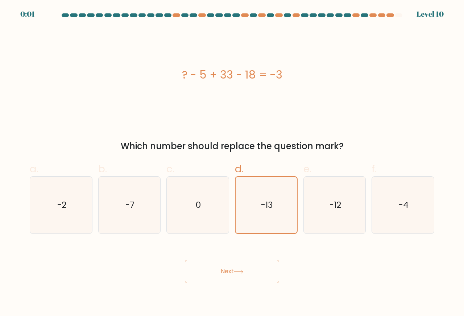
click at [218, 275] on button "Next" at bounding box center [232, 271] width 94 height 23
click at [237, 271] on button "Next" at bounding box center [232, 271] width 94 height 23
click at [237, 272] on icon at bounding box center [239, 272] width 10 height 4
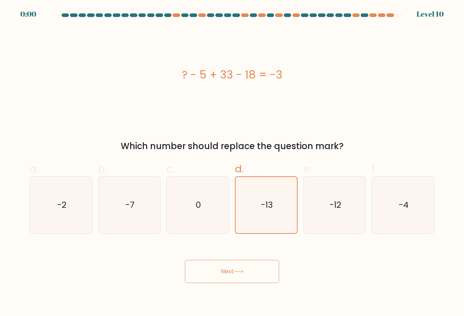
click at [237, 272] on icon at bounding box center [239, 272] width 10 height 4
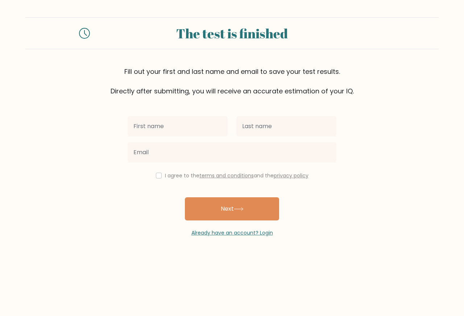
click at [168, 128] on input "text" at bounding box center [178, 126] width 100 height 20
click at [166, 125] on input "text" at bounding box center [178, 126] width 100 height 20
type input "d"
type input "vlado"
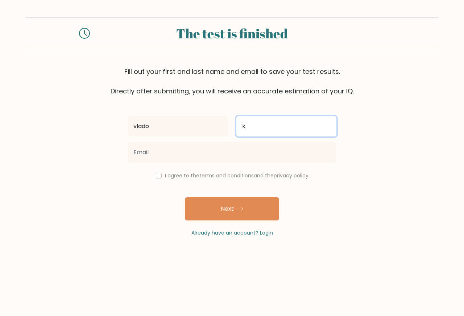
type input "k"
click at [185, 197] on button "Next" at bounding box center [232, 208] width 94 height 23
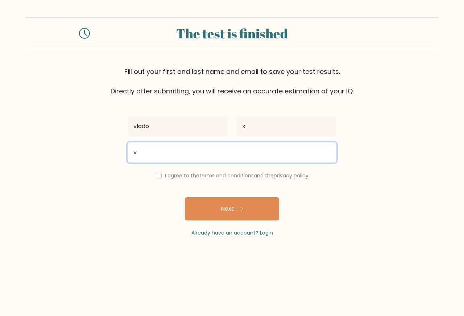
type input "vladikosev@gmail.com"
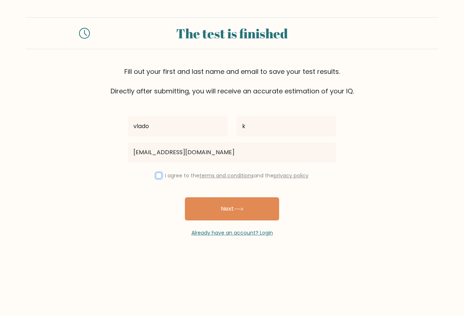
click at [157, 177] on input "checkbox" at bounding box center [159, 176] width 6 height 6
checkbox input "true"
click at [202, 203] on button "Next" at bounding box center [232, 208] width 94 height 23
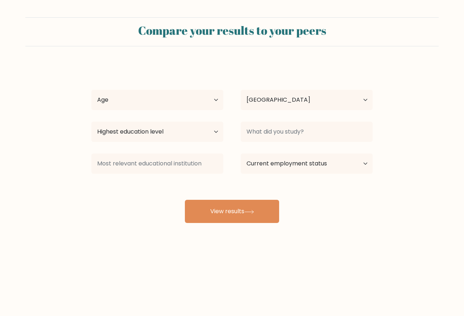
select select "BG"
click at [170, 98] on select "Age Under [DEMOGRAPHIC_DATA] [DEMOGRAPHIC_DATA] [DEMOGRAPHIC_DATA] [DEMOGRAPHIC…" at bounding box center [157, 100] width 132 height 20
select select "min_18"
click at [91, 90] on select "Age Under [DEMOGRAPHIC_DATA] [DEMOGRAPHIC_DATA] [DEMOGRAPHIC_DATA] [DEMOGRAPHIC…" at bounding box center [157, 100] width 132 height 20
click at [152, 137] on select "Highest education level No schooling Primary Lower Secondary Upper Secondary Oc…" at bounding box center [157, 132] width 132 height 20
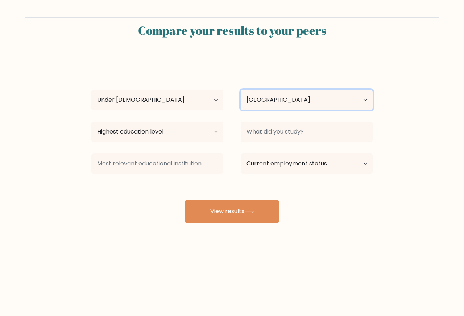
click at [286, 91] on select "Country [GEOGRAPHIC_DATA] [GEOGRAPHIC_DATA] [GEOGRAPHIC_DATA] [US_STATE] [GEOGR…" at bounding box center [307, 100] width 132 height 20
click at [276, 97] on select "Country [GEOGRAPHIC_DATA] [GEOGRAPHIC_DATA] [GEOGRAPHIC_DATA] [US_STATE] [GEOGR…" at bounding box center [307, 100] width 132 height 20
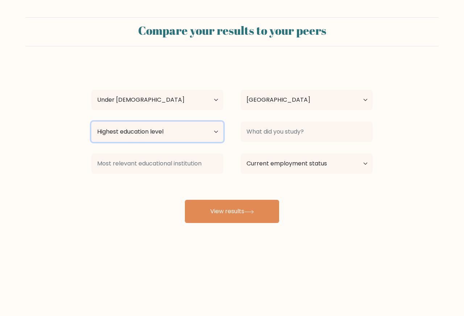
click at [163, 136] on select "Highest education level No schooling Primary Lower Secondary Upper Secondary Oc…" at bounding box center [157, 132] width 132 height 20
select select "upper_secondary"
click at [91, 122] on select "Highest education level No schooling Primary Lower Secondary Upper Secondary Oc…" at bounding box center [157, 132] width 132 height 20
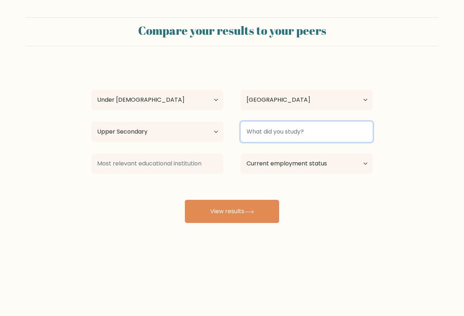
click at [279, 138] on input at bounding box center [307, 132] width 132 height 20
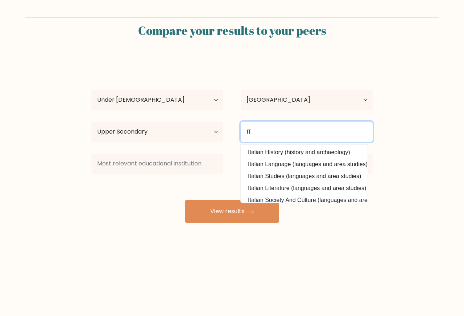
type input "I"
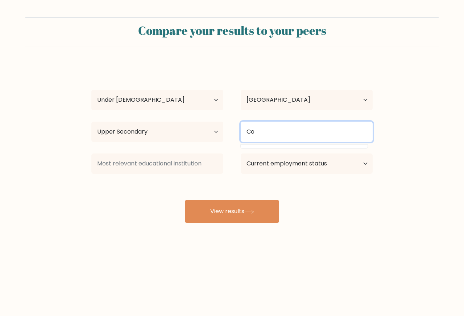
type input "C"
type input "O"
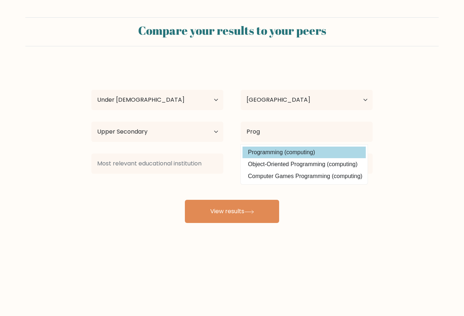
click at [266, 150] on option "Programming (computing)" at bounding box center [303, 153] width 123 height 12
type input "Programming"
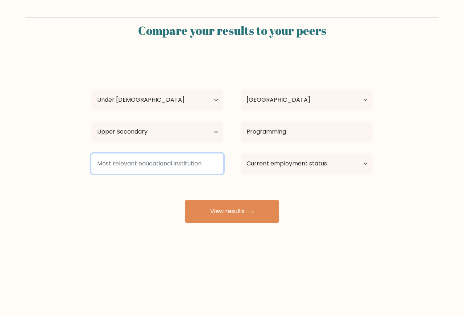
click at [159, 167] on input at bounding box center [157, 164] width 132 height 20
click at [195, 159] on input at bounding box center [157, 164] width 132 height 20
click at [192, 161] on input at bounding box center [157, 164] width 132 height 20
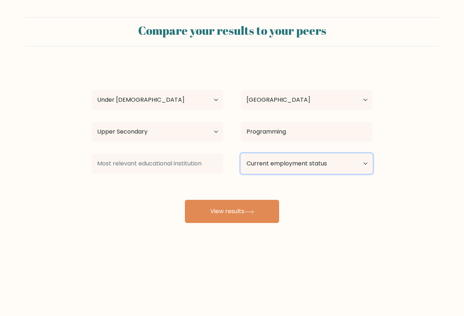
click at [284, 163] on select "Current employment status Employed Student Retired Other / prefer not to answer" at bounding box center [307, 164] width 132 height 20
drag, startPoint x: 284, startPoint y: 163, endPoint x: 250, endPoint y: 166, distance: 33.8
click at [284, 163] on select "Current employment status Employed Student Retired Other / prefer not to answer" at bounding box center [307, 164] width 132 height 20
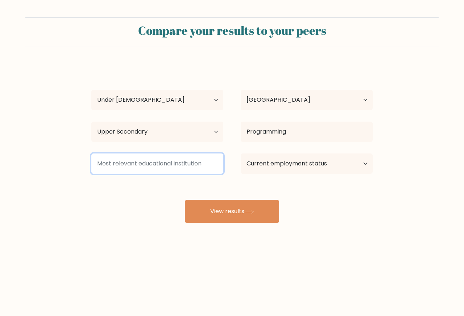
click at [174, 167] on input at bounding box center [157, 164] width 132 height 20
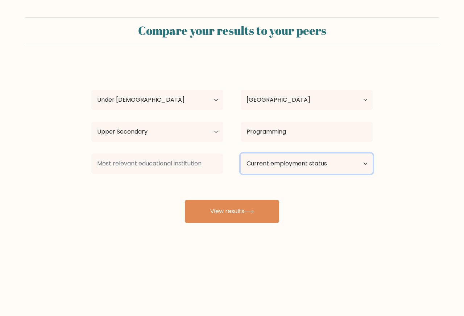
click at [286, 167] on select "Current employment status Employed Student Retired Other / prefer not to answer" at bounding box center [307, 164] width 132 height 20
select select "student"
click at [241, 154] on select "Current employment status Employed Student Retired Other / prefer not to answer" at bounding box center [307, 164] width 132 height 20
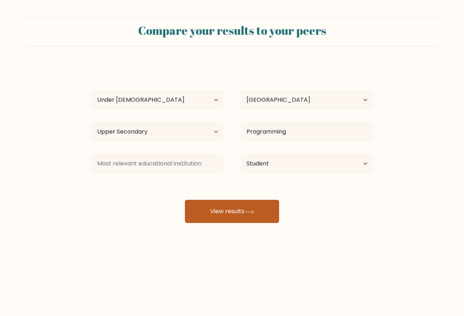
click at [243, 216] on button "View results" at bounding box center [232, 211] width 94 height 23
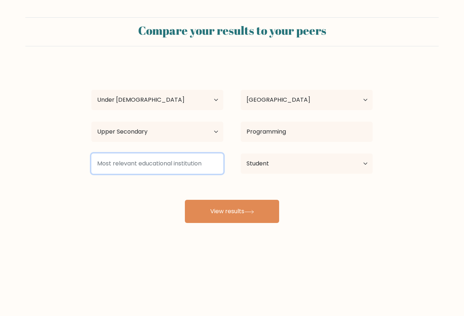
click at [161, 164] on input at bounding box center [157, 164] width 132 height 20
type input "d"
paste input "s"
type input "s"
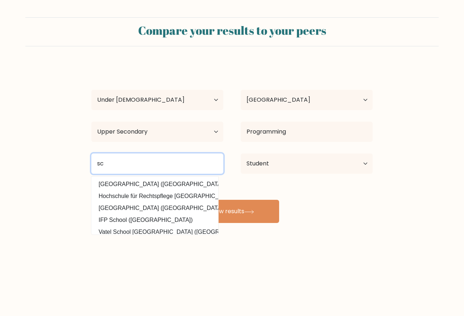
type input "s"
type input "PGK"
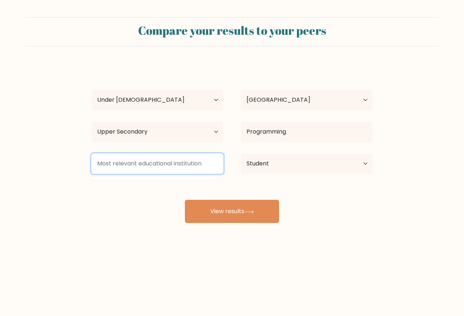
type input "P"
paste input "N"
paste input "M"
click at [137, 159] on input "PGKNMA" at bounding box center [157, 164] width 132 height 20
paste input "M"
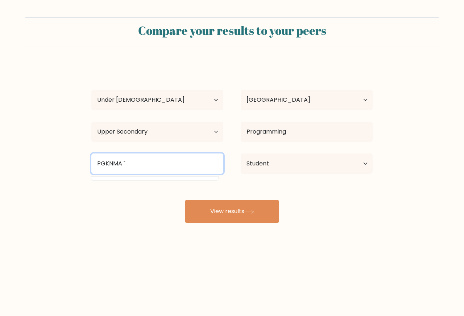
type input "PGKNMA"
paste input "M"
paste input "n"
type input "Minko"
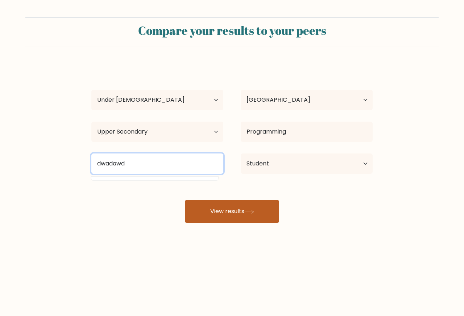
type input "dwadawd"
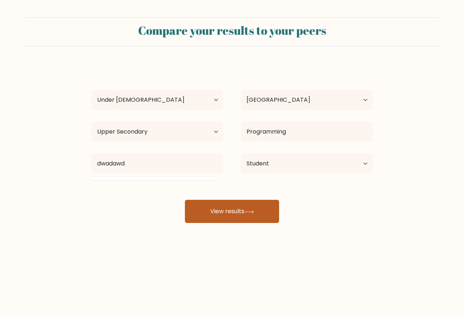
click at [198, 207] on button "View results" at bounding box center [232, 211] width 94 height 23
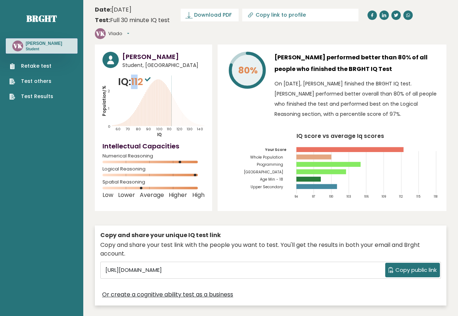
drag, startPoint x: 130, startPoint y: 65, endPoint x: 142, endPoint y: 65, distance: 12.0
click at [142, 75] on p "IQ: 112" at bounding box center [135, 82] width 34 height 14
click at [142, 75] on span "112" at bounding box center [141, 81] width 21 height 13
drag, startPoint x: 133, startPoint y: 67, endPoint x: 143, endPoint y: 66, distance: 9.8
click at [143, 75] on span "112" at bounding box center [141, 81] width 21 height 13
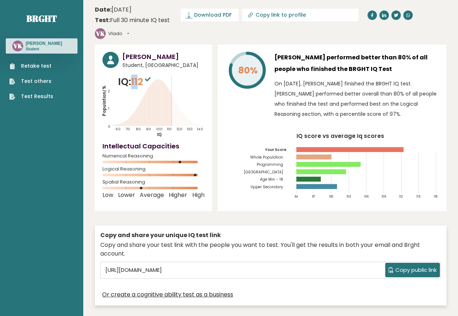
click at [143, 75] on span "112" at bounding box center [141, 81] width 21 height 13
drag, startPoint x: 134, startPoint y: 68, endPoint x: 146, endPoint y: 67, distance: 12.5
click at [146, 75] on span "112" at bounding box center [141, 81] width 21 height 13
click at [146, 74] on sup at bounding box center [147, 79] width 9 height 10
drag, startPoint x: 146, startPoint y: 67, endPoint x: 132, endPoint y: 67, distance: 14.9
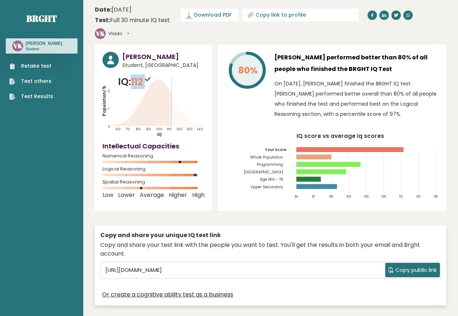
click at [132, 75] on p "IQ: 112" at bounding box center [135, 82] width 34 height 14
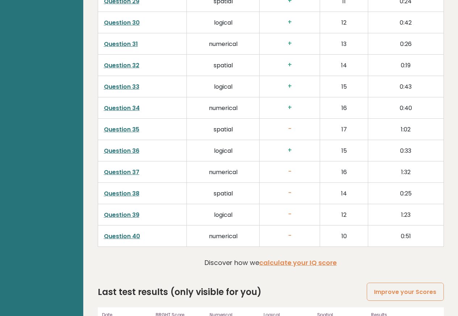
scroll to position [1790, 0]
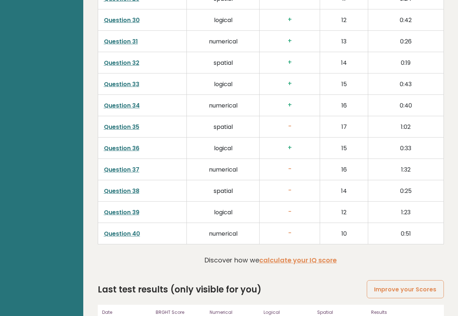
click at [120, 59] on link "Question 32" at bounding box center [122, 63] width 36 height 8
click at [118, 208] on link "Question 39" at bounding box center [122, 212] width 36 height 8
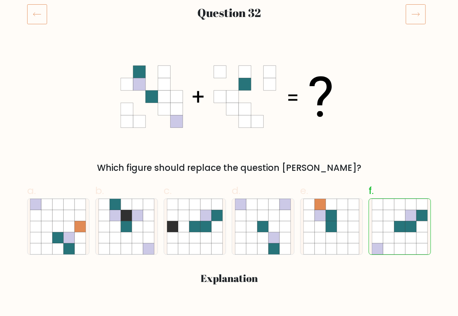
scroll to position [97, 0]
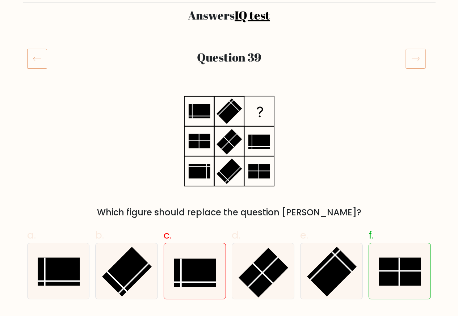
scroll to position [50, 0]
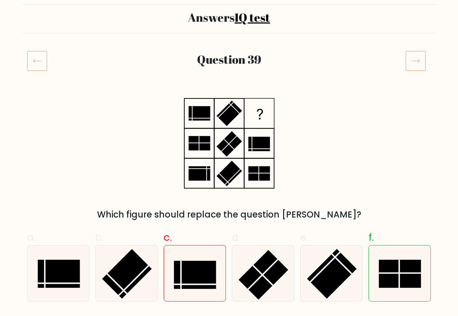
click at [200, 116] on rect at bounding box center [199, 114] width 22 height 14
click at [263, 166] on icon at bounding box center [229, 143] width 91 height 95
click at [231, 147] on rect at bounding box center [229, 144] width 25 height 25
click at [202, 139] on rect at bounding box center [199, 143] width 22 height 14
click at [256, 170] on icon at bounding box center [229, 143] width 91 height 95
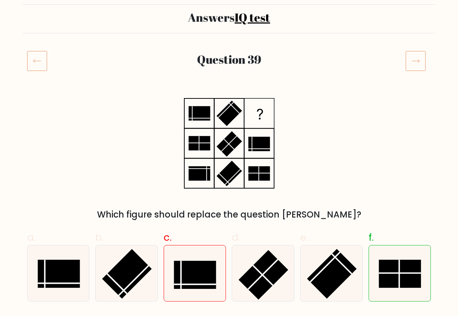
click at [226, 150] on rect at bounding box center [229, 144] width 25 height 25
click at [197, 147] on rect at bounding box center [199, 143] width 22 height 14
click at [201, 145] on rect at bounding box center [199, 143] width 22 height 14
click at [273, 176] on icon at bounding box center [229, 143] width 91 height 95
click at [202, 146] on rect at bounding box center [199, 143] width 22 height 14
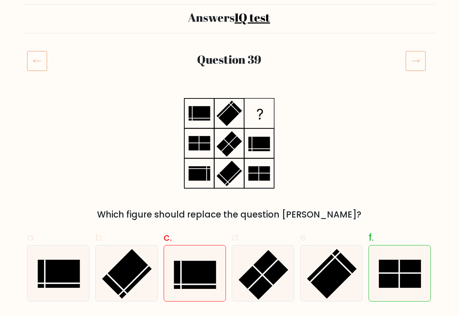
click at [265, 150] on rect at bounding box center [259, 144] width 22 height 14
click at [201, 118] on rect at bounding box center [199, 114] width 22 height 14
click at [232, 178] on line at bounding box center [232, 177] width 15 height 15
click at [222, 152] on rect at bounding box center [229, 144] width 25 height 25
click at [197, 146] on rect at bounding box center [199, 143] width 22 height 14
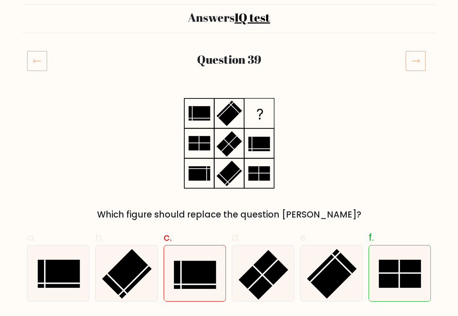
click at [197, 146] on rect at bounding box center [199, 143] width 22 height 14
click at [198, 114] on rect at bounding box center [199, 114] width 22 height 14
drag, startPoint x: 188, startPoint y: 107, endPoint x: 208, endPoint y: 118, distance: 23.7
click at [208, 118] on icon at bounding box center [229, 143] width 91 height 95
drag, startPoint x: 247, startPoint y: 136, endPoint x: 267, endPoint y: 149, distance: 23.5
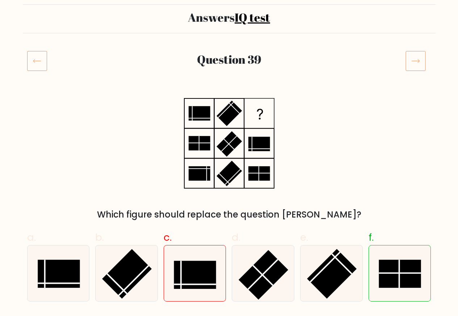
click at [267, 149] on icon at bounding box center [229, 143] width 91 height 95
click at [267, 149] on rect at bounding box center [259, 144] width 22 height 14
drag, startPoint x: 184, startPoint y: 137, endPoint x: 200, endPoint y: 141, distance: 16.1
click at [200, 141] on icon at bounding box center [229, 143] width 91 height 95
click at [257, 174] on icon at bounding box center [229, 143] width 91 height 95
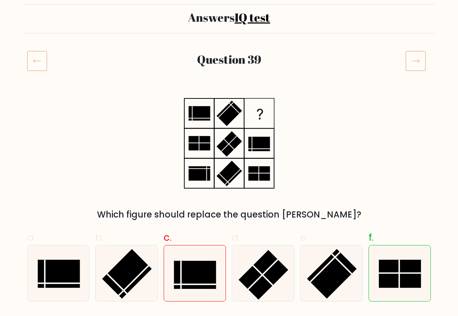
drag, startPoint x: 195, startPoint y: 172, endPoint x: 201, endPoint y: 174, distance: 6.2
click at [201, 174] on rect at bounding box center [199, 174] width 22 height 14
click at [256, 112] on rect at bounding box center [259, 113] width 29 height 29
click at [205, 173] on rect at bounding box center [199, 174] width 22 height 14
drag, startPoint x: 199, startPoint y: 178, endPoint x: 204, endPoint y: 176, distance: 5.3
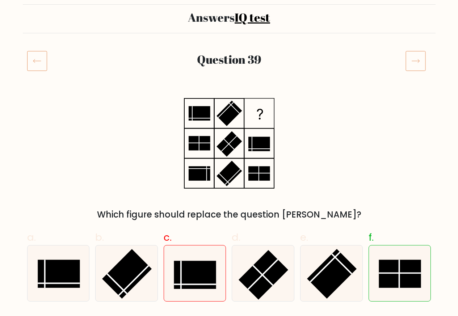
click at [204, 176] on rect at bounding box center [199, 174] width 22 height 14
drag, startPoint x: 195, startPoint y: 167, endPoint x: 205, endPoint y: 170, distance: 10.9
click at [206, 167] on rect at bounding box center [199, 174] width 22 height 14
click at [186, 269] on rect at bounding box center [195, 275] width 42 height 28
click at [229, 113] on input "c." at bounding box center [229, 111] width 0 height 5
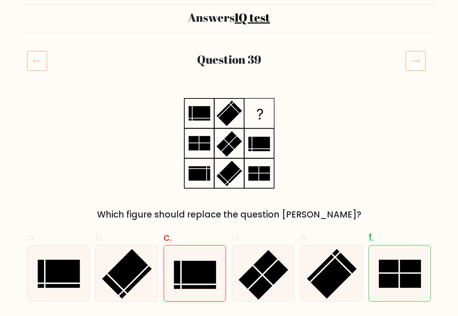
radio input "true"
click at [61, 271] on rect at bounding box center [59, 274] width 42 height 28
click at [229, 113] on input "a." at bounding box center [229, 111] width 0 height 5
radio input "true"
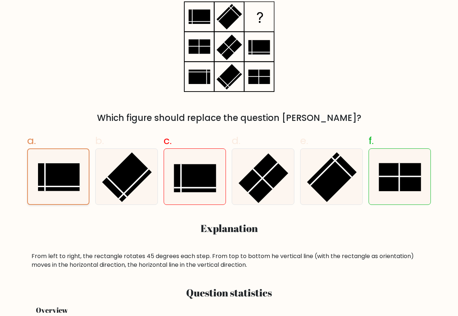
click at [69, 177] on rect at bounding box center [59, 177] width 42 height 28
click at [229, 17] on input "a." at bounding box center [229, 14] width 0 height 5
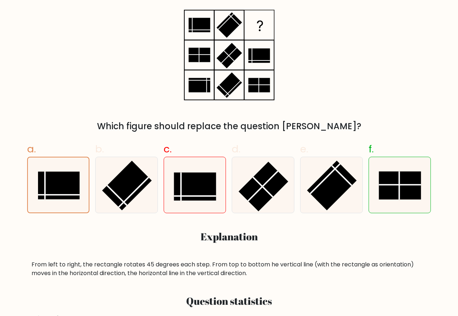
scroll to position [144, 0]
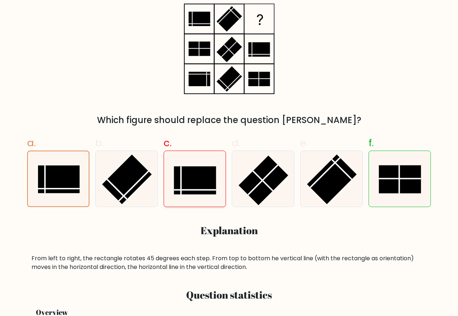
click at [186, 165] on icon at bounding box center [195, 179] width 56 height 56
click at [229, 19] on input "c." at bounding box center [229, 16] width 0 height 5
radio input "true"
click at [67, 175] on rect at bounding box center [59, 179] width 42 height 28
click at [229, 19] on input "a." at bounding box center [229, 16] width 0 height 5
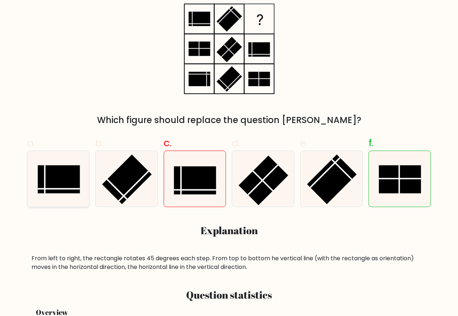
radio input "true"
click at [198, 178] on rect at bounding box center [195, 180] width 42 height 28
click at [229, 19] on input "c." at bounding box center [229, 16] width 0 height 5
radio input "true"
click at [77, 175] on rect at bounding box center [59, 179] width 42 height 28
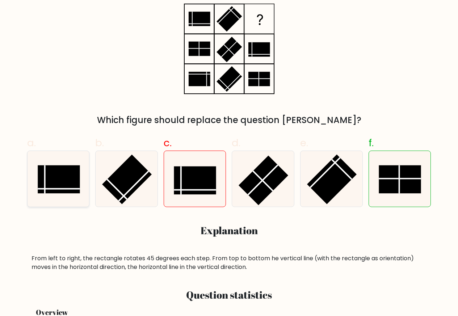
click at [229, 19] on input "a." at bounding box center [229, 16] width 0 height 5
radio input "true"
click at [206, 176] on rect at bounding box center [195, 180] width 42 height 28
click at [229, 19] on input "c." at bounding box center [229, 16] width 0 height 5
radio input "true"
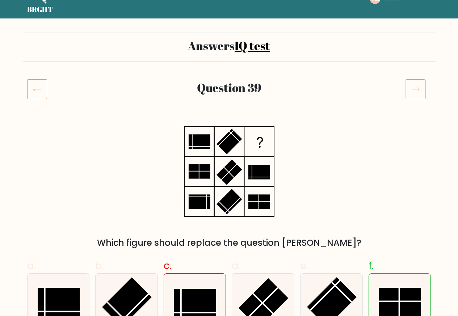
scroll to position [17, 0]
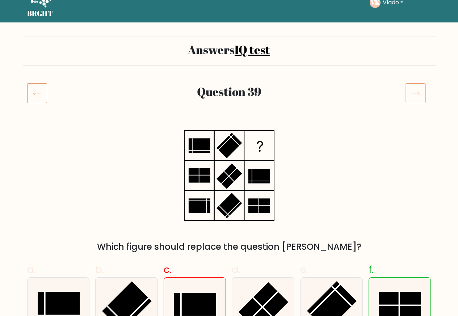
click at [189, 144] on rect at bounding box center [199, 146] width 22 height 14
drag, startPoint x: 196, startPoint y: 146, endPoint x: 201, endPoint y: 148, distance: 4.6
click at [201, 148] on rect at bounding box center [199, 146] width 22 height 14
drag, startPoint x: 190, startPoint y: 141, endPoint x: 200, endPoint y: 149, distance: 12.5
click at [205, 150] on icon at bounding box center [229, 175] width 91 height 95
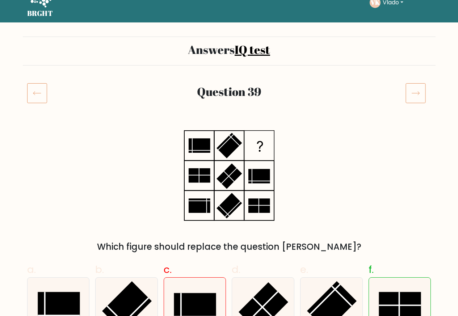
drag, startPoint x: 192, startPoint y: 143, endPoint x: 204, endPoint y: 150, distance: 14.4
click at [204, 150] on icon at bounding box center [229, 175] width 91 height 95
click at [194, 146] on rect at bounding box center [199, 146] width 22 height 14
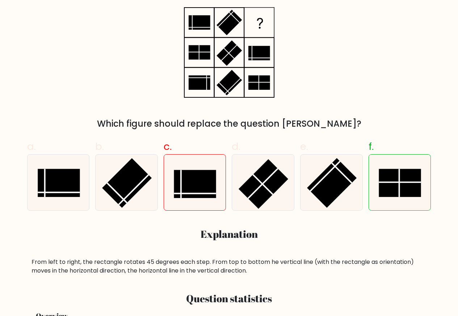
scroll to position [114, 0]
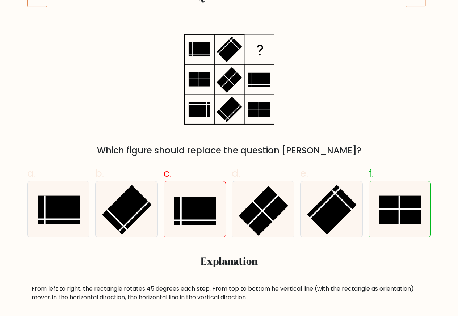
click at [232, 67] on icon at bounding box center [229, 79] width 91 height 95
click at [183, 74] on div "Which figure should replace the question [PERSON_NAME]?" at bounding box center [229, 94] width 413 height 125
click at [193, 75] on rect at bounding box center [199, 79] width 22 height 14
click at [200, 57] on rect at bounding box center [199, 49] width 22 height 14
click at [225, 51] on rect at bounding box center [229, 49] width 25 height 25
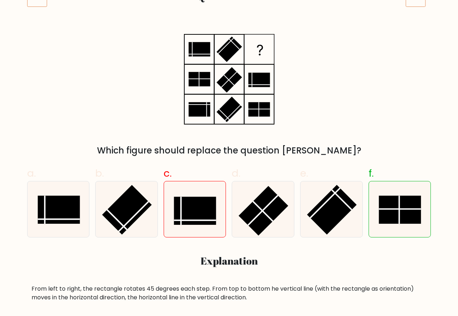
click at [201, 51] on rect at bounding box center [199, 49] width 22 height 14
click at [196, 51] on rect at bounding box center [199, 49] width 22 height 14
click at [229, 45] on rect at bounding box center [229, 49] width 25 height 25
click at [246, 77] on icon at bounding box center [229, 79] width 91 height 95
click at [199, 79] on line at bounding box center [199, 79] width 0 height 14
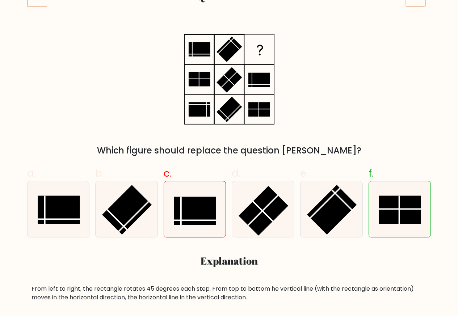
click at [199, 79] on line at bounding box center [199, 79] width 0 height 14
click at [221, 82] on rect at bounding box center [229, 79] width 25 height 25
drag, startPoint x: 231, startPoint y: 47, endPoint x: 234, endPoint y: 117, distance: 70.0
click at [234, 117] on icon at bounding box center [229, 79] width 91 height 95
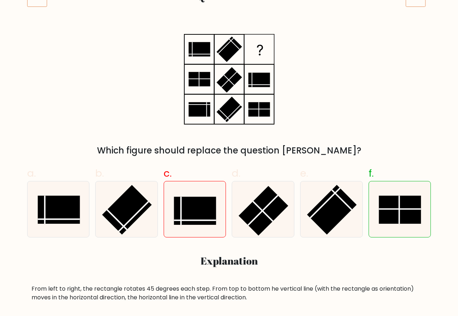
drag, startPoint x: 227, startPoint y: 45, endPoint x: 230, endPoint y: 122, distance: 77.3
click at [230, 122] on icon at bounding box center [229, 79] width 91 height 95
click at [204, 47] on rect at bounding box center [199, 49] width 22 height 14
drag, startPoint x: 196, startPoint y: 51, endPoint x: 201, endPoint y: 84, distance: 33.3
click at [201, 84] on icon at bounding box center [229, 79] width 91 height 95
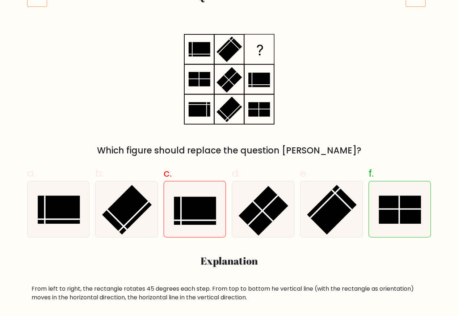
click at [201, 84] on rect at bounding box center [199, 79] width 22 height 14
drag, startPoint x: 203, startPoint y: 48, endPoint x: 229, endPoint y: 115, distance: 71.8
click at [205, 112] on icon at bounding box center [229, 79] width 91 height 95
click at [252, 116] on rect at bounding box center [259, 110] width 22 height 14
drag, startPoint x: 255, startPoint y: 115, endPoint x: 258, endPoint y: 84, distance: 31.3
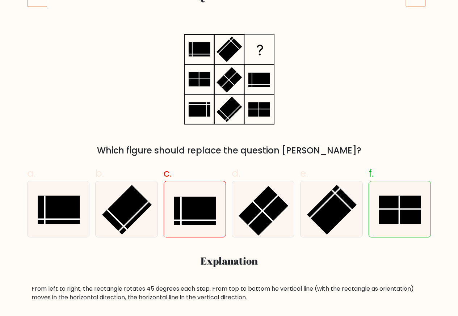
click at [258, 84] on icon at bounding box center [229, 79] width 91 height 95
click at [203, 107] on rect at bounding box center [199, 110] width 22 height 14
drag, startPoint x: 200, startPoint y: 113, endPoint x: 186, endPoint y: 117, distance: 14.9
click at [187, 117] on icon at bounding box center [229, 79] width 91 height 95
drag, startPoint x: 229, startPoint y: 37, endPoint x: 231, endPoint y: 119, distance: 82.3
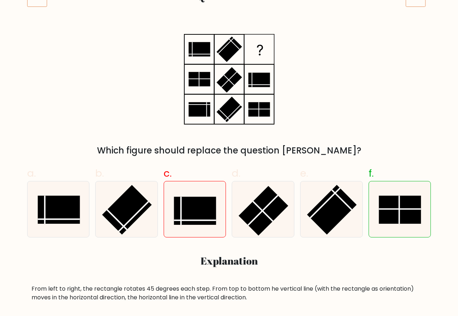
click at [231, 119] on icon at bounding box center [229, 79] width 91 height 95
drag, startPoint x: 203, startPoint y: 48, endPoint x: 196, endPoint y: 118, distance: 70.2
click at [197, 118] on icon at bounding box center [229, 79] width 91 height 95
drag, startPoint x: 187, startPoint y: 79, endPoint x: 192, endPoint y: 76, distance: 6.8
click at [193, 79] on icon at bounding box center [229, 79] width 91 height 95
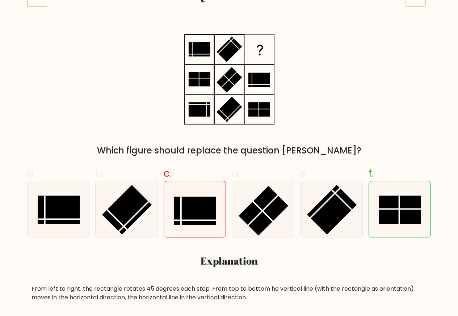
drag, startPoint x: 197, startPoint y: 44, endPoint x: 200, endPoint y: 117, distance: 72.9
click at [200, 117] on icon at bounding box center [229, 79] width 91 height 95
click at [256, 110] on rect at bounding box center [259, 110] width 22 height 14
drag, startPoint x: 254, startPoint y: 78, endPoint x: 260, endPoint y: 107, distance: 29.3
click at [260, 107] on icon at bounding box center [229, 79] width 91 height 95
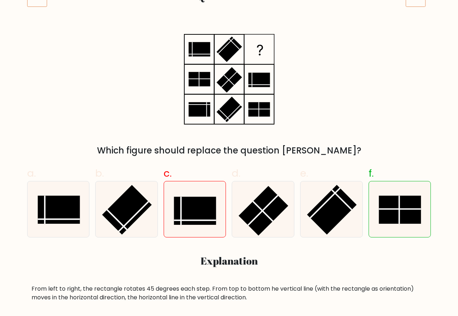
click at [260, 46] on rect at bounding box center [259, 49] width 29 height 29
drag, startPoint x: 261, startPoint y: 45, endPoint x: 246, endPoint y: 57, distance: 18.8
click at [261, 45] on g at bounding box center [259, 49] width 29 height 29
click at [195, 113] on rect at bounding box center [199, 110] width 22 height 14
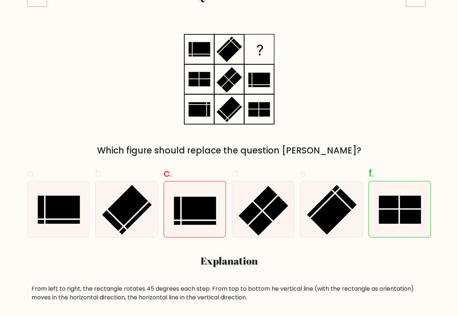
click at [193, 104] on rect at bounding box center [199, 110] width 22 height 14
drag, startPoint x: 203, startPoint y: 112, endPoint x: 193, endPoint y: 112, distance: 9.8
click at [193, 112] on rect at bounding box center [199, 110] width 22 height 14
click at [200, 112] on rect at bounding box center [199, 110] width 22 height 14
drag, startPoint x: 249, startPoint y: 108, endPoint x: 257, endPoint y: 108, distance: 8.0
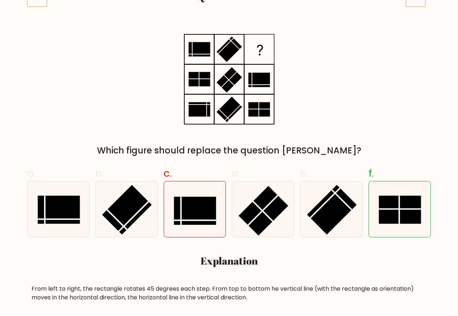
click at [257, 108] on rect at bounding box center [259, 110] width 22 height 14
click at [261, 116] on rect at bounding box center [259, 110] width 22 height 14
click at [195, 109] on rect at bounding box center [199, 110] width 22 height 14
drag, startPoint x: 204, startPoint y: 103, endPoint x: 193, endPoint y: 117, distance: 18.1
click at [194, 117] on icon at bounding box center [229, 79] width 91 height 95
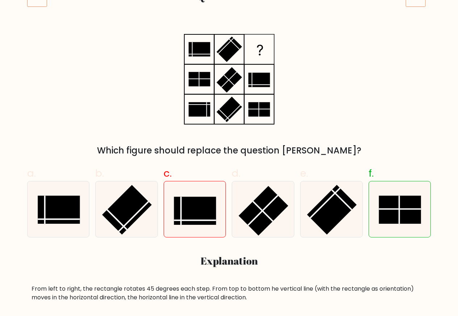
click at [197, 107] on rect at bounding box center [199, 110] width 22 height 14
click at [175, 213] on rect at bounding box center [195, 211] width 42 height 28
click at [229, 49] on input "c." at bounding box center [229, 47] width 0 height 5
click at [74, 210] on rect at bounding box center [59, 210] width 42 height 28
click at [229, 49] on input "a." at bounding box center [229, 47] width 0 height 5
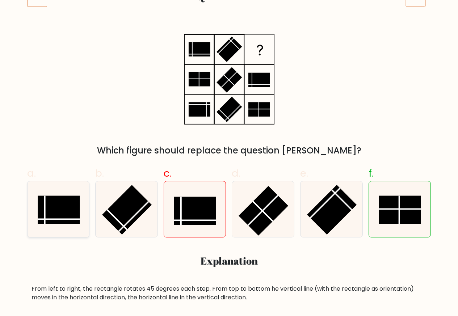
radio input "true"
click at [180, 215] on rect at bounding box center [195, 211] width 42 height 28
click at [229, 49] on input "c." at bounding box center [229, 47] width 0 height 5
radio input "true"
click at [54, 215] on rect at bounding box center [59, 210] width 42 height 28
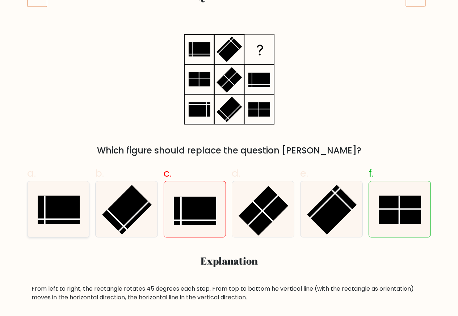
click at [229, 49] on input "a." at bounding box center [229, 47] width 0 height 5
radio input "true"
click at [183, 224] on rect at bounding box center [195, 211] width 42 height 28
click at [229, 49] on input "c." at bounding box center [229, 47] width 0 height 5
radio input "true"
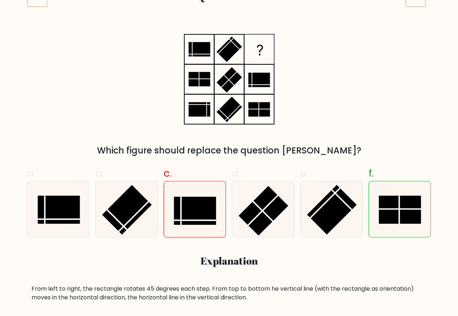
click at [207, 217] on rect at bounding box center [195, 211] width 42 height 28
click at [229, 49] on input "c." at bounding box center [229, 47] width 0 height 5
click at [59, 214] on rect at bounding box center [59, 210] width 42 height 28
click at [229, 49] on input "a." at bounding box center [229, 47] width 0 height 5
radio input "true"
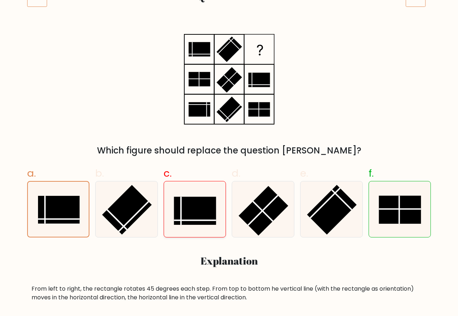
click at [190, 215] on rect at bounding box center [195, 211] width 42 height 28
click at [229, 49] on input "c." at bounding box center [229, 47] width 0 height 5
radio input "true"
click at [194, 104] on icon at bounding box center [229, 79] width 91 height 95
click at [185, 131] on div "Which figure should replace the question mark?" at bounding box center [229, 94] width 413 height 125
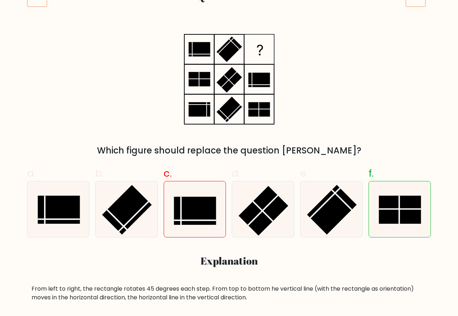
click at [185, 132] on div "Which figure should replace the question mark?" at bounding box center [229, 94] width 413 height 125
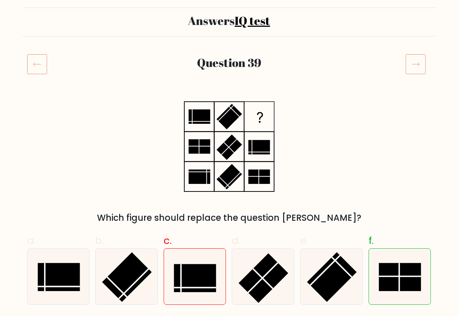
scroll to position [38, 0]
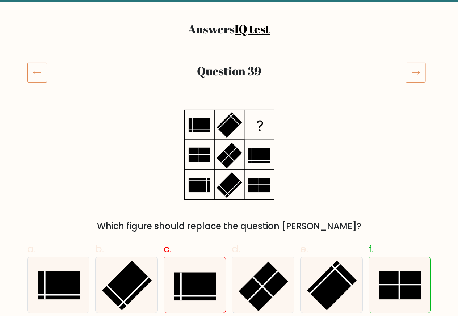
drag, startPoint x: 191, startPoint y: 42, endPoint x: 137, endPoint y: 49, distance: 53.6
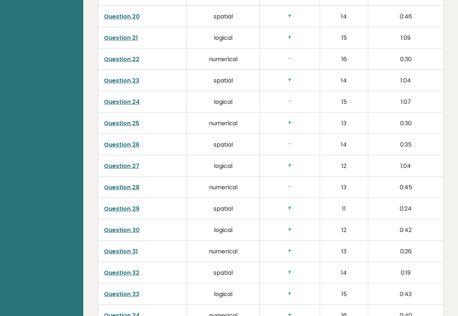
scroll to position [1574, 0]
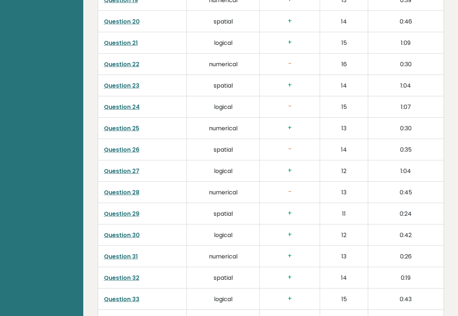
click at [120, 253] on link "Question 31" at bounding box center [121, 257] width 34 height 8
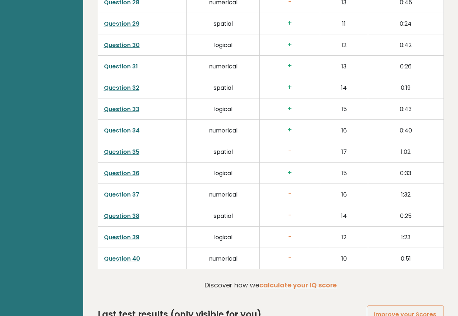
scroll to position [1762, 0]
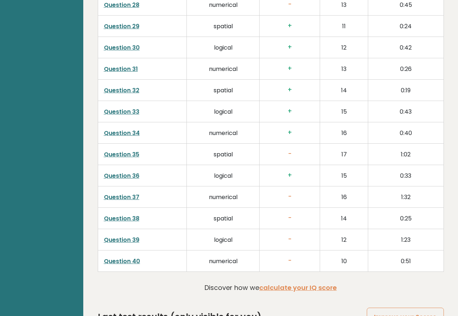
click at [111, 257] on link "Question 40" at bounding box center [122, 261] width 36 height 8
click at [215, 186] on td "numerical" at bounding box center [223, 196] width 73 height 21
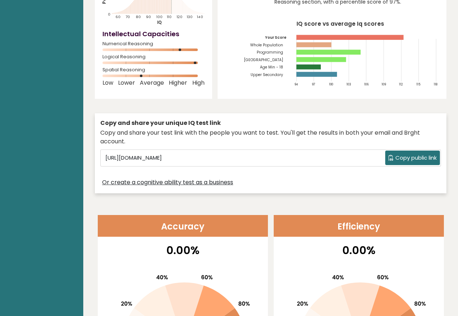
scroll to position [110, 0]
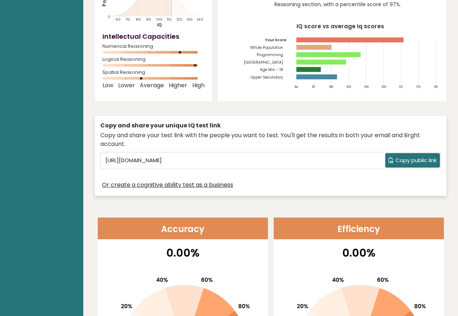
click at [107, 71] on div "Spatial Reasoning" at bounding box center [154, 77] width 102 height 12
click at [133, 71] on div "Spatial Reasoning" at bounding box center [154, 77] width 102 height 12
click at [100, 59] on div "[PERSON_NAME] Student, [GEOGRAPHIC_DATA] IQ: 112 Population/% IQ 0 1 2 60 70 80…" at bounding box center [153, 18] width 117 height 167
drag, startPoint x: 102, startPoint y: 57, endPoint x: 149, endPoint y: 54, distance: 47.6
click at [149, 54] on div "[PERSON_NAME] Student, [GEOGRAPHIC_DATA] IQ: 112 Population/% IQ 0 1 2 60 70 80…" at bounding box center [153, 18] width 117 height 167
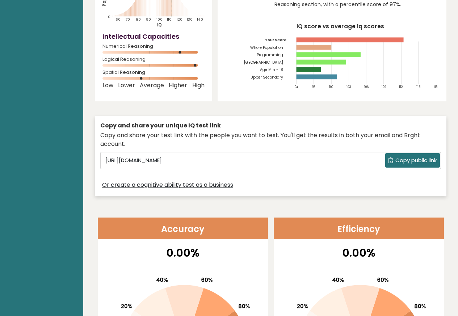
click at [149, 58] on div "Logical Reasoning" at bounding box center [154, 64] width 102 height 12
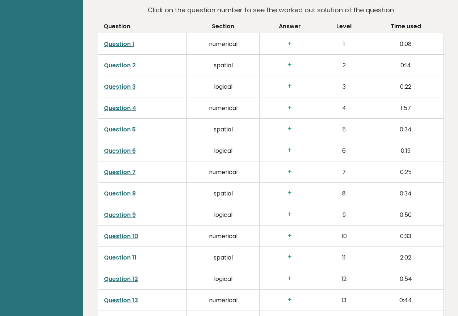
scroll to position [1171, 0]
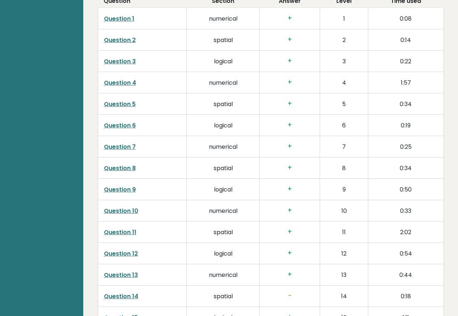
click at [112, 164] on link "Question 8" at bounding box center [120, 168] width 32 height 8
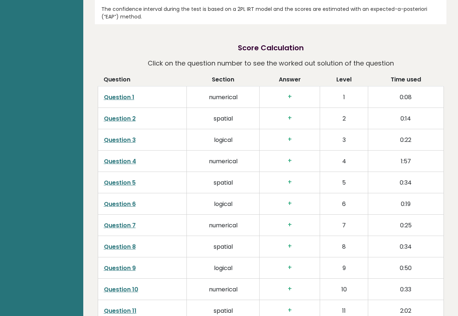
scroll to position [1095, 0]
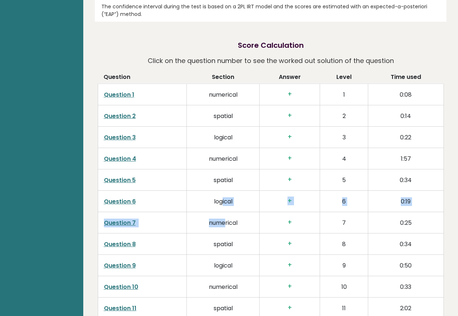
drag, startPoint x: 224, startPoint y: 201, endPoint x: 226, endPoint y: 211, distance: 10.0
click at [230, 233] on td "spatial" at bounding box center [223, 243] width 73 height 21
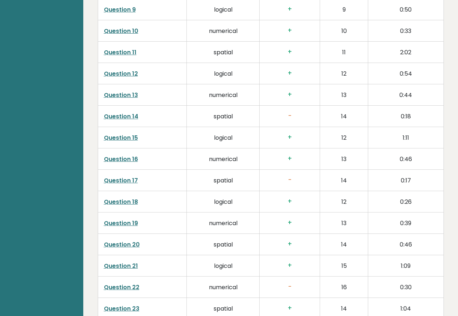
scroll to position [1354, 0]
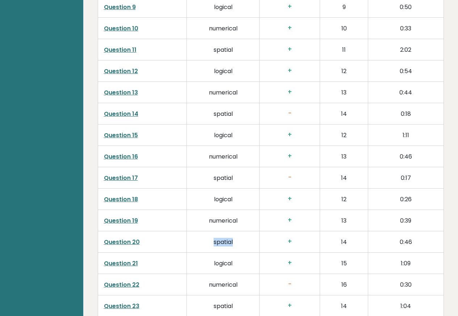
drag, startPoint x: 212, startPoint y: 229, endPoint x: 240, endPoint y: 233, distance: 28.2
click at [240, 233] on td "spatial" at bounding box center [223, 241] width 73 height 21
click at [237, 231] on td "spatial" at bounding box center [223, 241] width 73 height 21
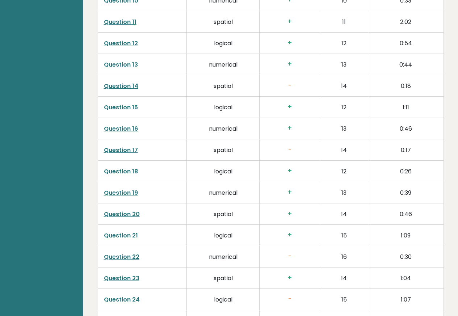
scroll to position [1384, 0]
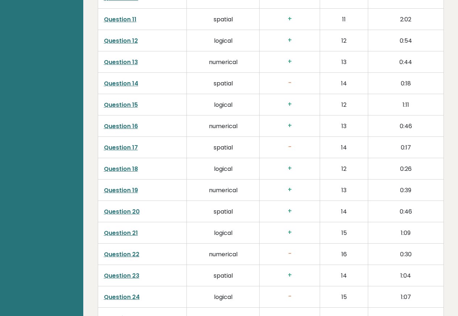
drag, startPoint x: 210, startPoint y: 261, endPoint x: 215, endPoint y: 261, distance: 4.8
click at [215, 265] on td "spatial" at bounding box center [223, 275] width 73 height 21
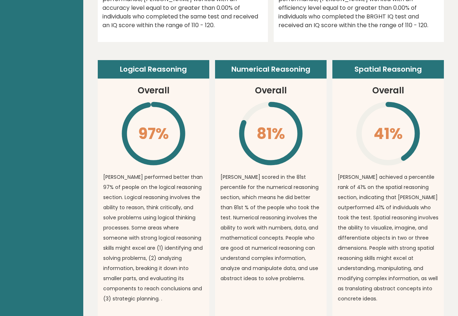
scroll to position [491, 0]
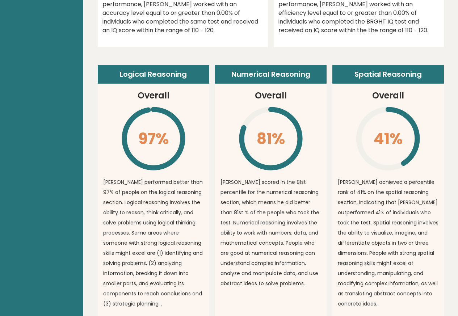
click at [382, 89] on h3 "Overall" at bounding box center [388, 95] width 32 height 13
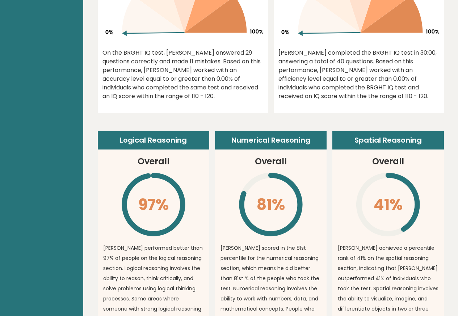
scroll to position [420, 0]
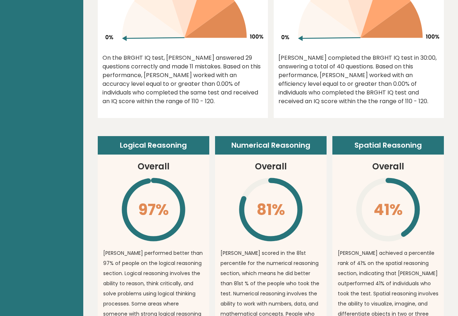
drag, startPoint x: 126, startPoint y: 201, endPoint x: 145, endPoint y: 196, distance: 19.9
click at [145, 196] on icon "\" at bounding box center [154, 210] width 66 height 66
drag, startPoint x: 140, startPoint y: 193, endPoint x: 156, endPoint y: 193, distance: 15.6
click at [156, 193] on icon "\" at bounding box center [154, 210] width 66 height 66
click at [135, 198] on icon "\" at bounding box center [154, 210] width 66 height 66
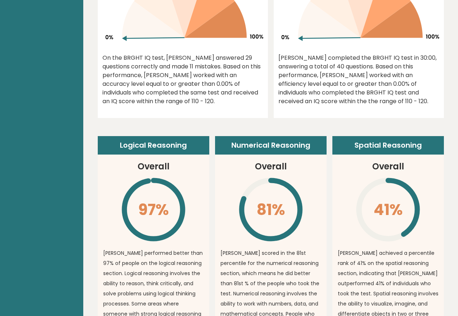
click at [141, 200] on icon "\" at bounding box center [154, 210] width 66 height 66
drag, startPoint x: 141, startPoint y: 200, endPoint x: 220, endPoint y: 185, distance: 80.7
click at [159, 197] on icon "\" at bounding box center [154, 210] width 66 height 66
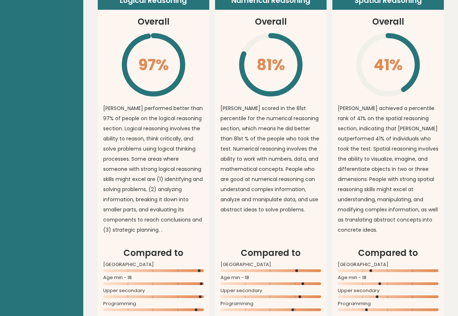
scroll to position [562, 0]
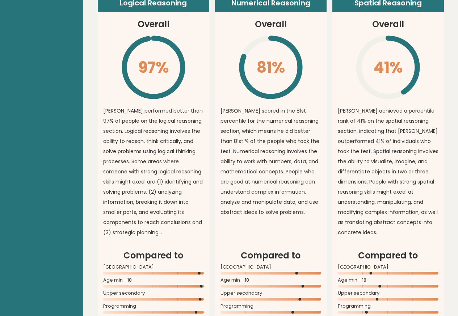
click at [108, 140] on p "vlado performed better than 97% of people on the logical reasoning section. Log…" at bounding box center [153, 172] width 101 height 132
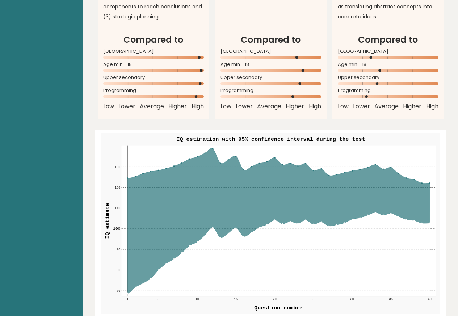
scroll to position [0, 0]
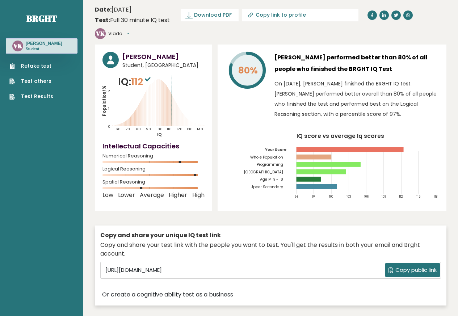
click at [142, 75] on span "112" at bounding box center [141, 81] width 21 height 13
click at [149, 77] on icon at bounding box center [148, 79] width 6 height 4
click at [140, 75] on span "112" at bounding box center [141, 81] width 21 height 13
click at [134, 75] on span "112" at bounding box center [141, 81] width 21 height 13
drag, startPoint x: 133, startPoint y: 63, endPoint x: 161, endPoint y: 63, distance: 27.9
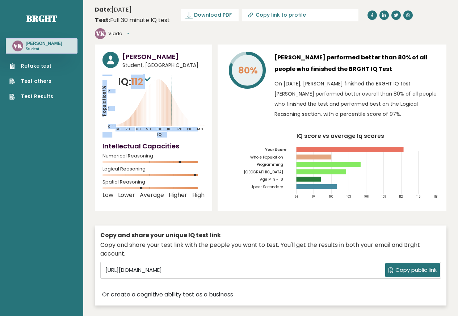
click at [161, 75] on div "IQ: 112 Population/% IQ 0 1 2 60 70 80 90 100 110 120 130 140" at bounding box center [154, 106] width 102 height 63
click at [151, 77] on icon at bounding box center [148, 79] width 6 height 4
click at [138, 75] on span "112" at bounding box center [141, 81] width 21 height 13
click at [134, 75] on p "IQ: 112" at bounding box center [135, 82] width 34 height 14
click at [134, 75] on span "112" at bounding box center [141, 81] width 21 height 13
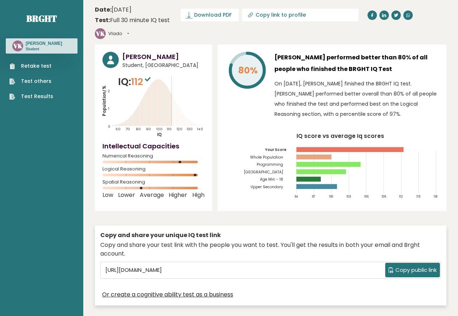
click at [134, 75] on span "112" at bounding box center [141, 81] width 21 height 13
click at [133, 75] on p "IQ: 112" at bounding box center [135, 82] width 34 height 14
drag, startPoint x: 133, startPoint y: 66, endPoint x: 142, endPoint y: 66, distance: 9.4
click at [142, 75] on p "IQ: 112" at bounding box center [135, 82] width 34 height 14
click at [142, 75] on span "112" at bounding box center [141, 81] width 21 height 13
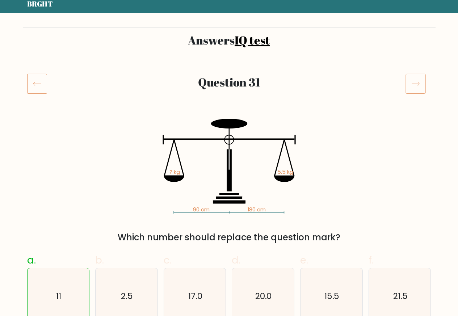
scroll to position [42, 0]
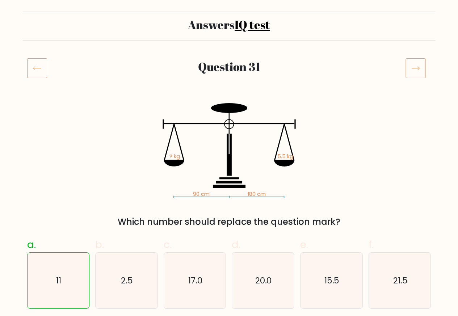
drag, startPoint x: 463, startPoint y: 44, endPoint x: 453, endPoint y: 45, distance: 10.5
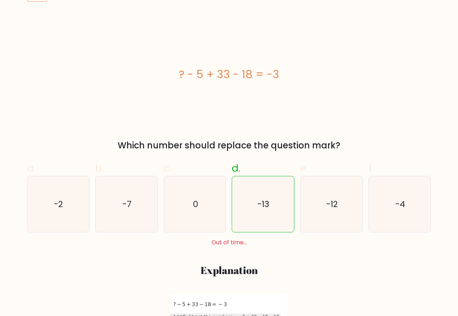
scroll to position [117, 0]
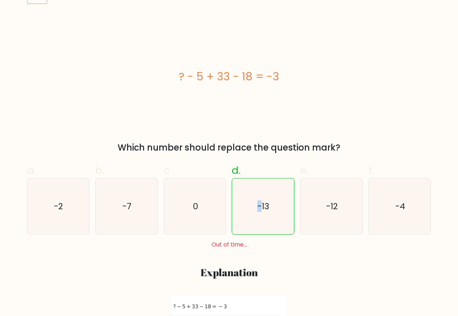
drag, startPoint x: 247, startPoint y: 199, endPoint x: 266, endPoint y: 205, distance: 20.4
click at [264, 204] on icon "-13" at bounding box center [263, 207] width 56 height 56
click at [235, 186] on icon "-13" at bounding box center [263, 207] width 56 height 56
click at [230, 46] on input "d. -13" at bounding box center [229, 44] width 0 height 5
radio input "true"
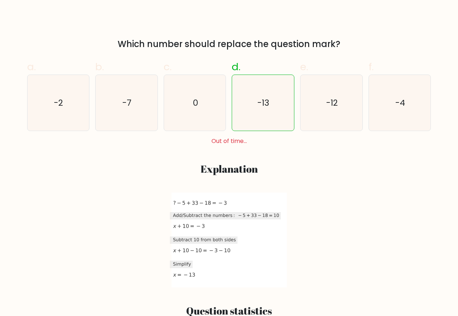
scroll to position [212, 0]
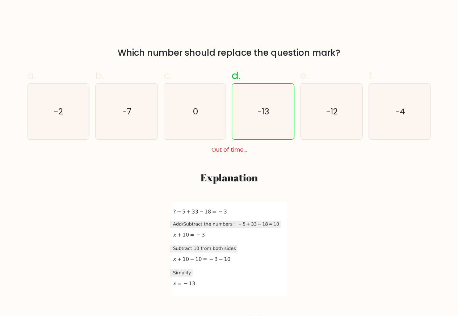
click at [211, 149] on div "Out of time..." at bounding box center [229, 150] width 410 height 9
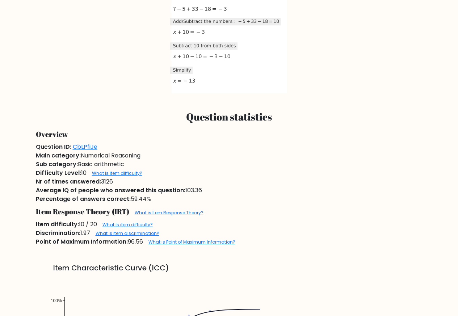
scroll to position [423, 0]
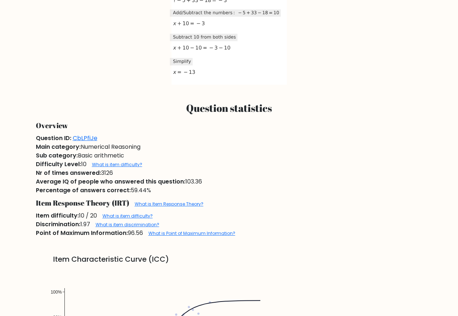
click at [205, 140] on div "Question ID: CbLPfiJe" at bounding box center [230, 138] width 396 height 9
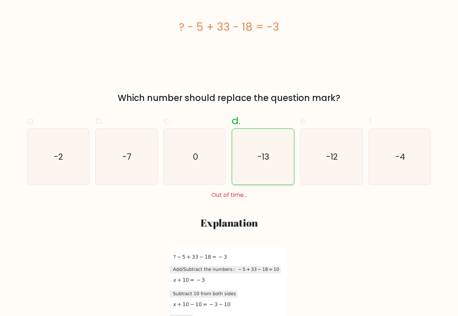
click at [235, 149] on icon "-13" at bounding box center [263, 157] width 56 height 56
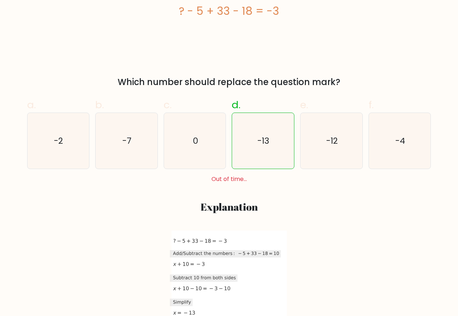
scroll to position [193, 0]
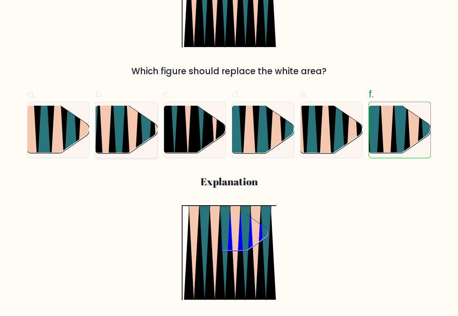
scroll to position [290, 0]
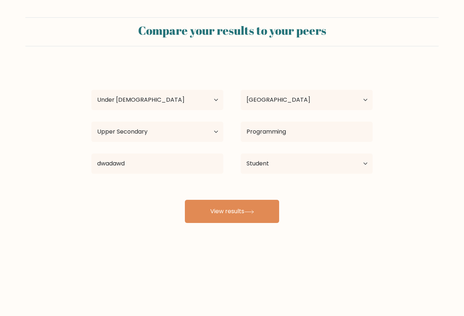
select select "min_18"
select select "BG"
select select "upper_secondary"
select select "student"
drag, startPoint x: 168, startPoint y: 36, endPoint x: 167, endPoint y: 20, distance: 16.0
